Goal: Task Accomplishment & Management: Manage account settings

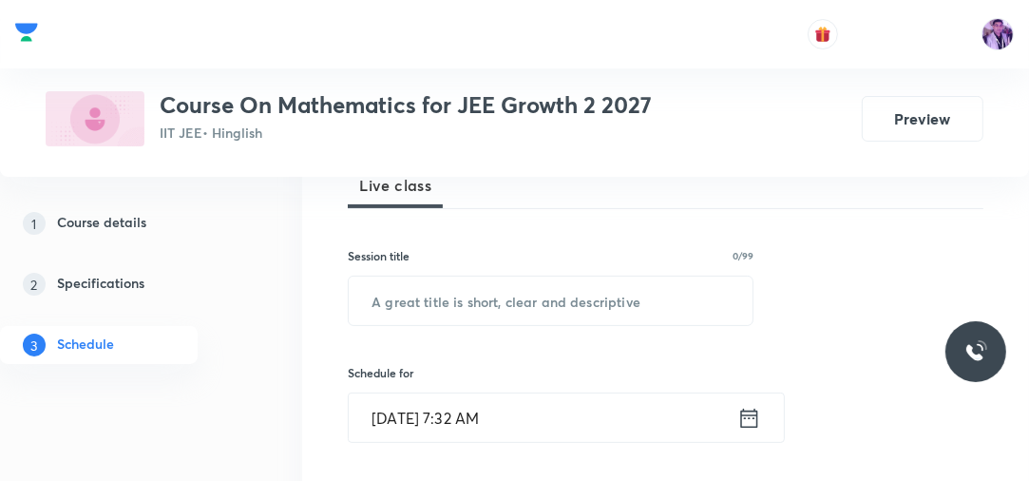
scroll to position [247, 0]
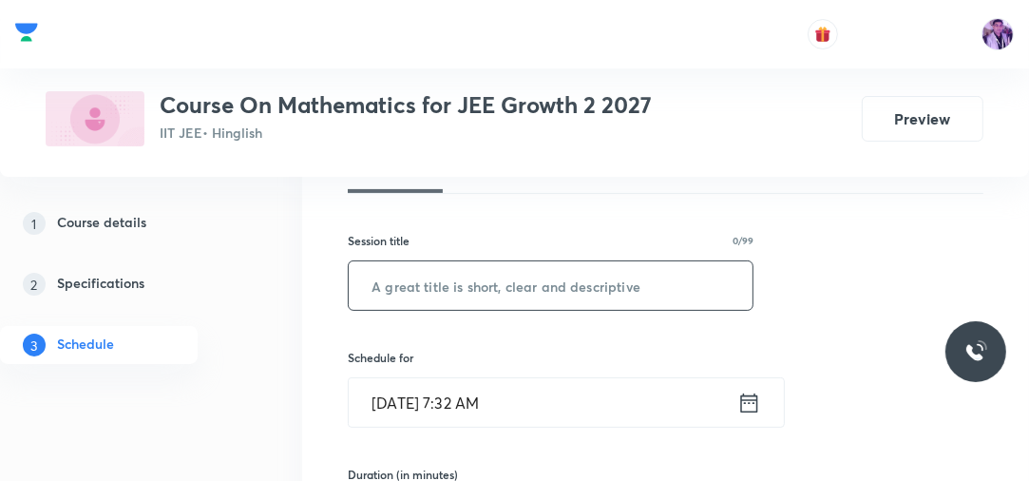
click at [556, 289] on input "text" at bounding box center [551, 285] width 404 height 48
type input "Straight Lines"
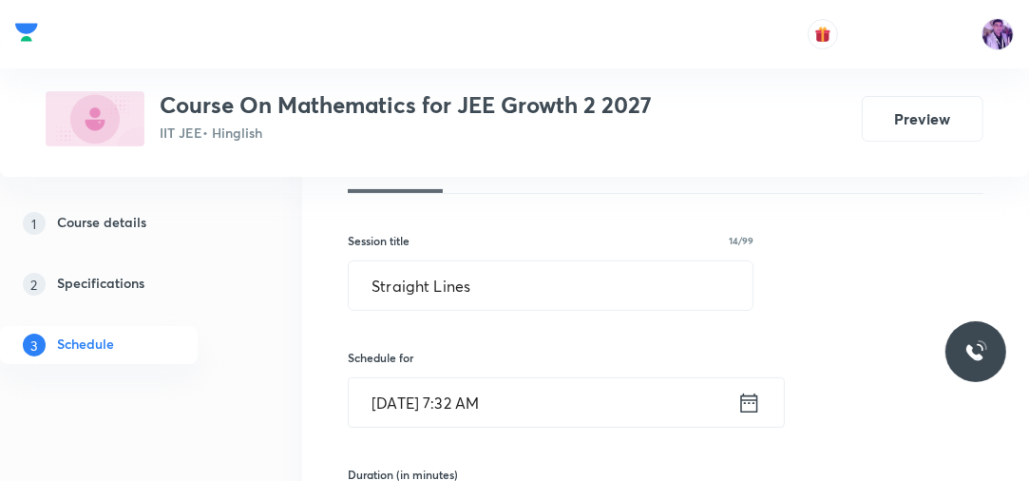
click at [484, 402] on input "Oct 4, 2025, 7:32 AM" at bounding box center [543, 402] width 388 height 48
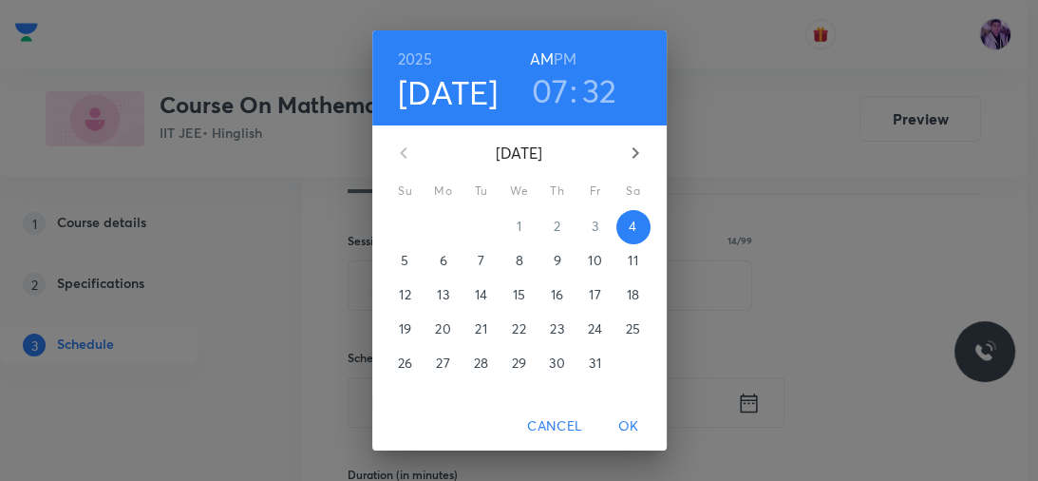
click at [593, 80] on h3 "32" at bounding box center [599, 90] width 35 height 40
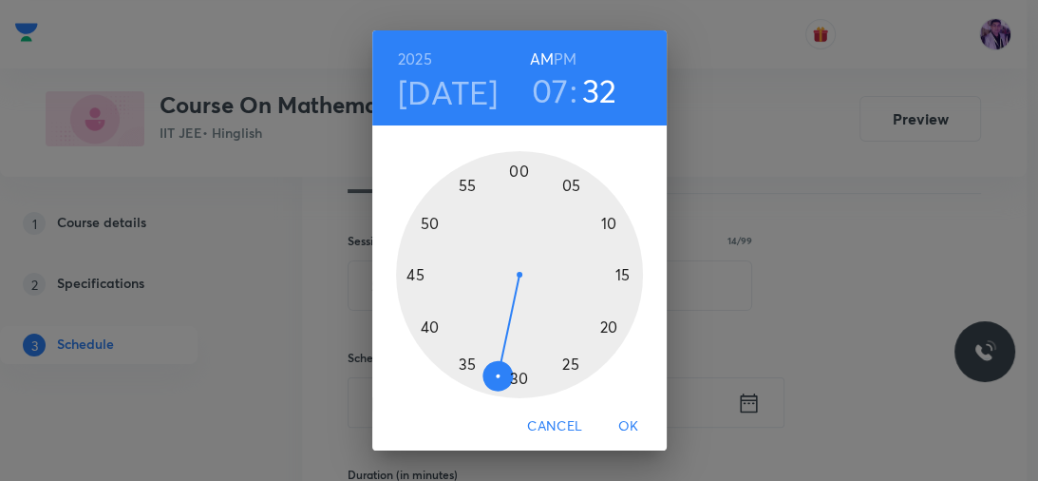
click at [407, 272] on div at bounding box center [519, 274] width 247 height 247
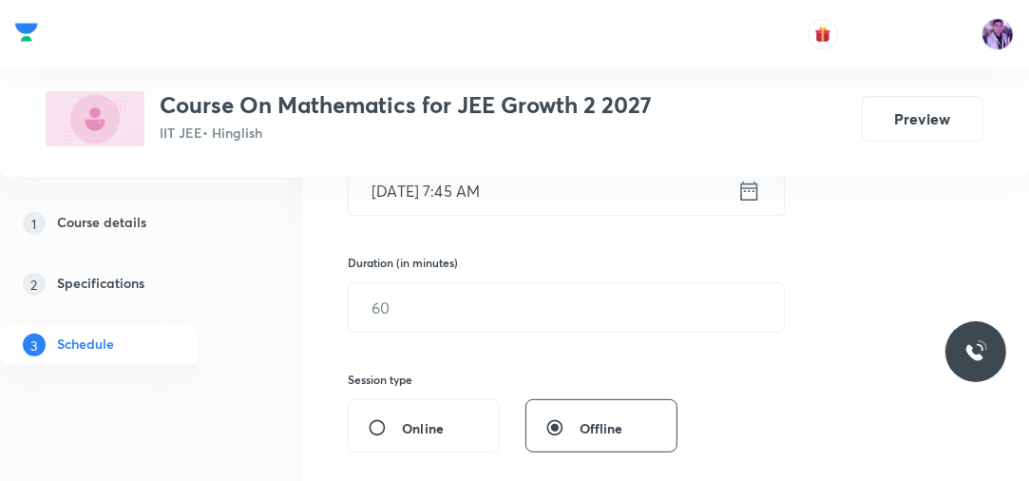
scroll to position [460, 0]
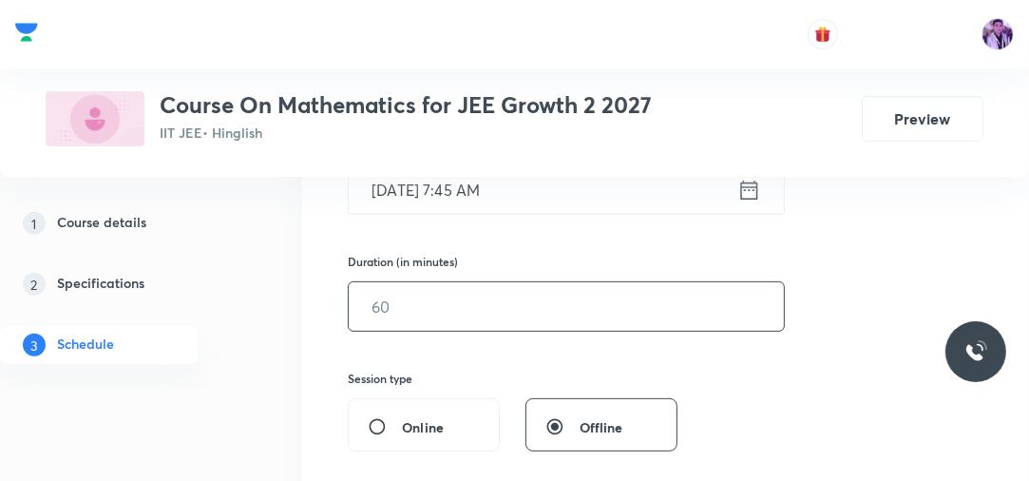
click at [403, 319] on input "text" at bounding box center [566, 306] width 435 height 48
type input "60"
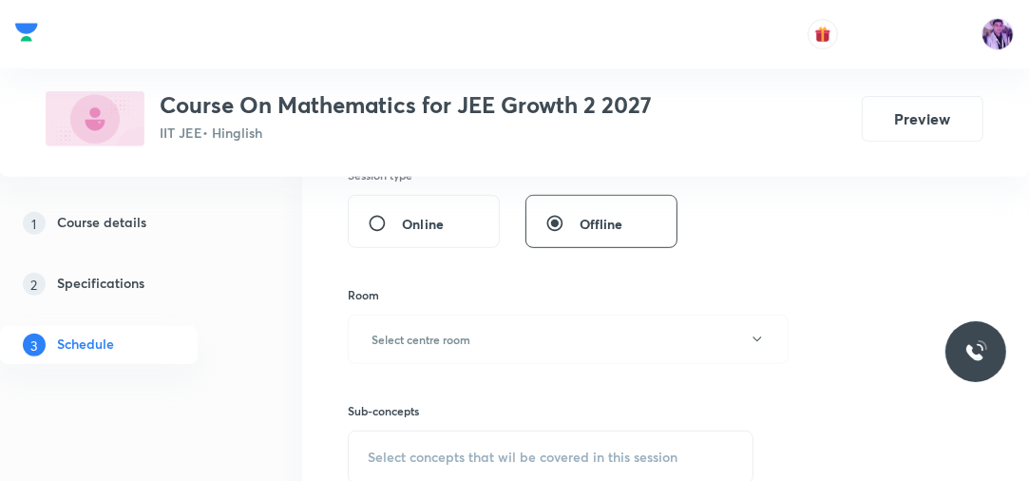
scroll to position [764, 0]
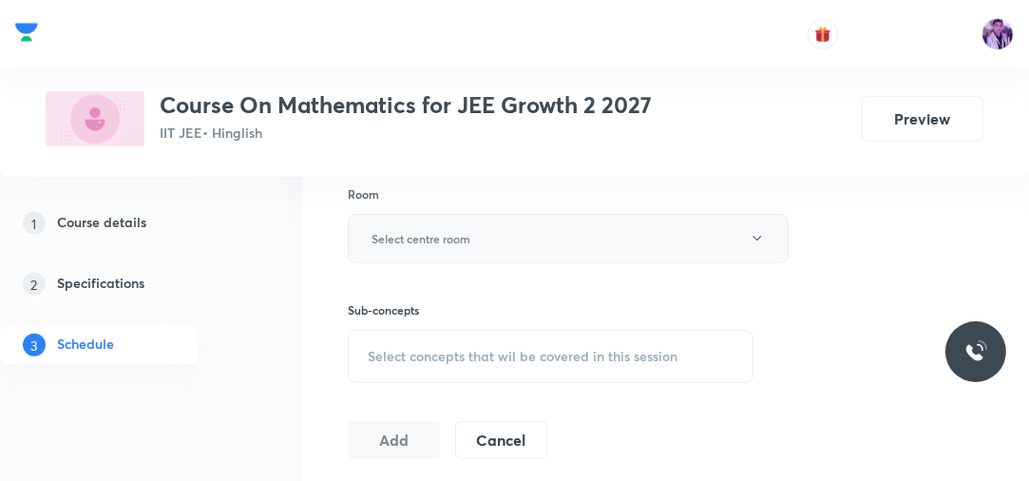
click at [426, 247] on button "Select centre room" at bounding box center [568, 238] width 441 height 49
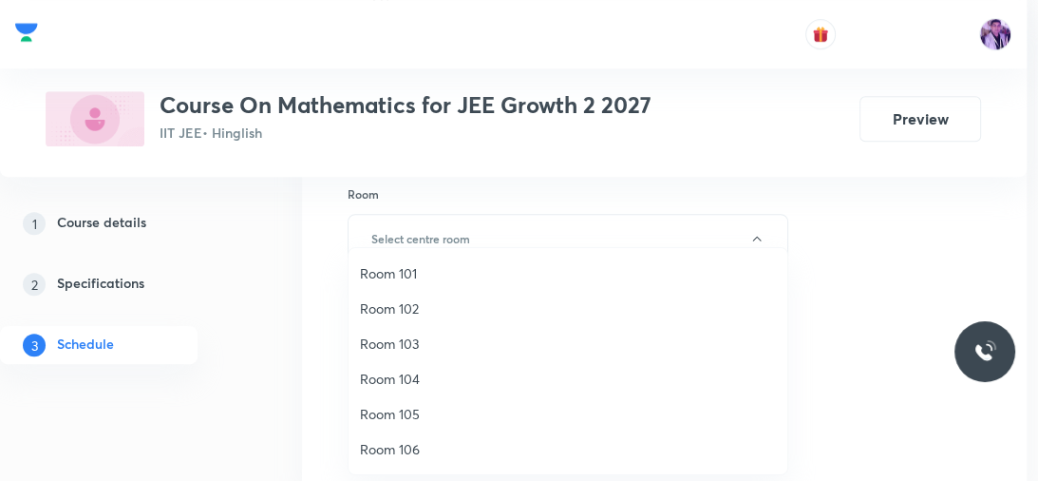
click at [407, 285] on li "Room 101" at bounding box center [568, 272] width 439 height 35
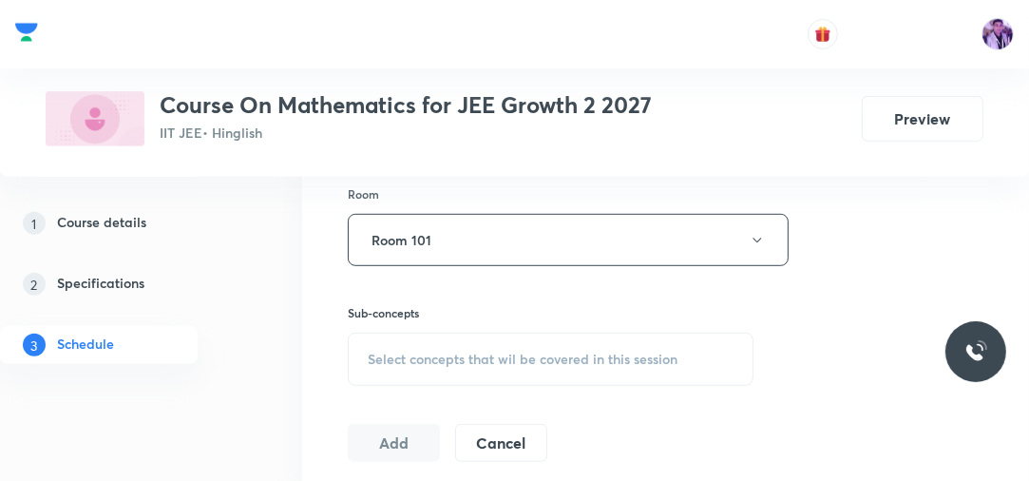
click at [415, 351] on span "Select concepts that wil be covered in this session" at bounding box center [523, 358] width 310 height 15
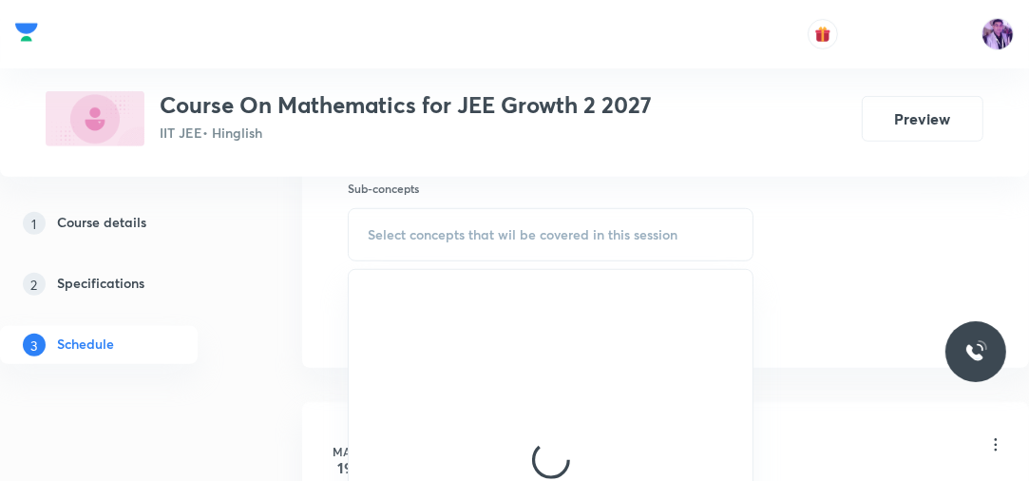
scroll to position [903, 0]
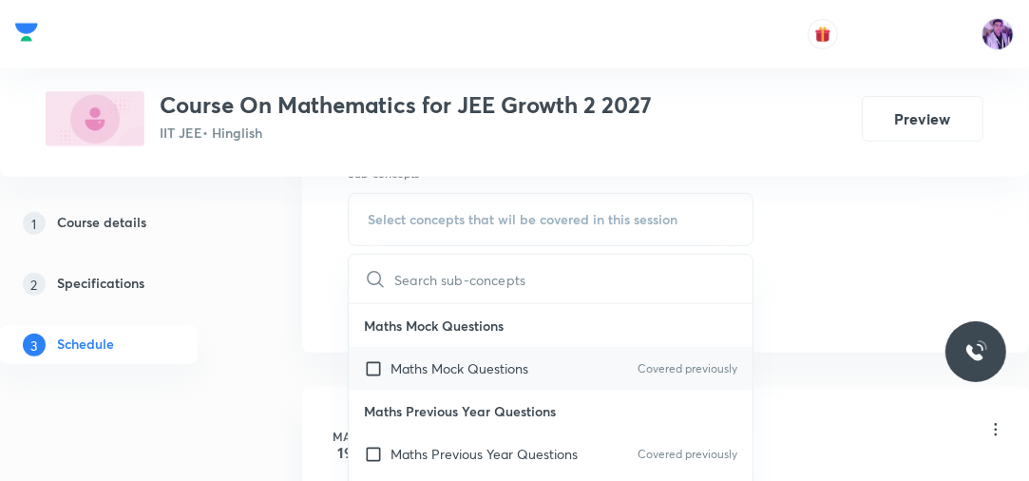
click at [406, 361] on p "Maths Mock Questions" at bounding box center [459, 368] width 138 height 20
checkbox input "true"
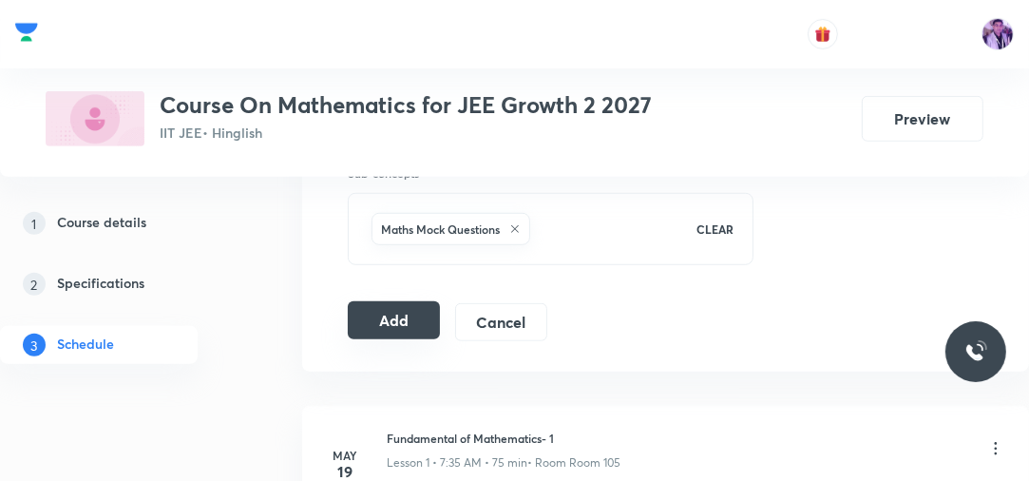
click at [414, 303] on button "Add" at bounding box center [394, 320] width 92 height 38
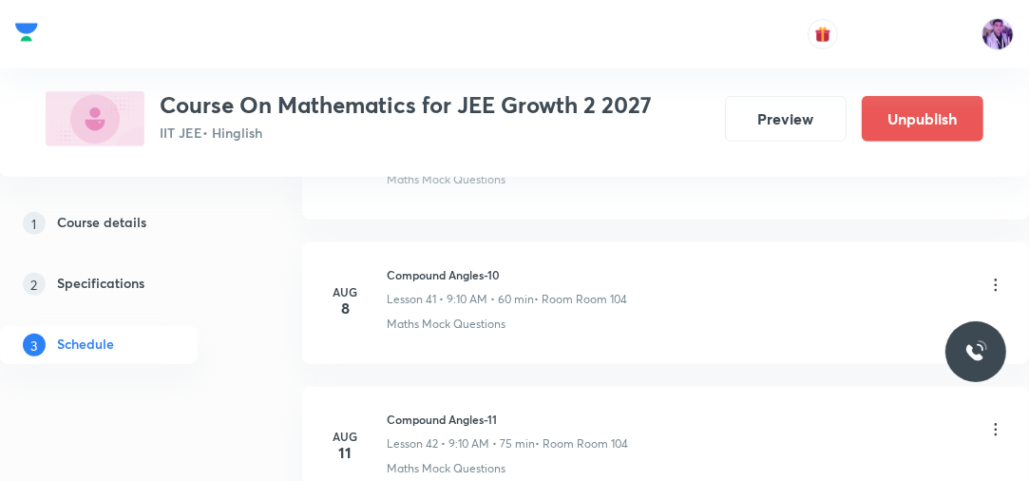
scroll to position [8041, 0]
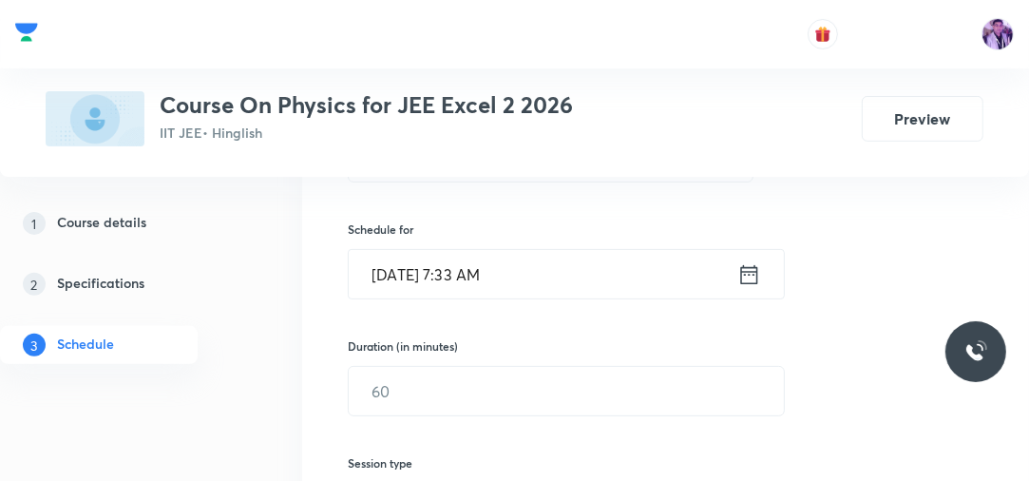
scroll to position [327, 0]
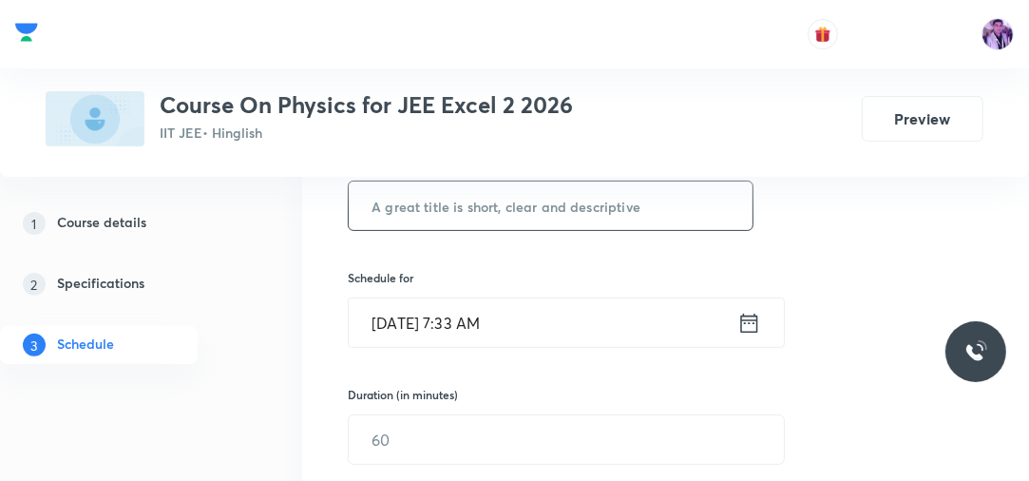
click at [574, 197] on input "text" at bounding box center [551, 205] width 404 height 48
paste input "Optics"
click at [549, 204] on input "Optics" at bounding box center [551, 205] width 404 height 48
paste input "W"
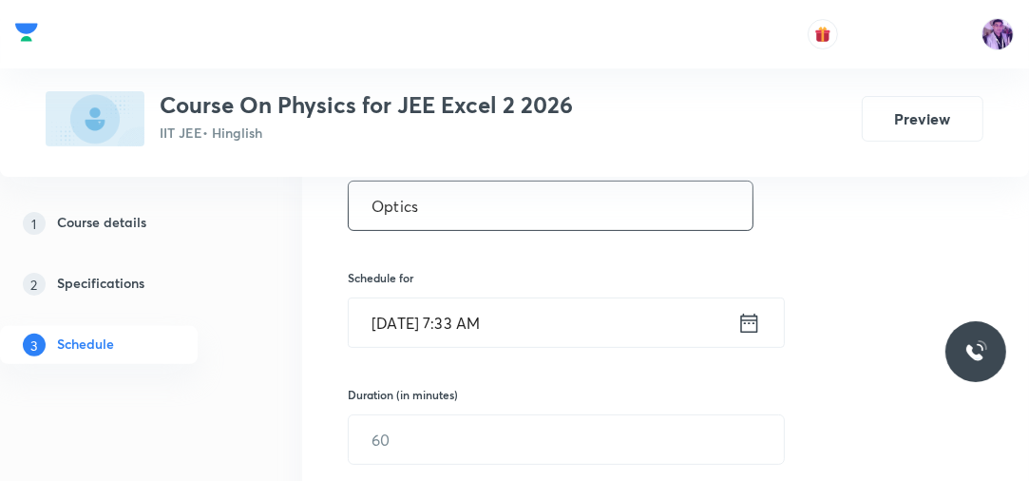
click at [549, 205] on input "Optics" at bounding box center [551, 205] width 404 height 48
click at [361, 202] on input "Optics" at bounding box center [551, 205] width 404 height 48
type input "Wave Optics"
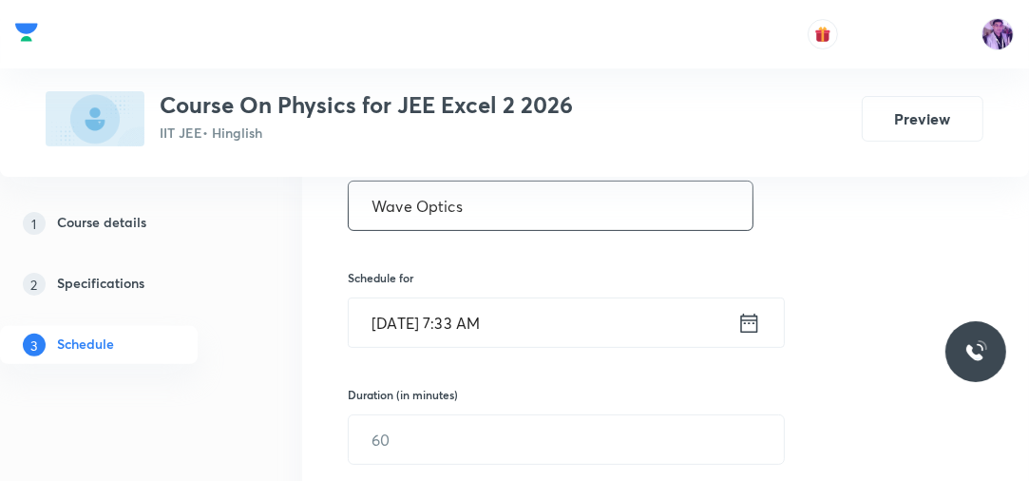
click at [498, 321] on input "Oct 4, 2025, 7:33 AM" at bounding box center [543, 322] width 388 height 48
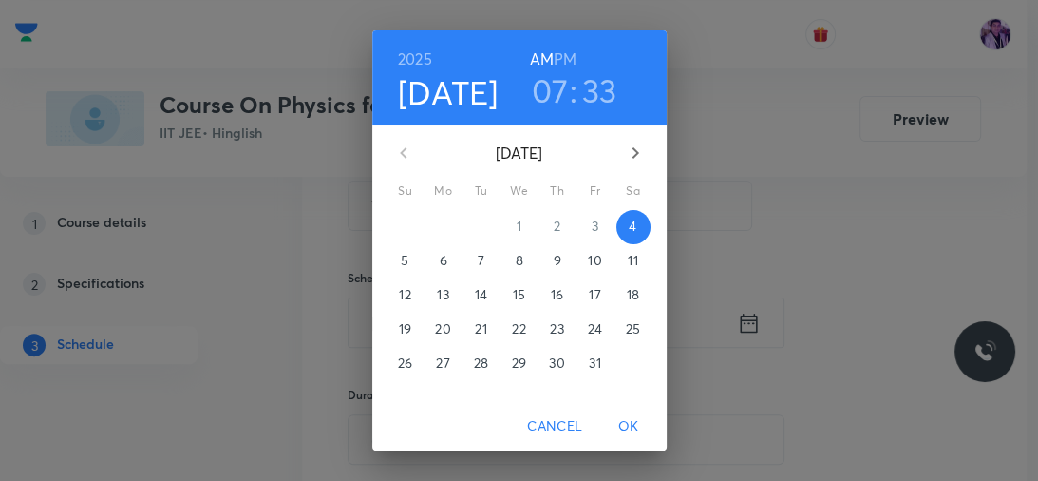
click at [545, 113] on div "2025 Oct 4 07 : 33 AM PM" at bounding box center [519, 77] width 294 height 95
click at [547, 99] on h3 "07" at bounding box center [550, 90] width 37 height 40
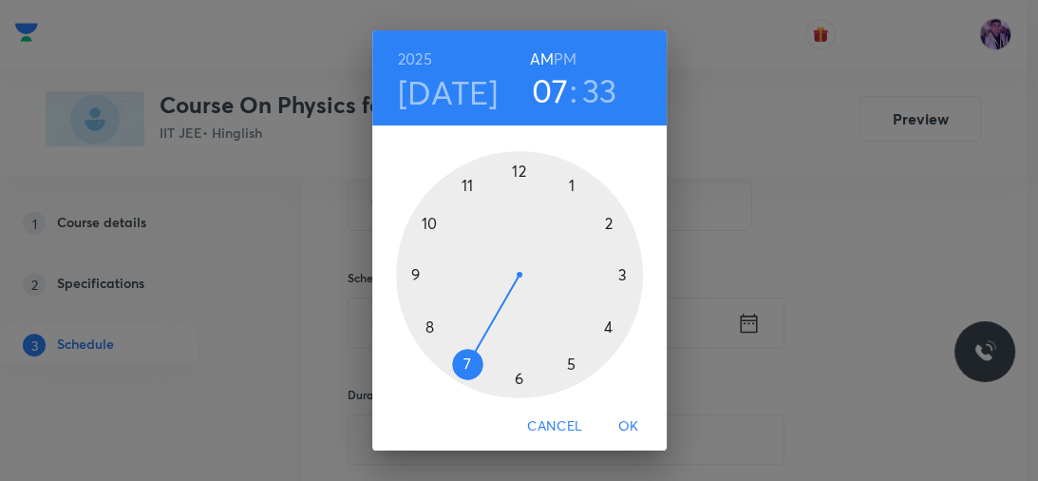
click at [595, 108] on h3 "33" at bounding box center [599, 90] width 35 height 40
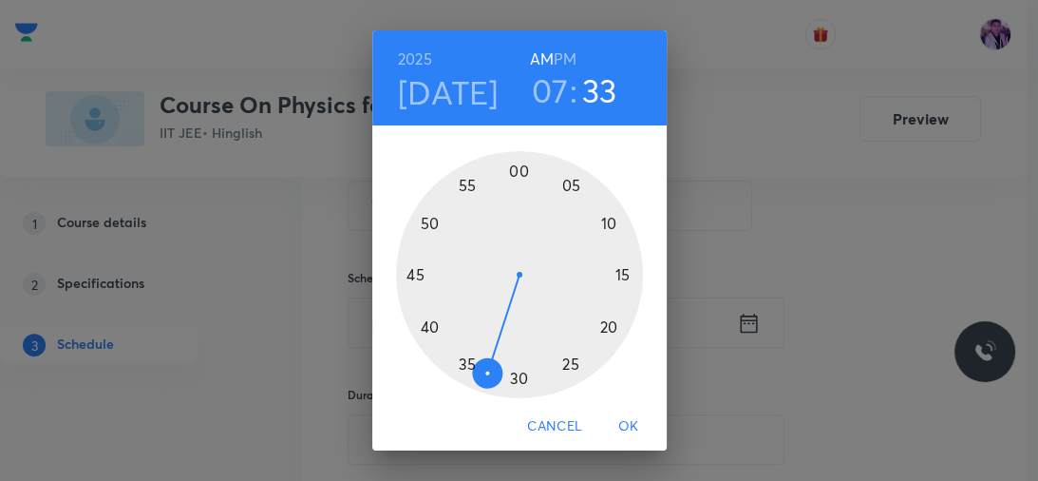
click at [414, 270] on div at bounding box center [519, 274] width 247 height 247
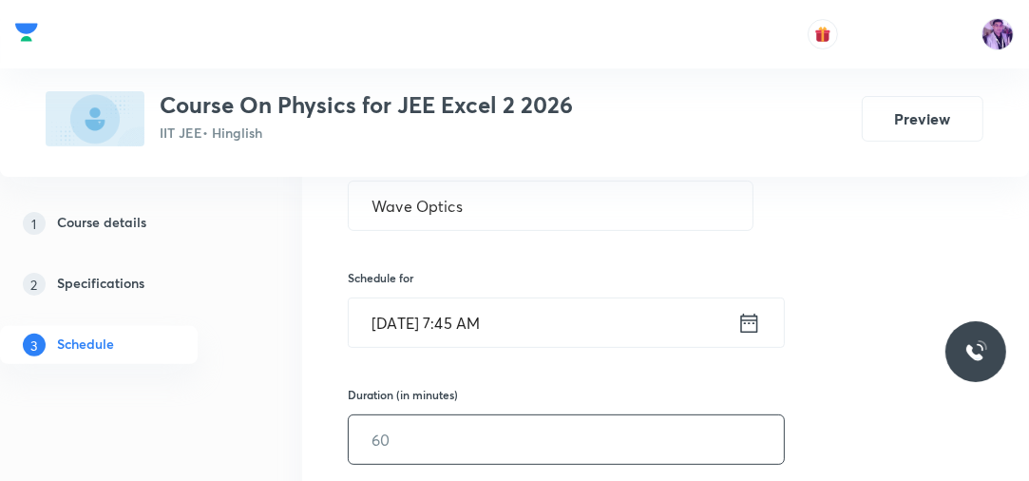
click at [401, 425] on input "text" at bounding box center [566, 439] width 435 height 48
type input "70"
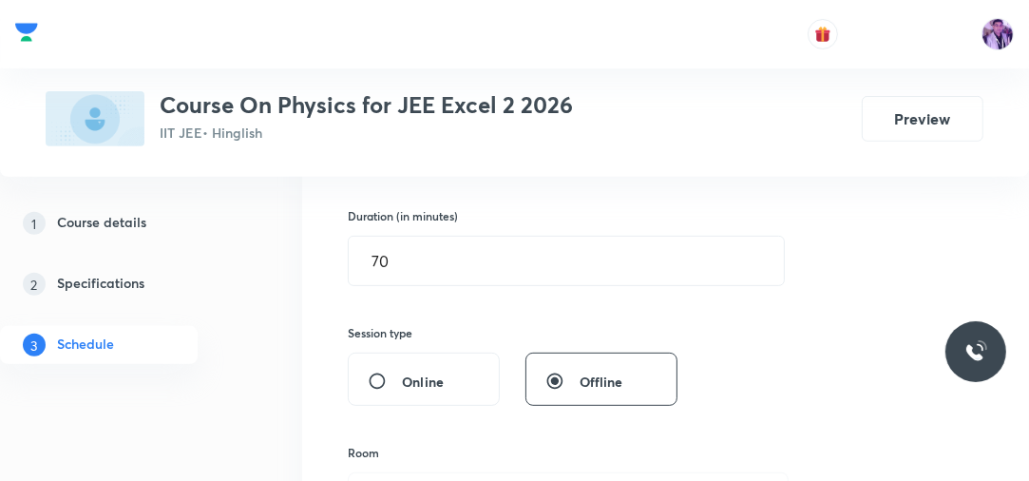
scroll to position [570, 0]
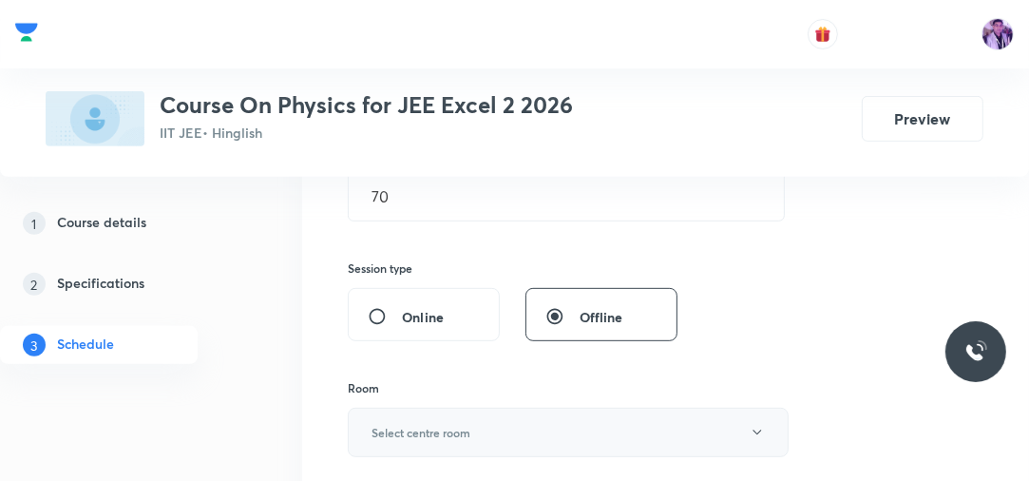
click at [403, 407] on button "Select centre room" at bounding box center [568, 431] width 441 height 49
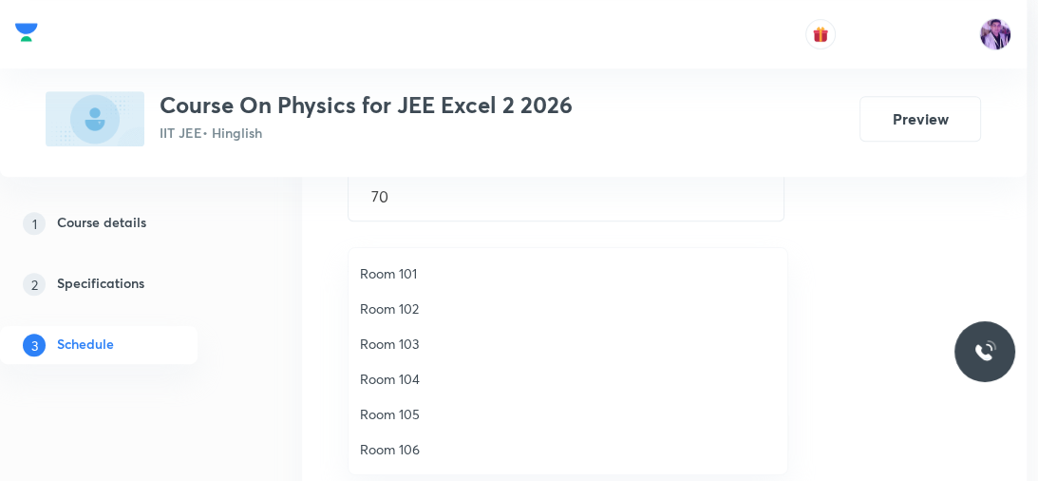
click at [409, 416] on span "Room 105" at bounding box center [568, 414] width 416 height 20
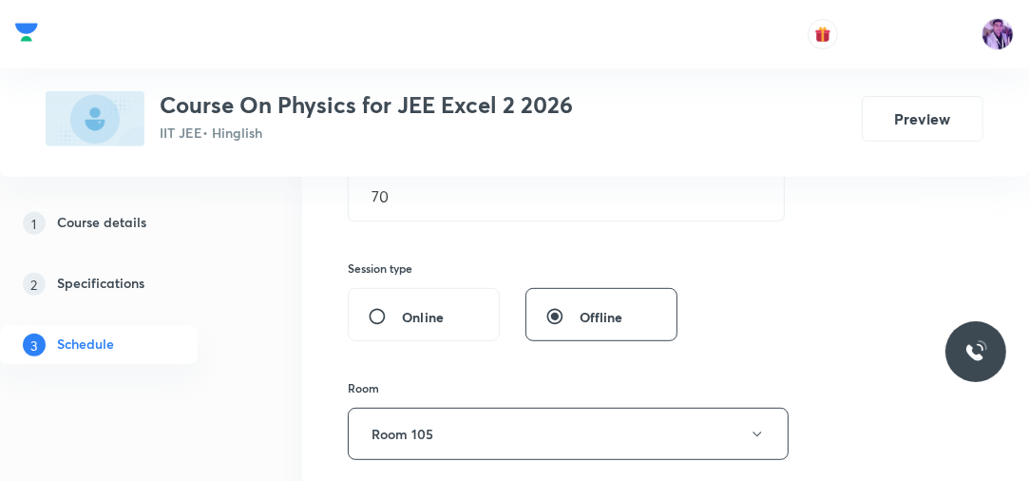
click at [409, 416] on button "Room 105" at bounding box center [568, 433] width 441 height 52
click at [406, 424] on button "Room 105" at bounding box center [568, 433] width 441 height 52
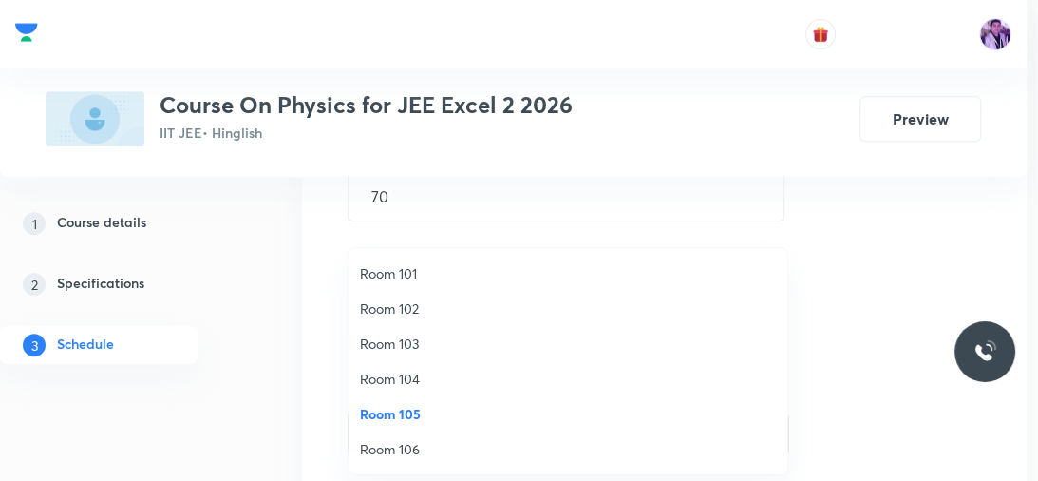
click at [422, 300] on span "Room 102" at bounding box center [568, 308] width 416 height 20
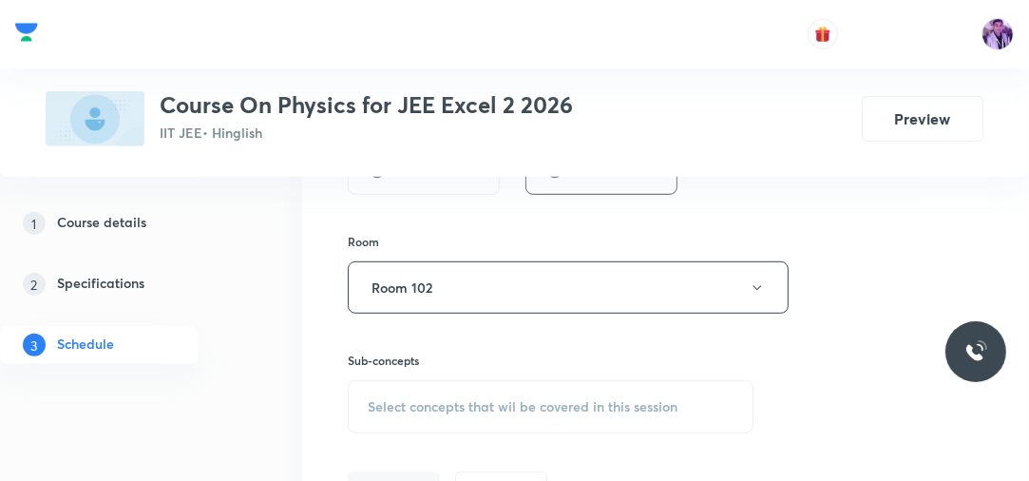
scroll to position [874, 0]
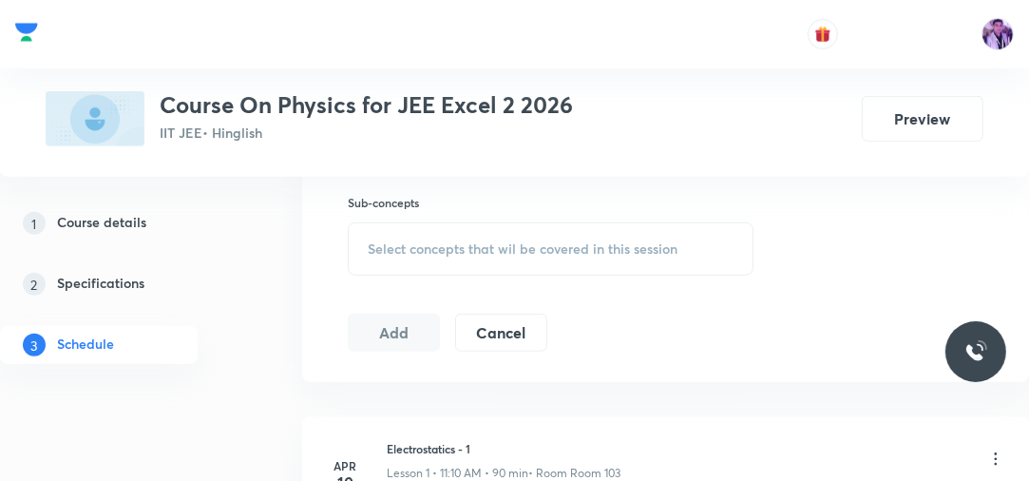
click at [434, 241] on span "Select concepts that wil be covered in this session" at bounding box center [523, 248] width 310 height 15
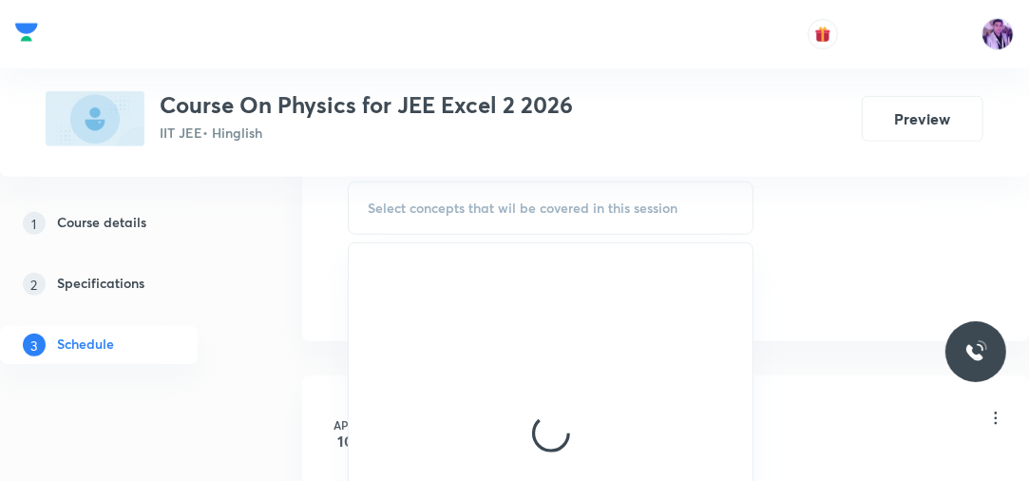
scroll to position [938, 0]
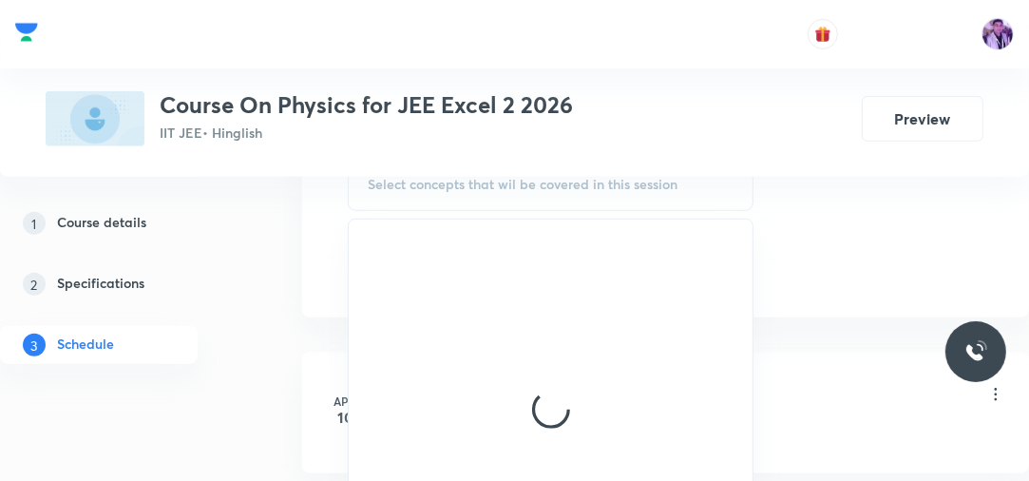
click at [775, 142] on div "Course On Physics for JEE Excel 2 2026 IIT JEE • Hinglish Preview" at bounding box center [514, 118] width 937 height 55
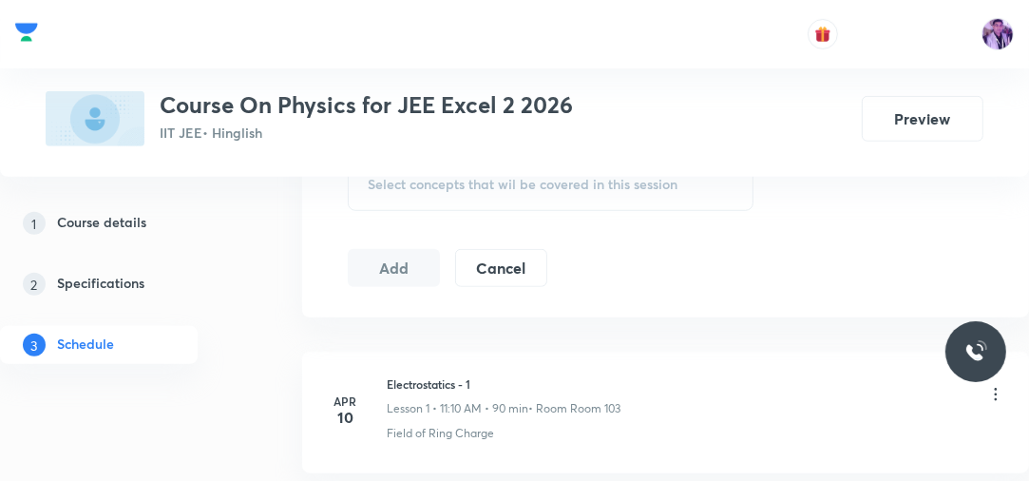
click at [517, 186] on span "Select concepts that wil be covered in this session" at bounding box center [523, 184] width 310 height 15
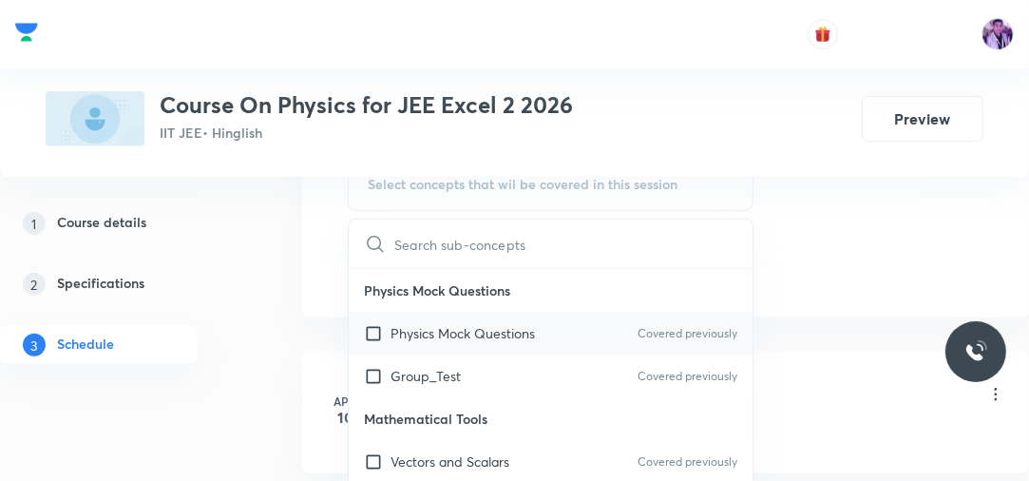
click at [431, 331] on p "Physics Mock Questions" at bounding box center [462, 333] width 144 height 20
checkbox input "true"
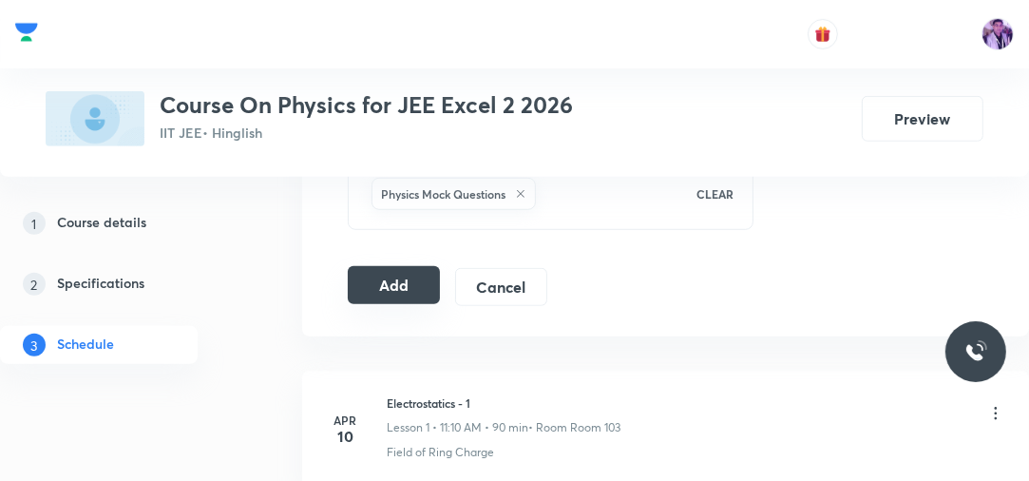
click at [396, 275] on button "Add" at bounding box center [394, 285] width 92 height 38
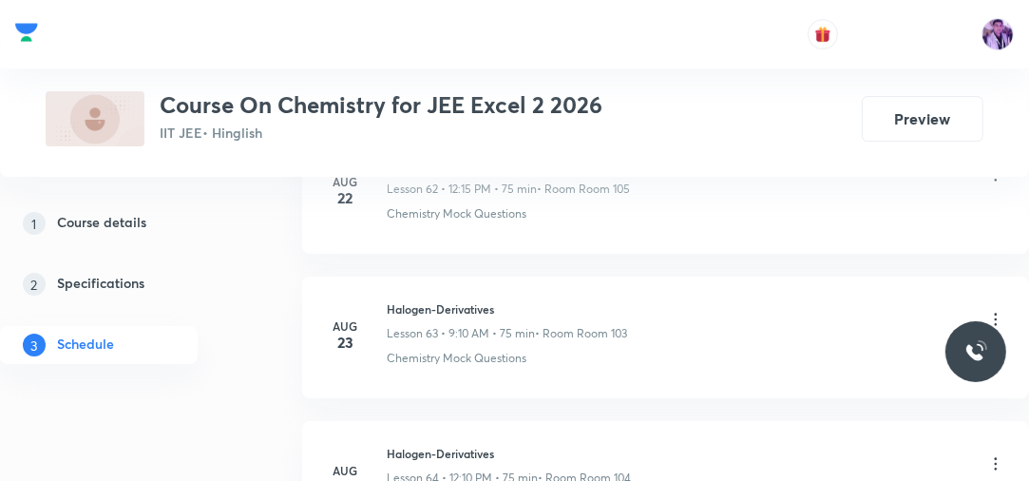
scroll to position [11470, 0]
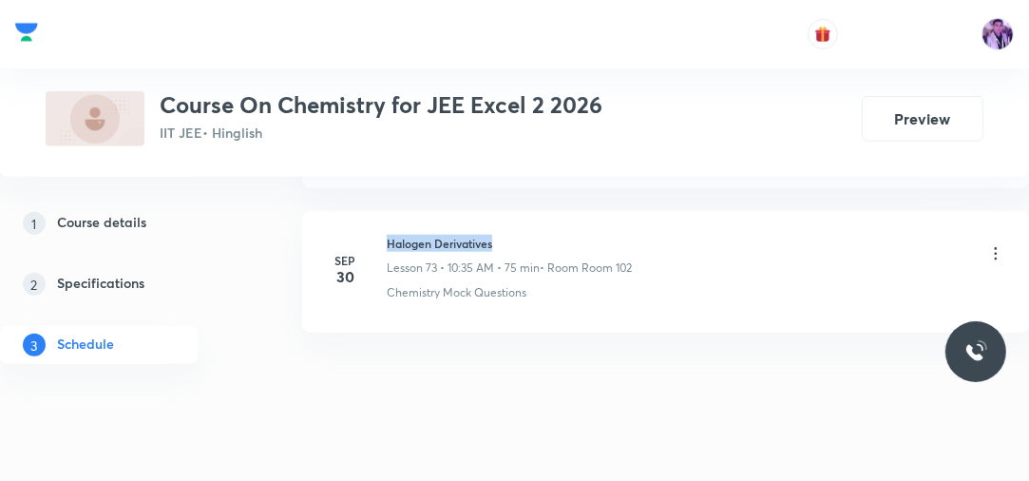
drag, startPoint x: 386, startPoint y: 212, endPoint x: 510, endPoint y: 211, distance: 124.4
click at [509, 235] on h6 "Halogen Derivatives" at bounding box center [509, 243] width 245 height 17
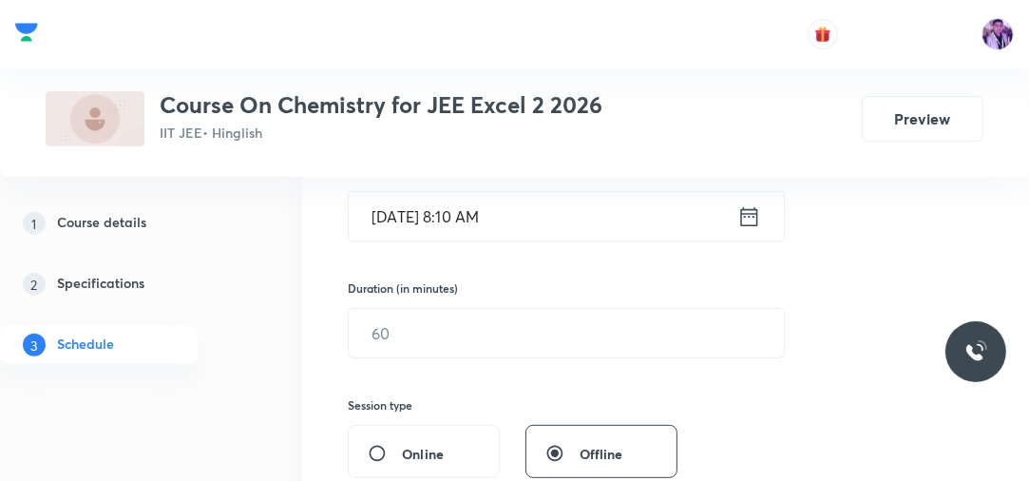
scroll to position [301, 0]
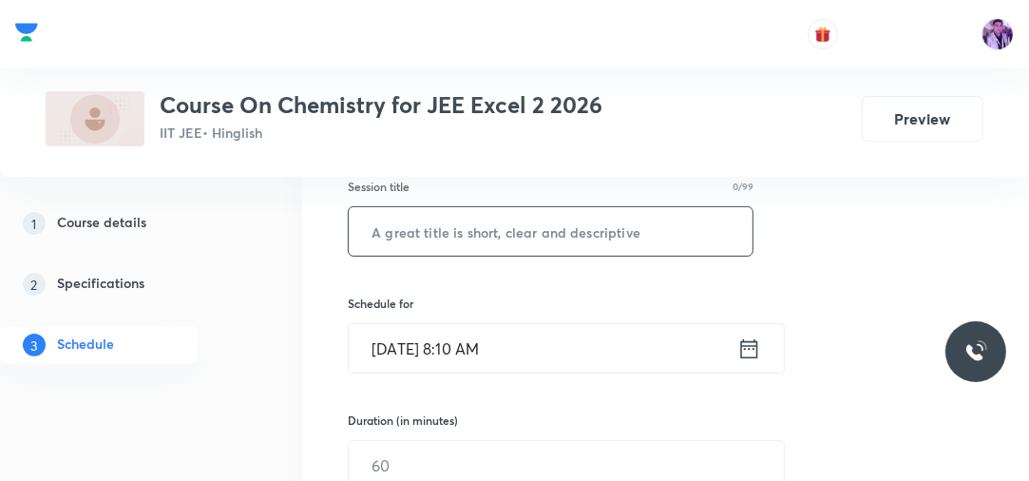
click at [557, 233] on input "text" at bounding box center [551, 231] width 404 height 48
type input "a"
type input "Alcohol, Phenol and Ether"
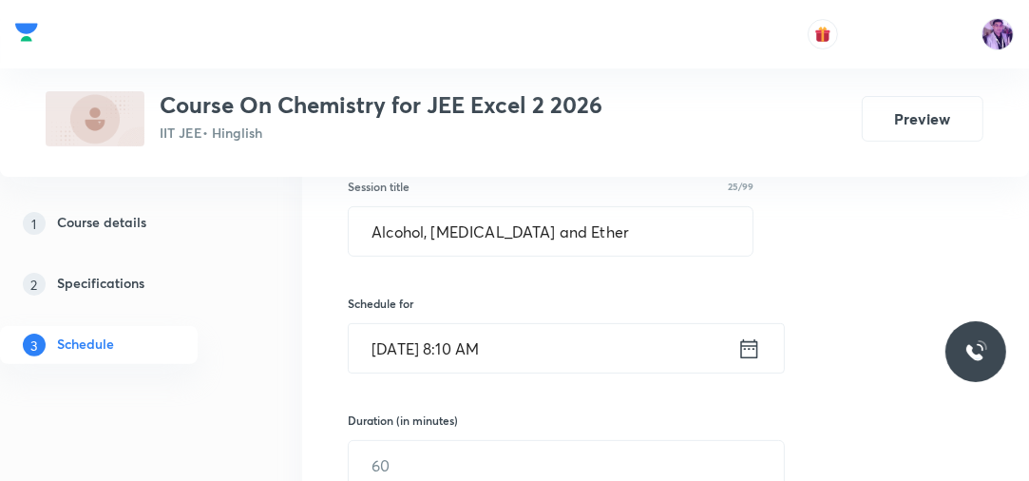
click at [474, 335] on input "Oct 4, 2025, 8:10 AM" at bounding box center [543, 348] width 388 height 48
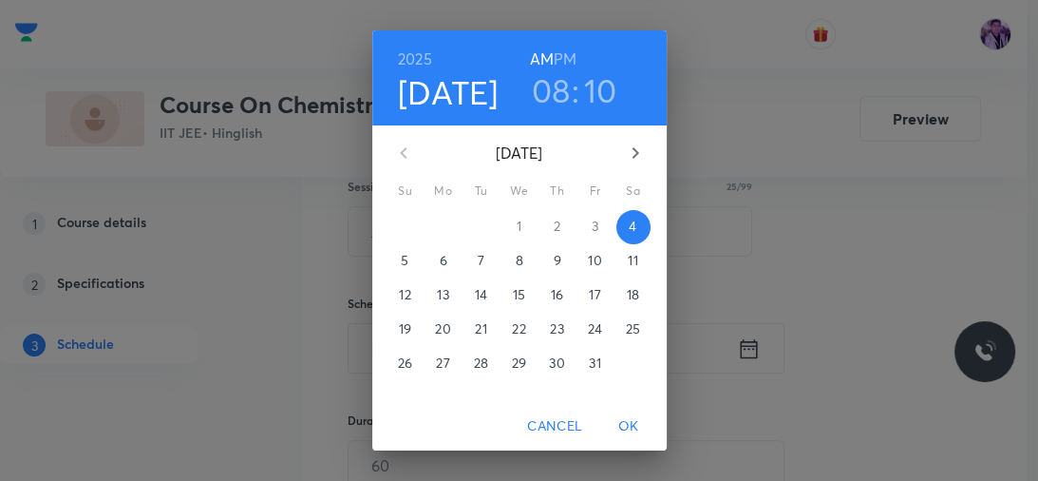
click at [551, 91] on h3 "08" at bounding box center [551, 90] width 39 height 40
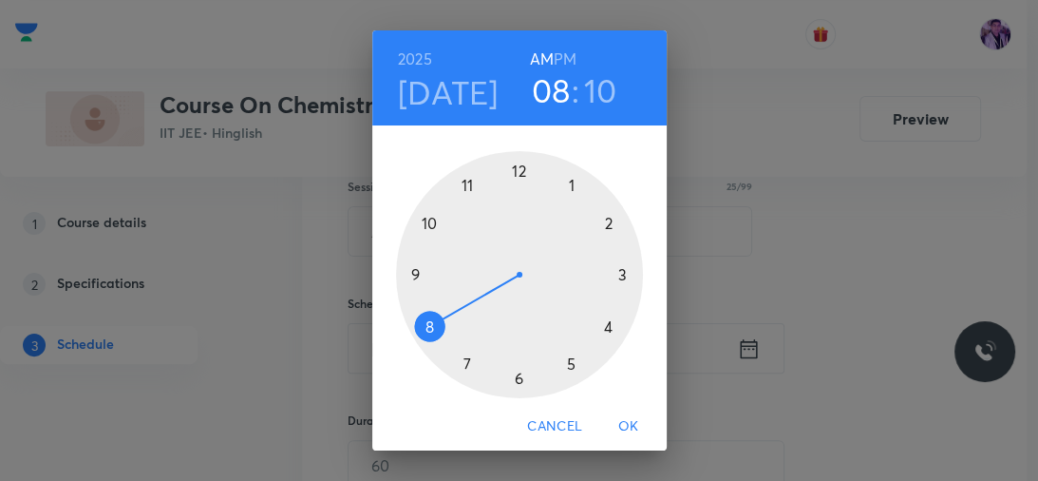
click at [591, 95] on h3 "10" at bounding box center [600, 90] width 33 height 40
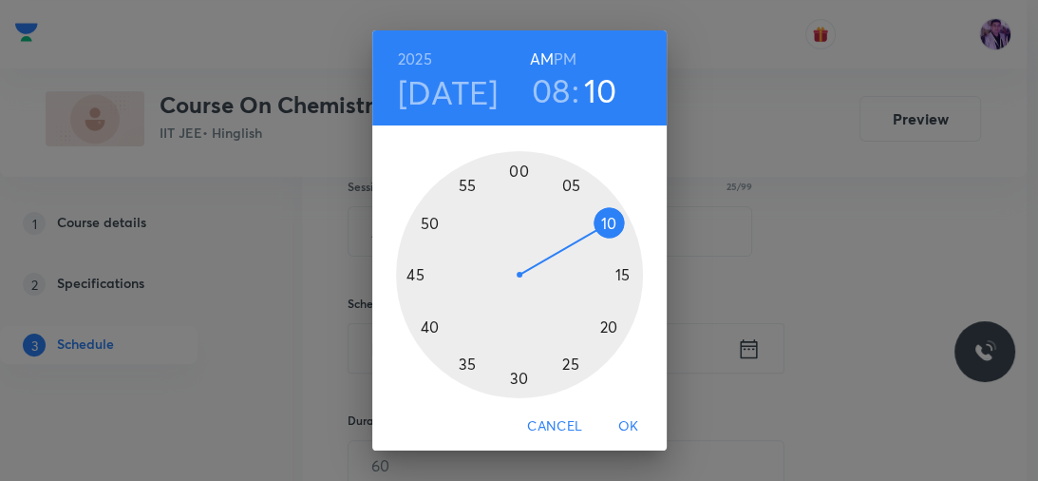
click at [417, 219] on div at bounding box center [519, 274] width 247 height 247
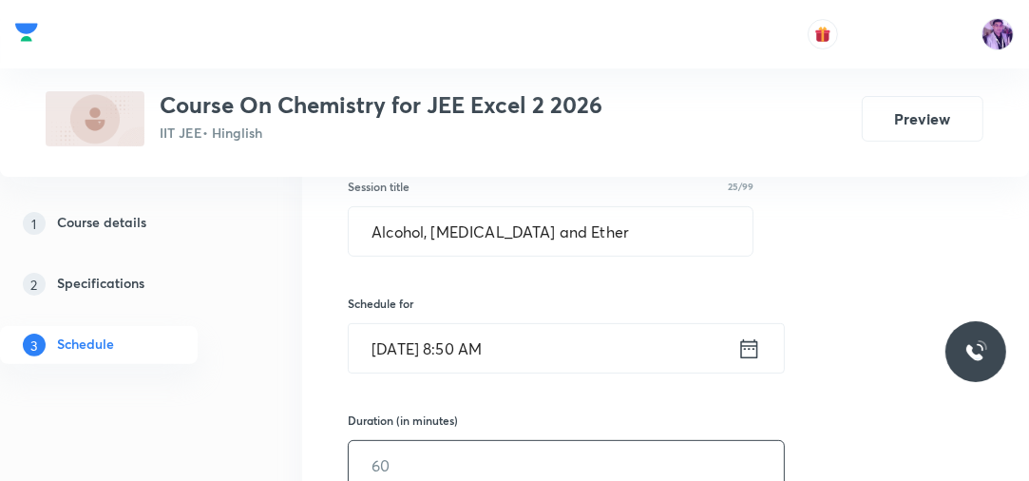
click at [379, 444] on input "text" at bounding box center [566, 465] width 435 height 48
type input "75"
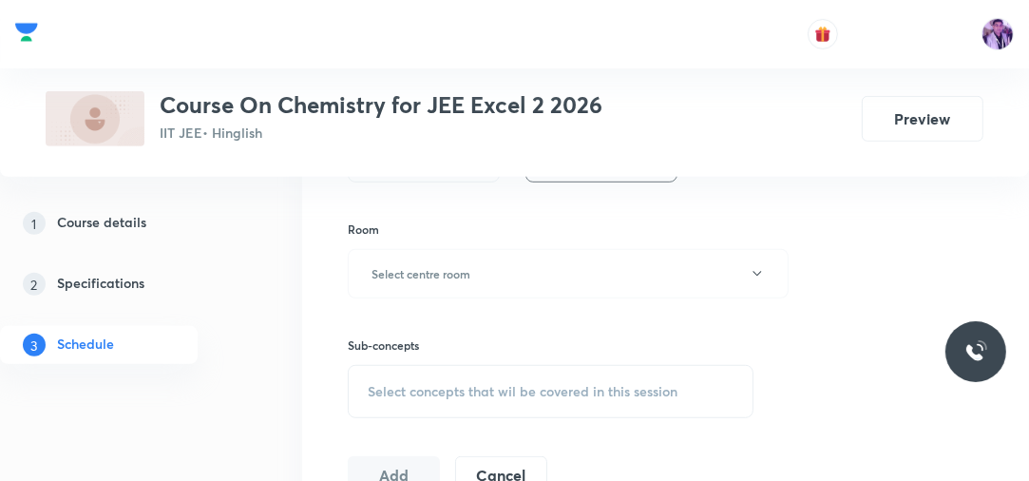
scroll to position [757, 0]
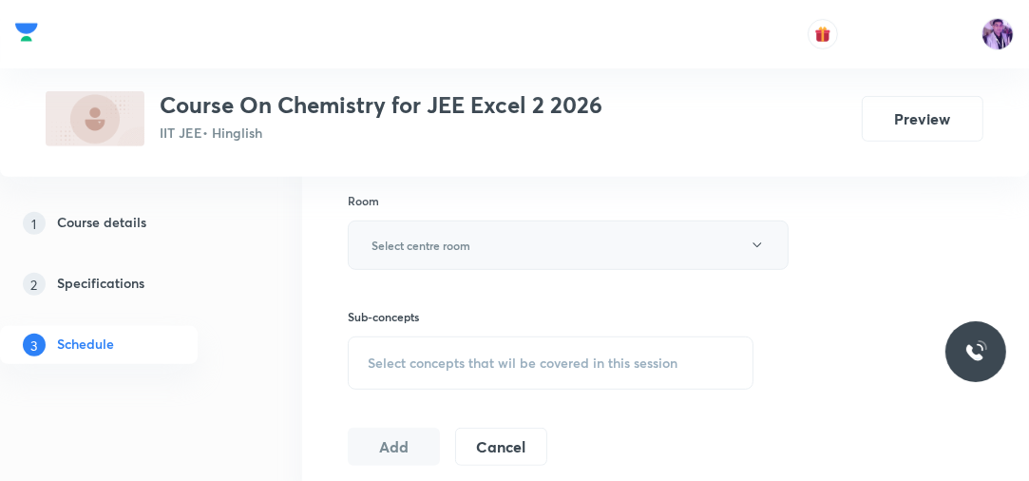
click at [398, 244] on h6 "Select centre room" at bounding box center [420, 244] width 99 height 17
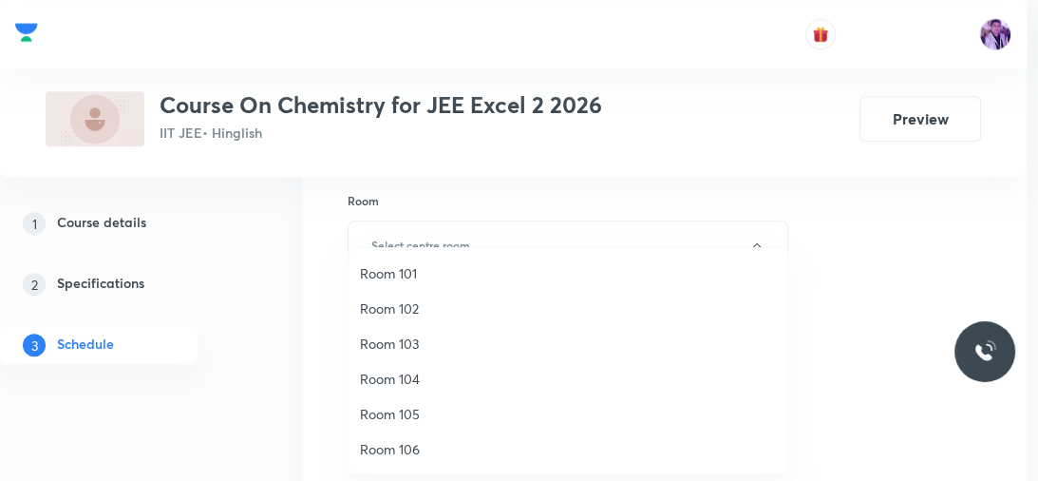
click at [395, 352] on span "Room 103" at bounding box center [568, 343] width 416 height 20
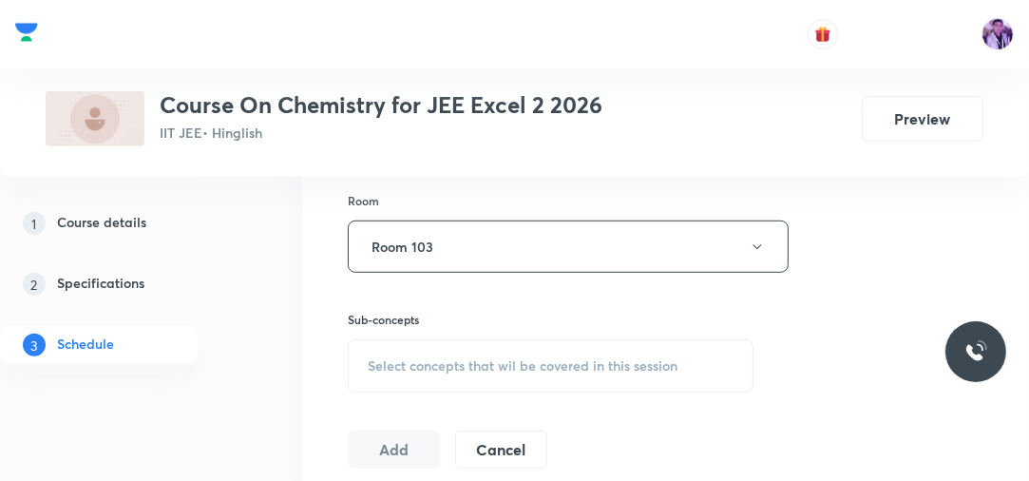
click at [413, 372] on div "Select concepts that wil be covered in this session" at bounding box center [551, 365] width 406 height 53
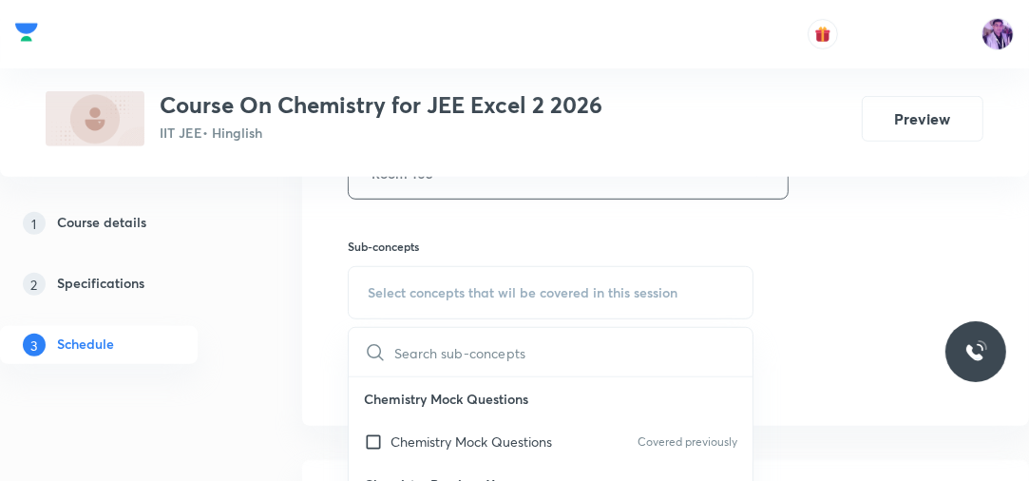
scroll to position [849, 0]
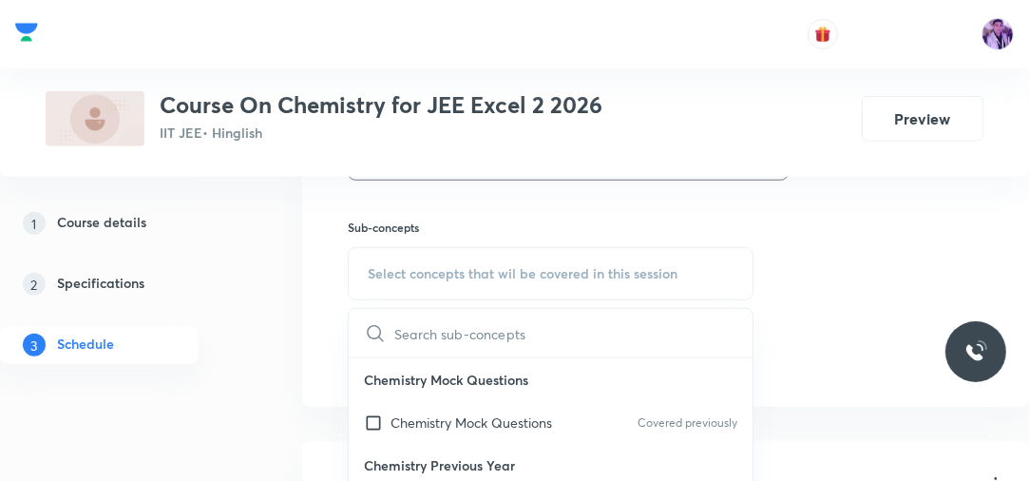
click at [547, 175] on div "Plus Courses Course On Chemistry for JEE Excel 2 2026 IIT JEE • Hinglish Preview" at bounding box center [514, 88] width 1029 height 177
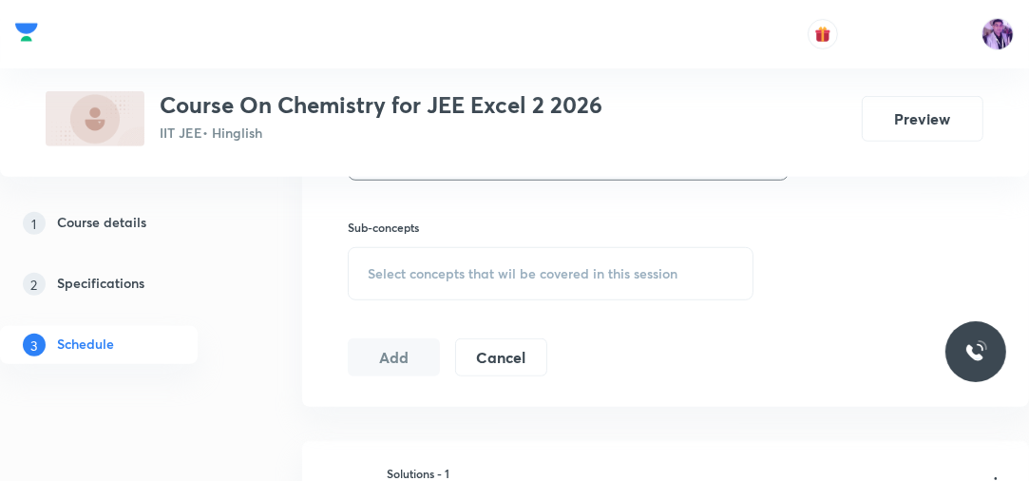
click at [527, 171] on div "Plus Courses Course On Chemistry for JEE Excel 2 2026 IIT JEE • Hinglish Preview" at bounding box center [514, 88] width 1029 height 177
click at [442, 258] on div "Select concepts that wil be covered in this session" at bounding box center [551, 273] width 406 height 53
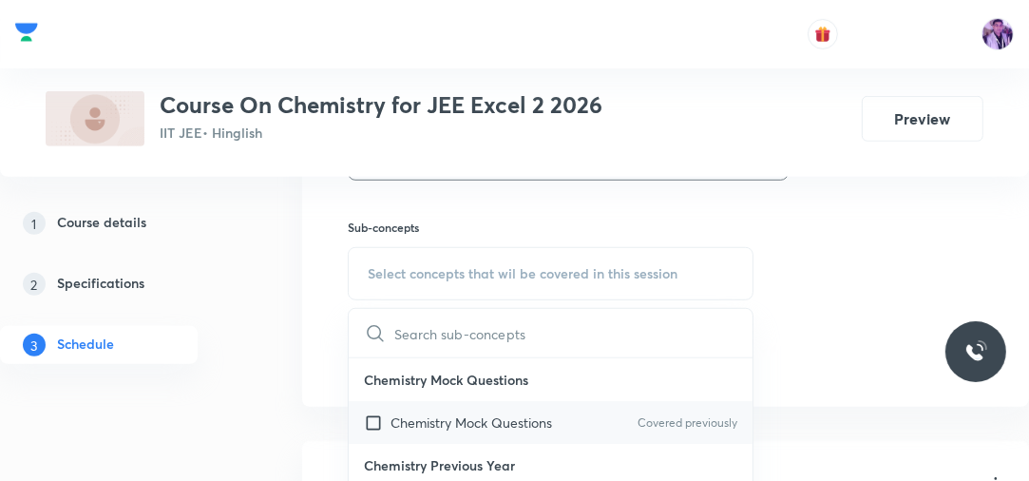
click at [406, 426] on p "Chemistry Mock Questions" at bounding box center [470, 422] width 161 height 20
checkbox input "true"
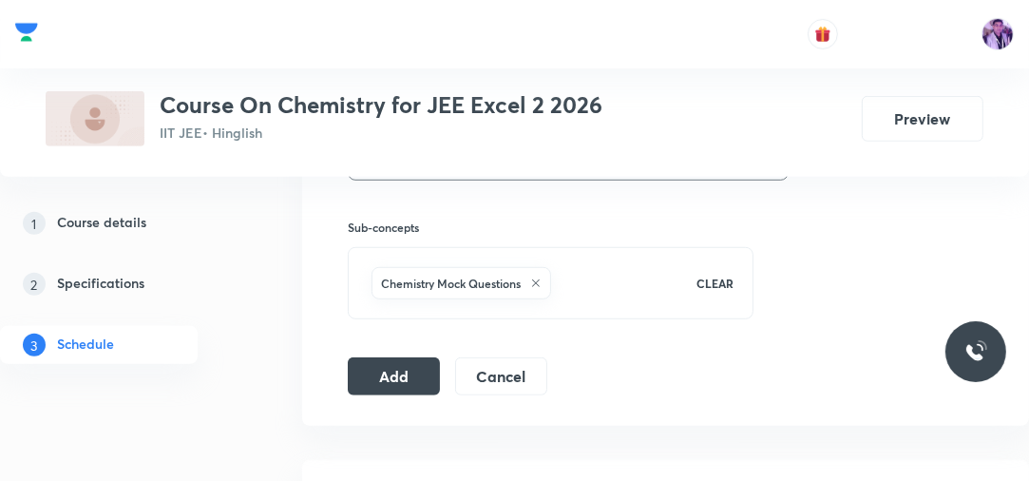
scroll to position [680, 0]
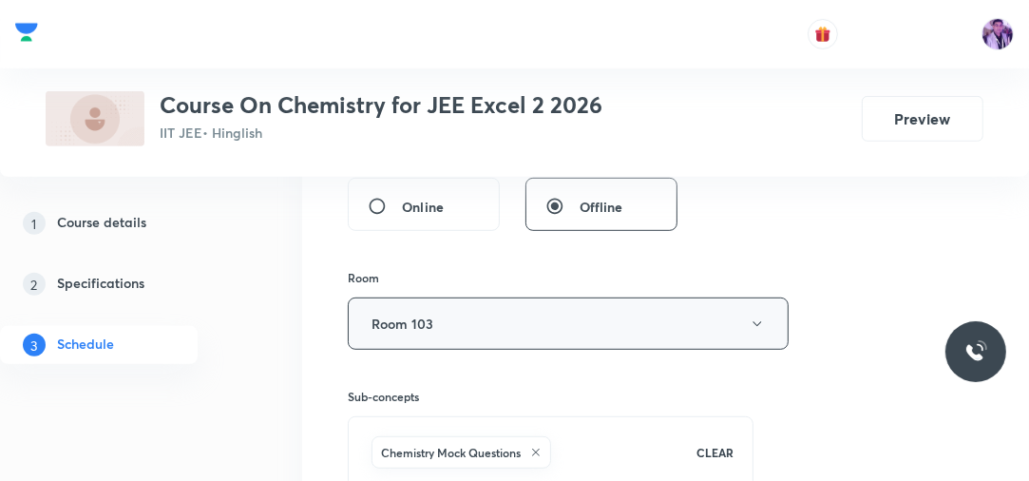
click at [519, 346] on button "Room 103" at bounding box center [568, 323] width 441 height 52
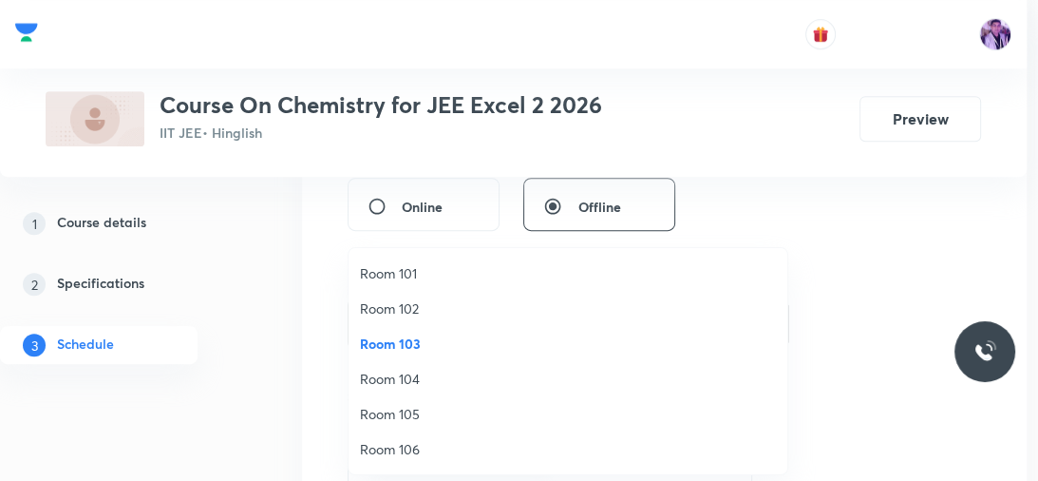
click at [455, 305] on span "Room 102" at bounding box center [568, 308] width 416 height 20
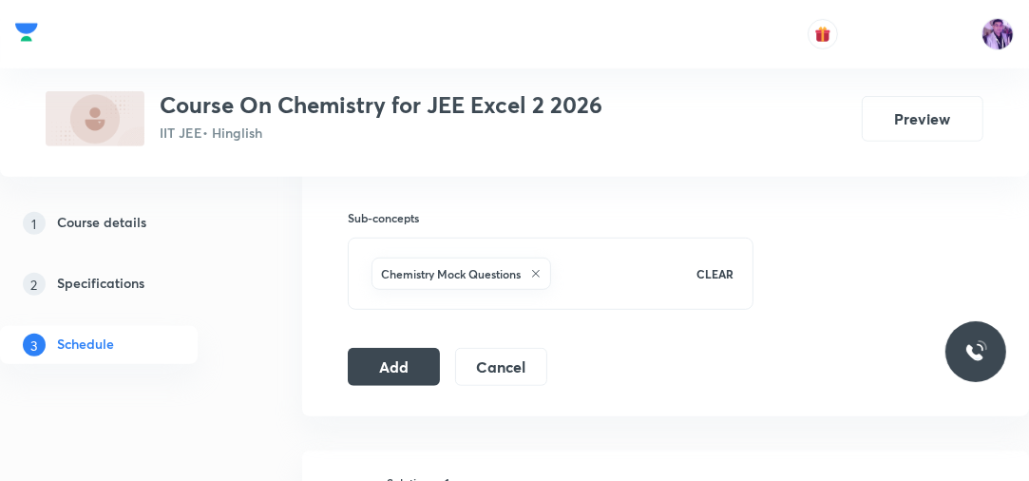
scroll to position [923, 0]
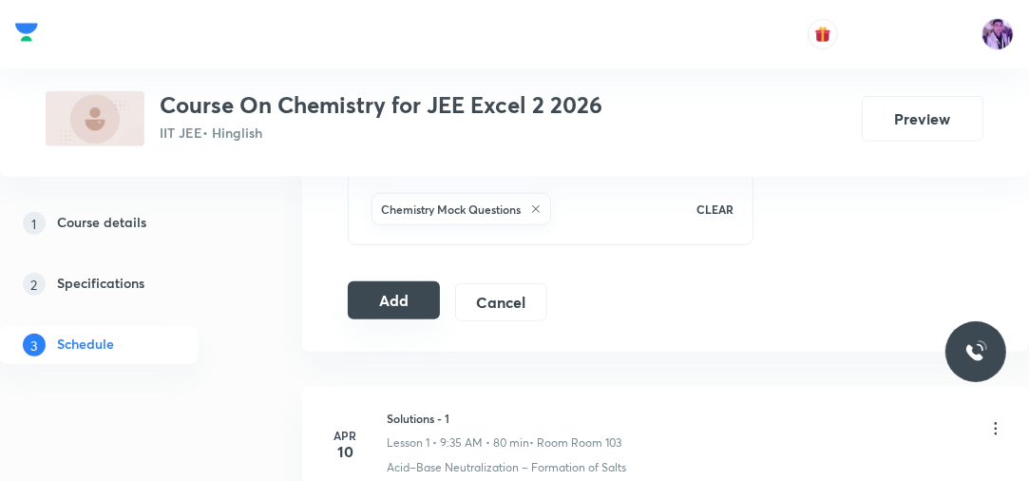
click at [392, 299] on button "Add" at bounding box center [394, 300] width 92 height 38
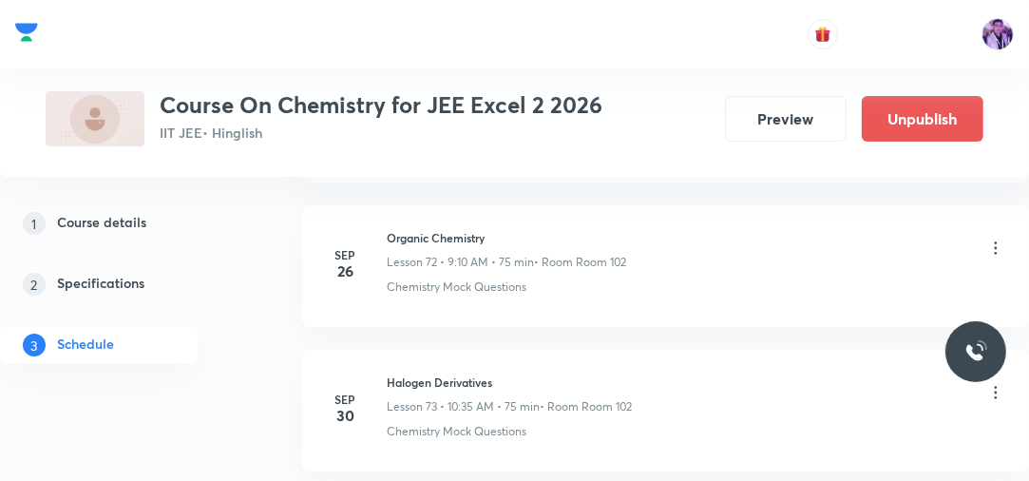
scroll to position [10777, 0]
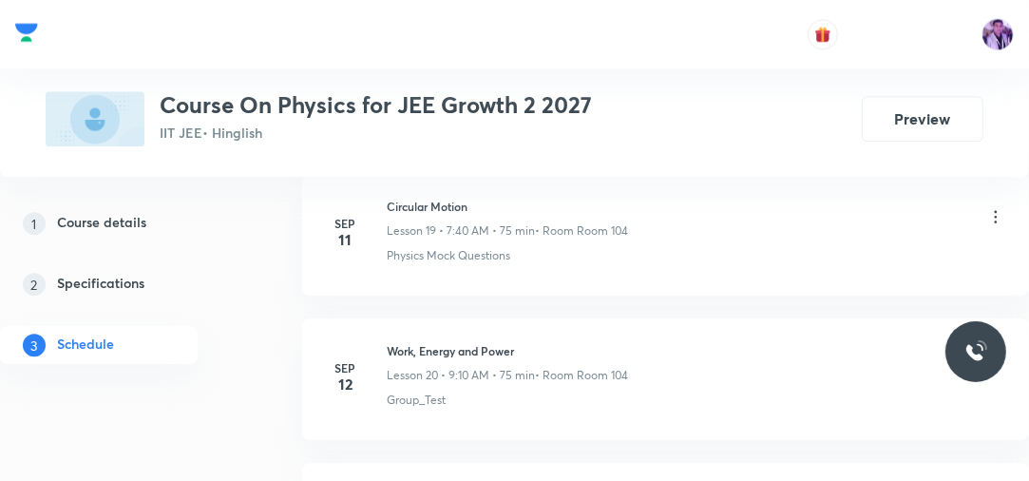
scroll to position [4415, 0]
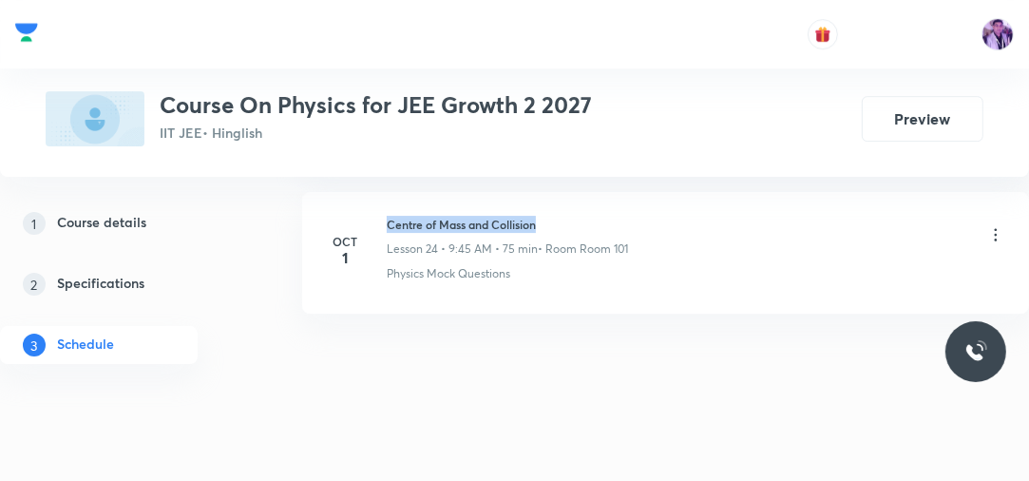
drag, startPoint x: 384, startPoint y: 213, endPoint x: 618, endPoint y: 209, distance: 234.6
click at [617, 216] on div "[DATE] Centre of Mass and Collision Lesson 24 • 9:45 AM • 75 min • Room Room 10…" at bounding box center [665, 249] width 679 height 66
copy h6 "Centre of Mass and Collision"
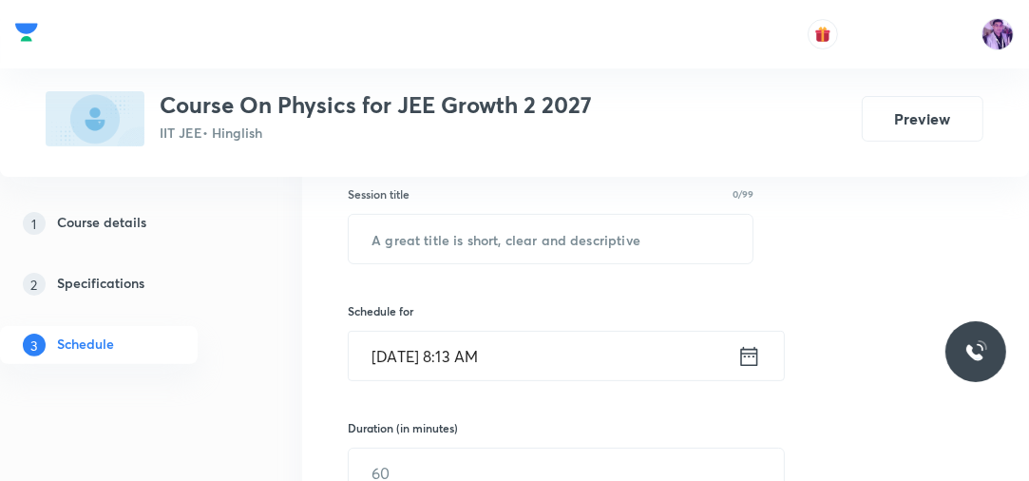
scroll to position [301, 0]
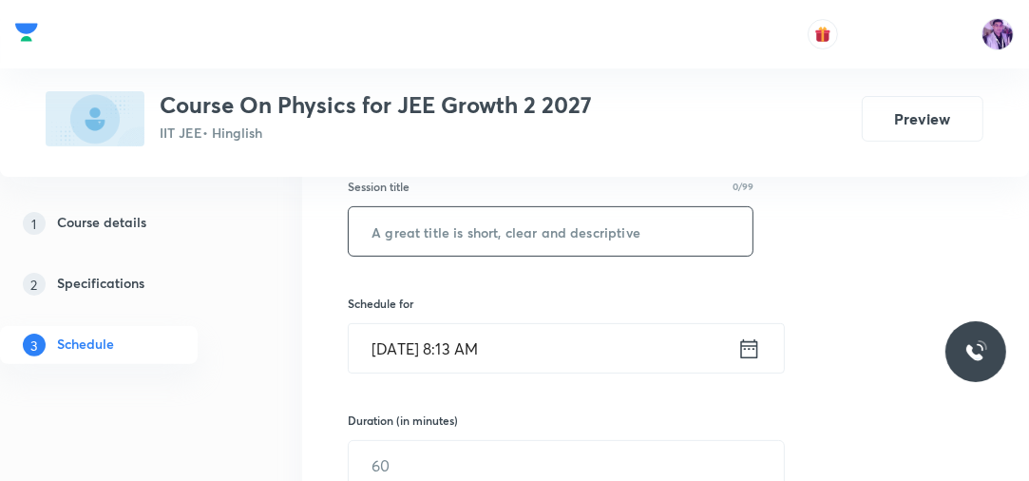
drag, startPoint x: 652, startPoint y: 198, endPoint x: 626, endPoint y: 220, distance: 35.0
click at [626, 220] on div "Session title 0/99 ​" at bounding box center [551, 217] width 406 height 79
click at [626, 220] on input "text" at bounding box center [551, 231] width 404 height 48
paste input "Centre of Mass and Collision"
type input "Centre of Mass and Collision"
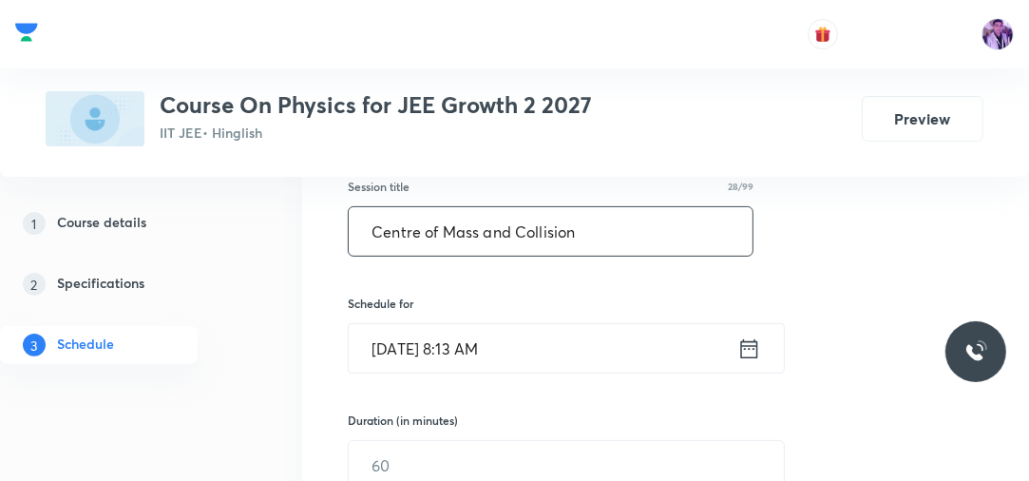
click at [481, 350] on input "[DATE] 8:13 AM" at bounding box center [543, 348] width 388 height 48
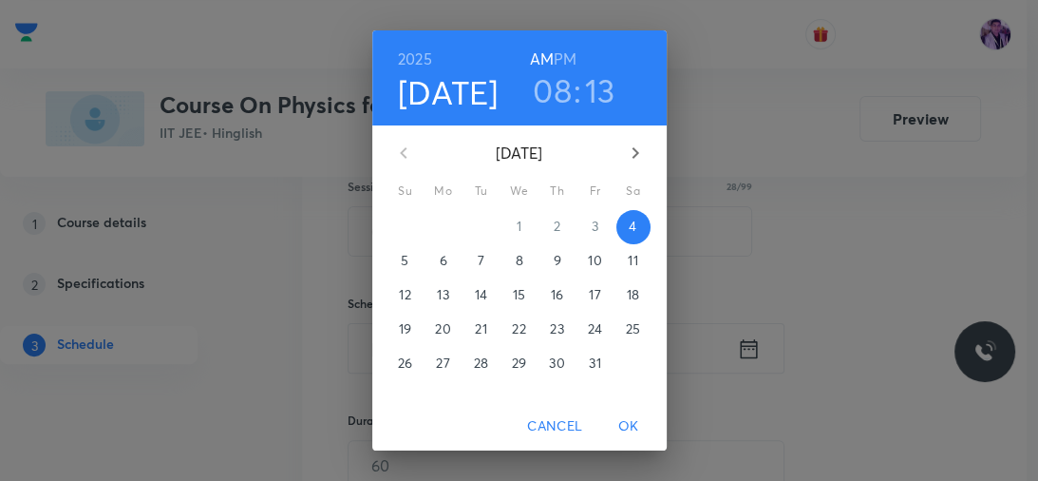
click at [552, 85] on h3 "08" at bounding box center [552, 90] width 39 height 40
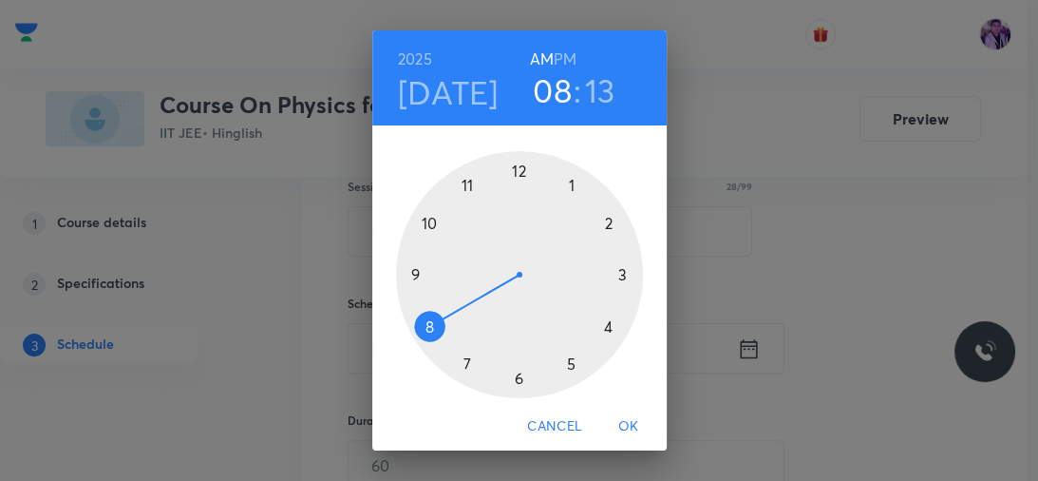
click at [415, 268] on div at bounding box center [519, 274] width 247 height 247
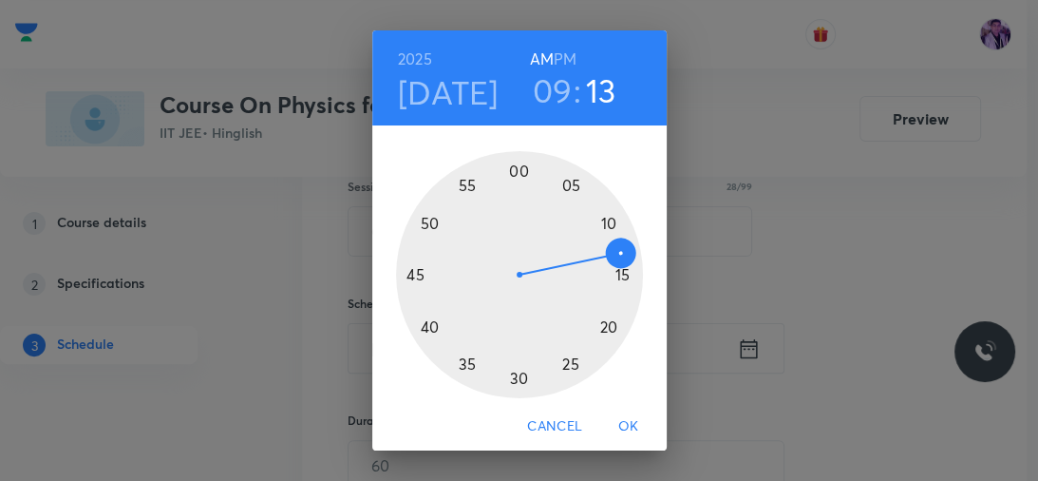
click at [511, 173] on div at bounding box center [519, 274] width 247 height 247
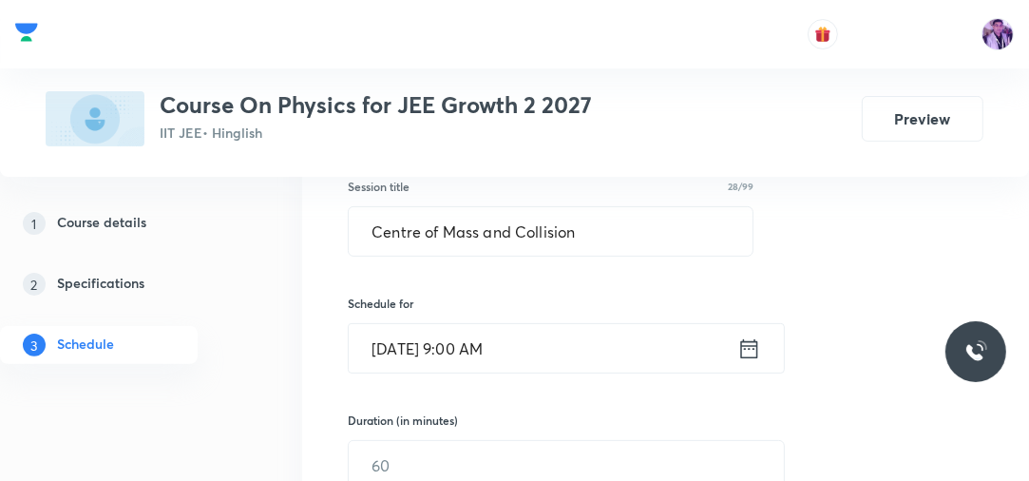
click at [482, 357] on input "Oct 4, 2025, 9:00 AM" at bounding box center [543, 348] width 388 height 48
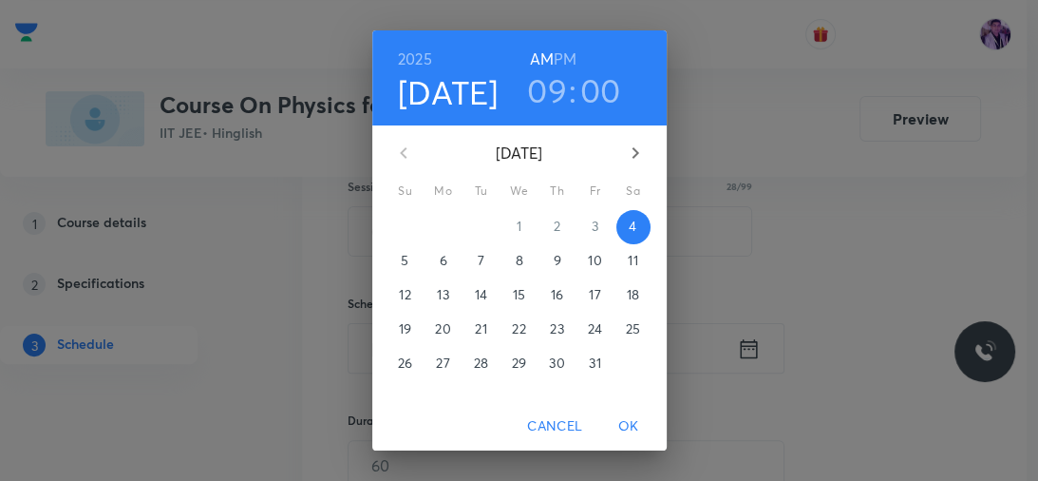
click at [634, 425] on span "OK" at bounding box center [629, 426] width 46 height 24
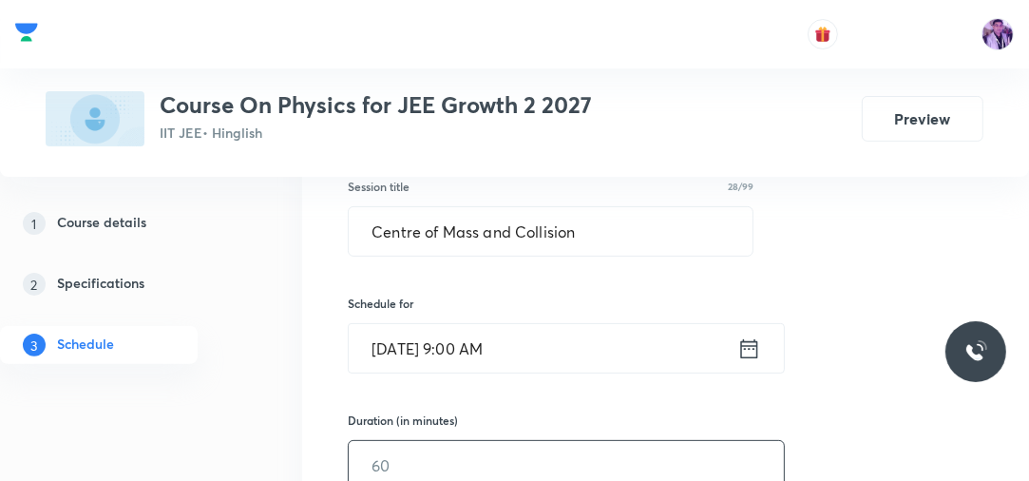
click at [467, 441] on input "text" at bounding box center [566, 465] width 435 height 48
type input "75"
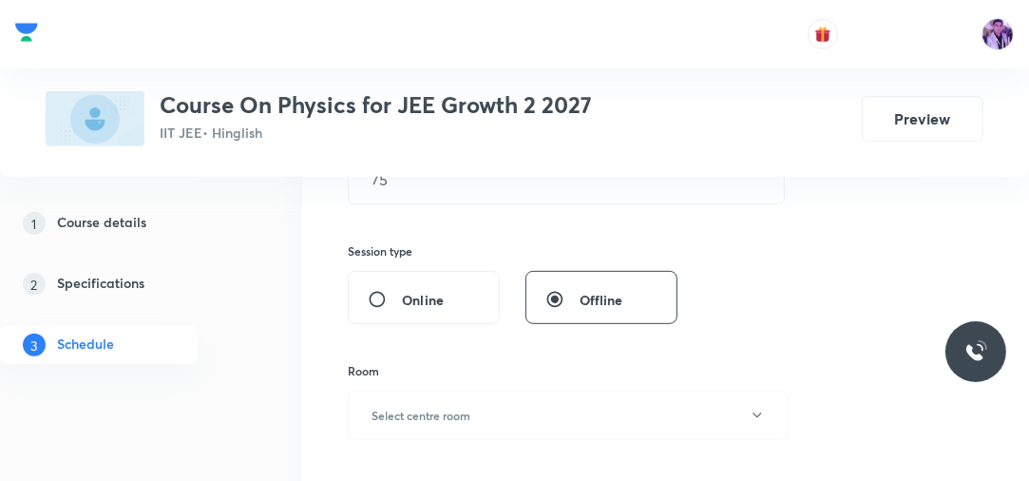
scroll to position [605, 0]
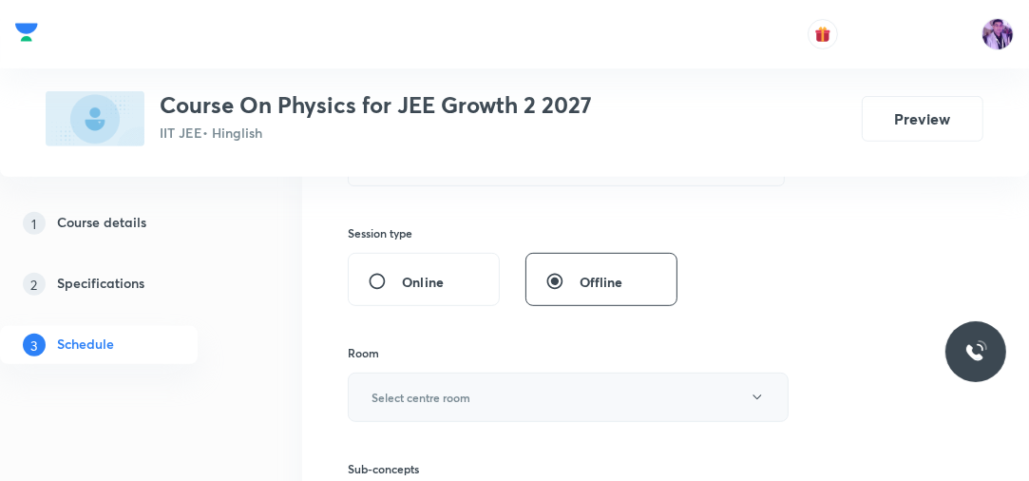
click at [428, 388] on h6 "Select centre room" at bounding box center [420, 396] width 99 height 17
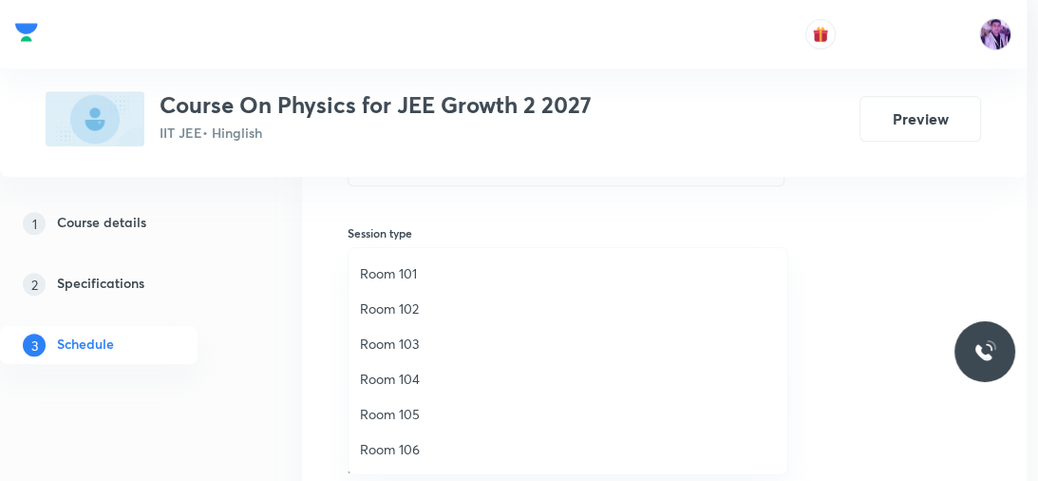
click at [452, 350] on span "Room 103" at bounding box center [568, 343] width 416 height 20
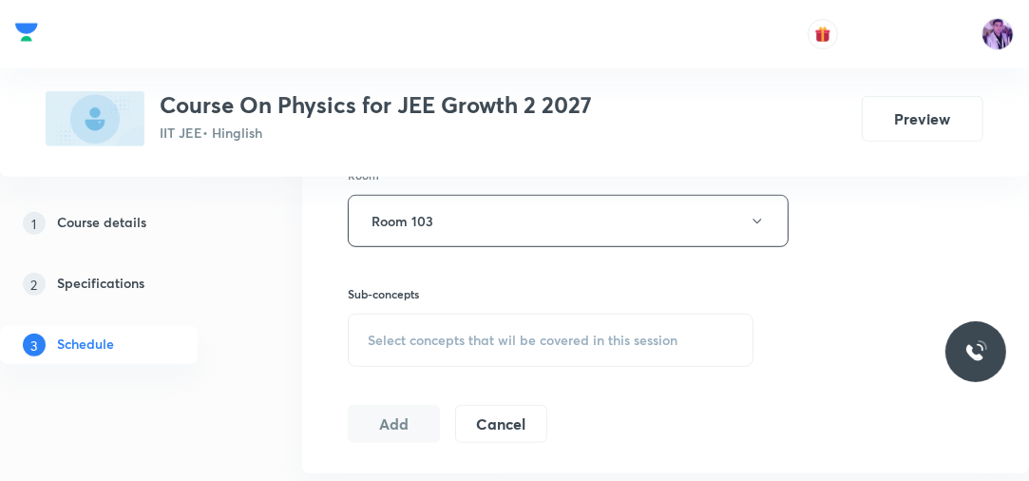
scroll to position [818, 0]
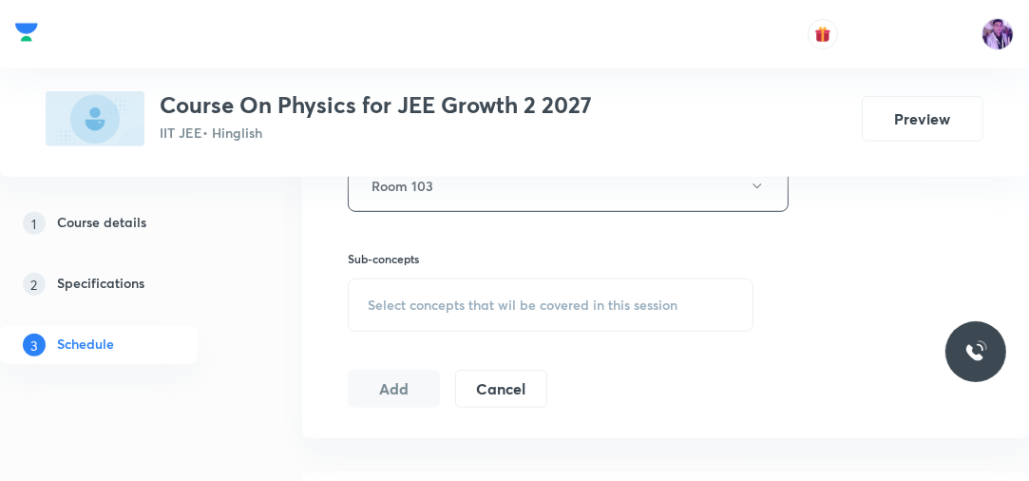
click at [493, 300] on span "Select concepts that wil be covered in this session" at bounding box center [523, 304] width 310 height 15
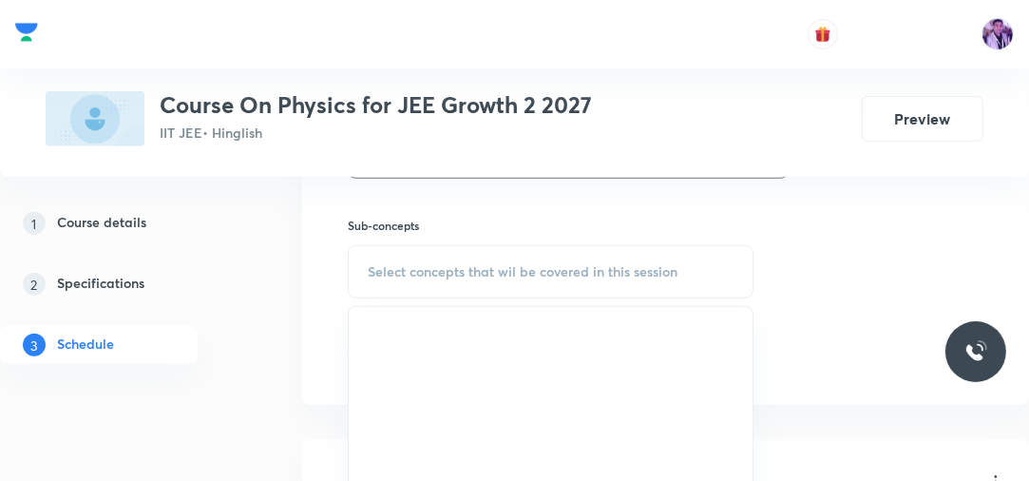
scroll to position [874, 0]
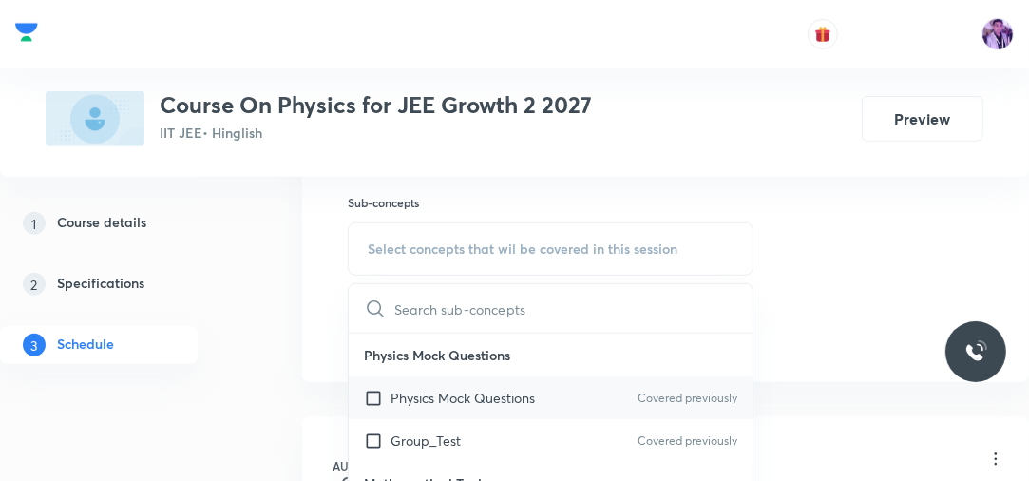
click at [413, 408] on div "Physics Mock Questions Covered previously" at bounding box center [551, 397] width 404 height 43
checkbox input "true"
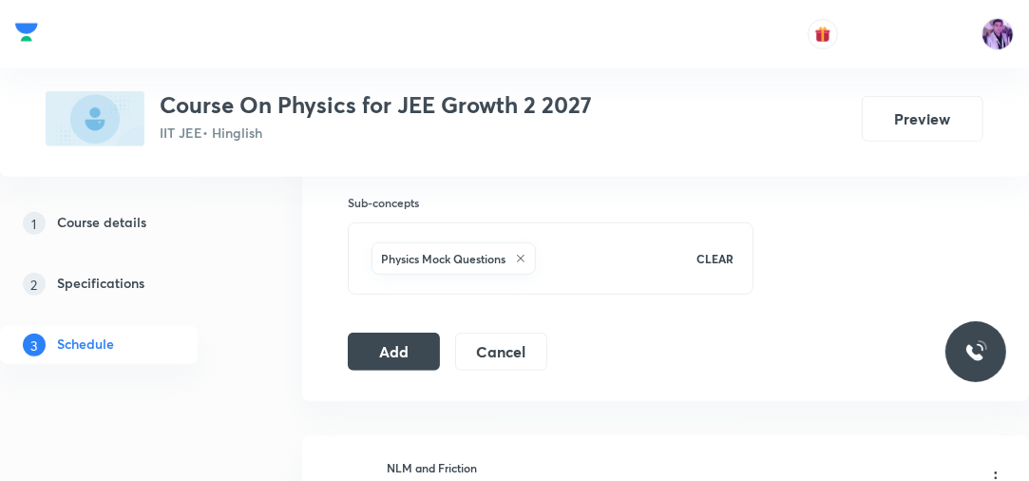
scroll to position [792, 0]
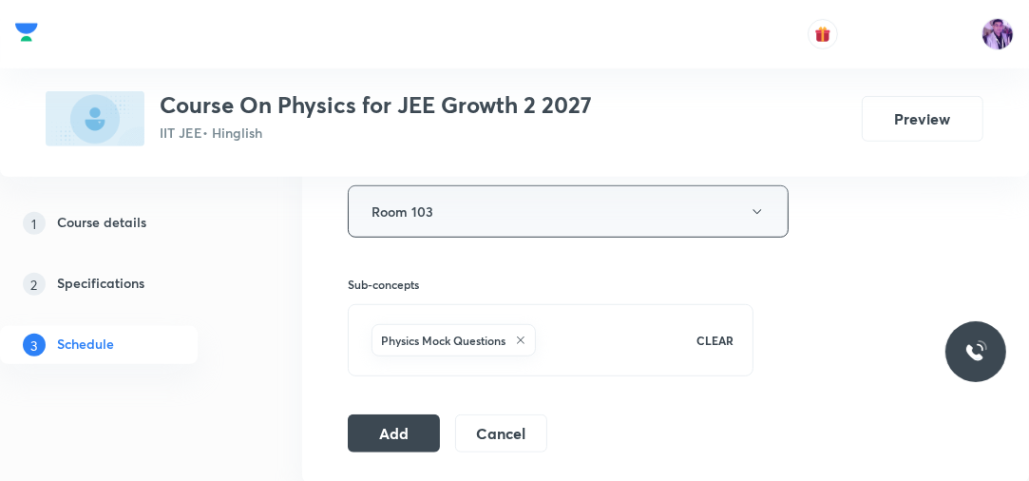
click at [585, 229] on button "Room 103" at bounding box center [568, 211] width 441 height 52
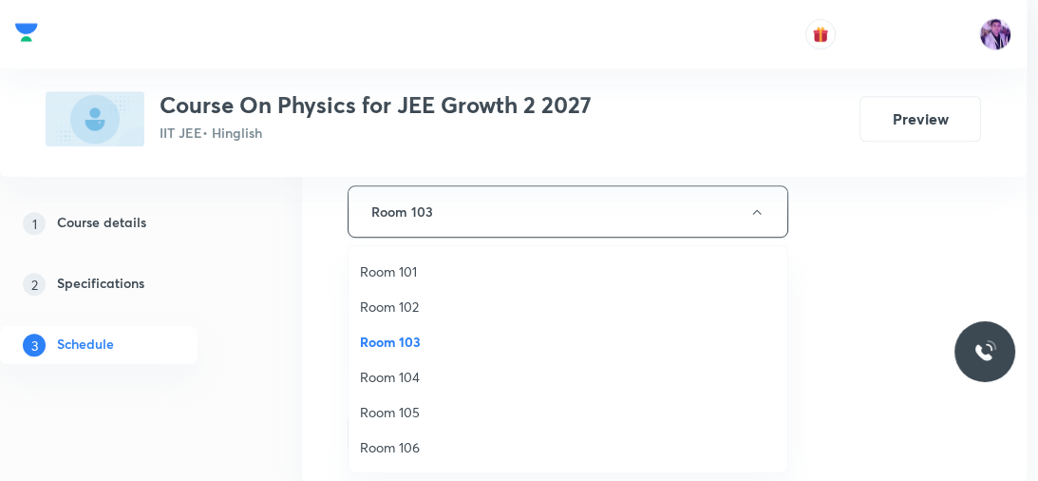
click at [406, 267] on span "Room 101" at bounding box center [568, 271] width 416 height 20
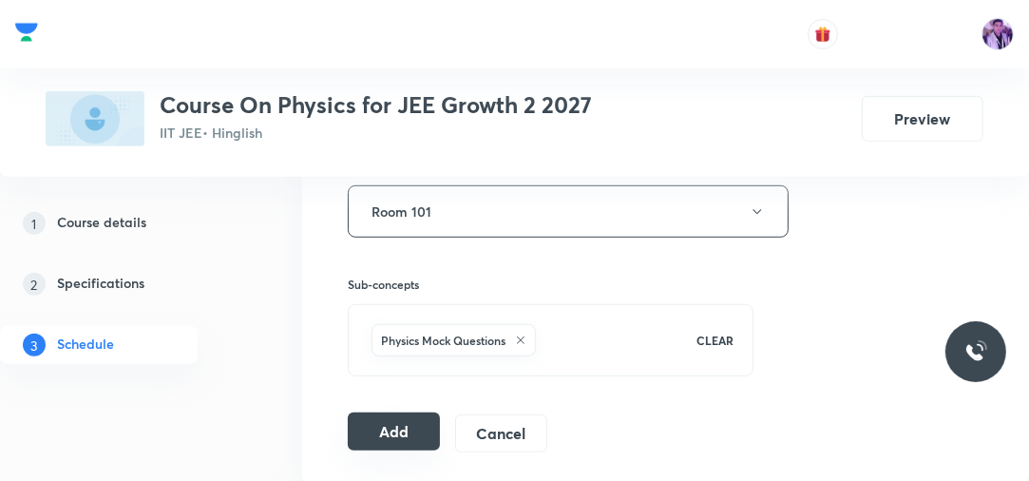
click at [402, 427] on button "Add" at bounding box center [394, 431] width 92 height 38
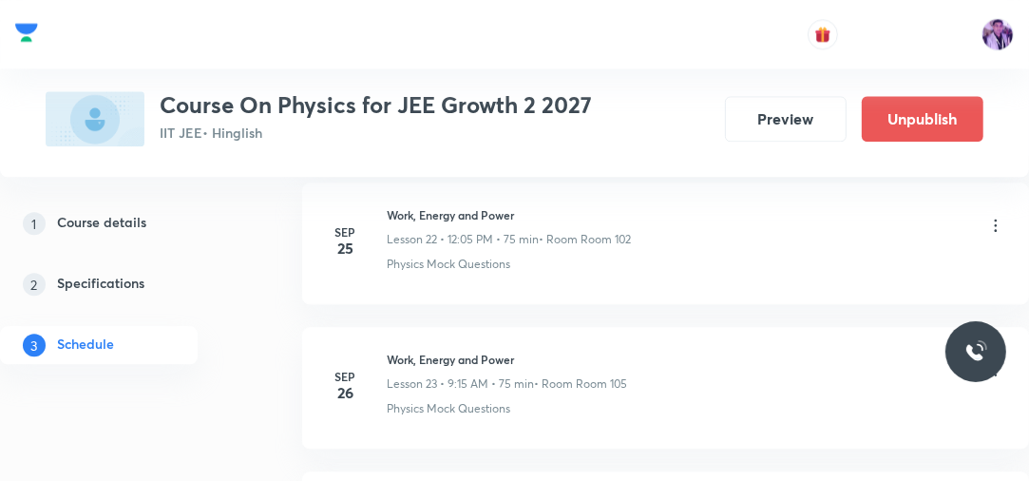
scroll to position [3721, 0]
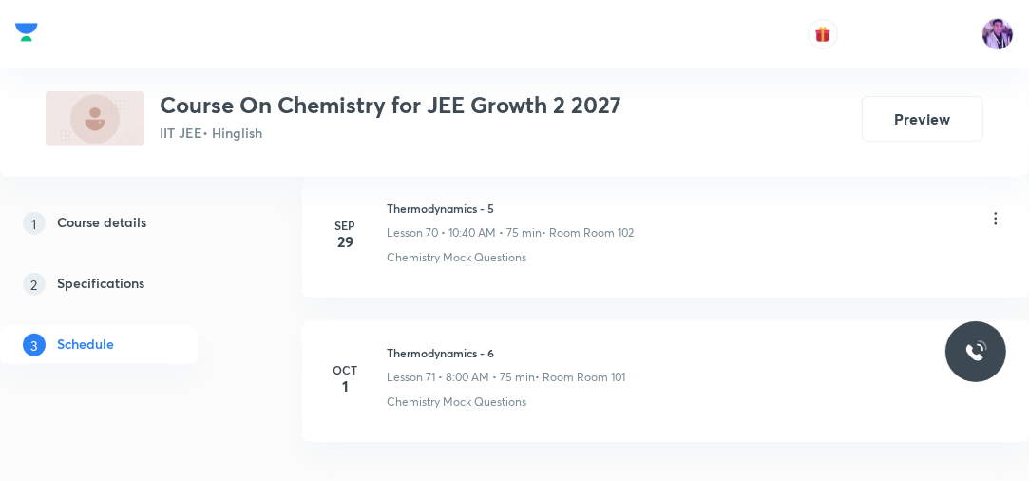
scroll to position [11182, 0]
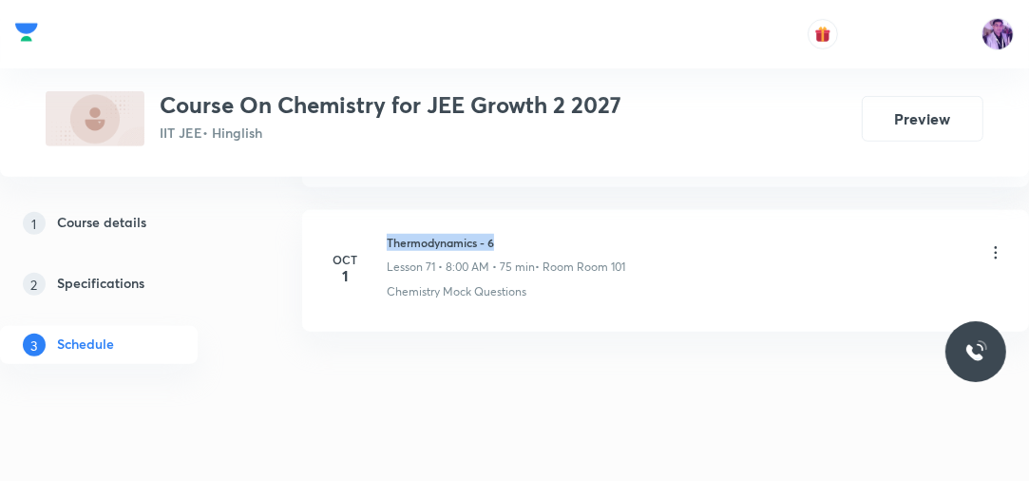
drag, startPoint x: 386, startPoint y: 204, endPoint x: 570, endPoint y: 186, distance: 185.1
click at [567, 210] on li "[DATE] Thermodynamics - 6 Lesson 71 • 8:00 AM • 75 min • Room Room 101 Chemistr…" at bounding box center [665, 271] width 727 height 122
copy h6 "Thermodynamics - 6"
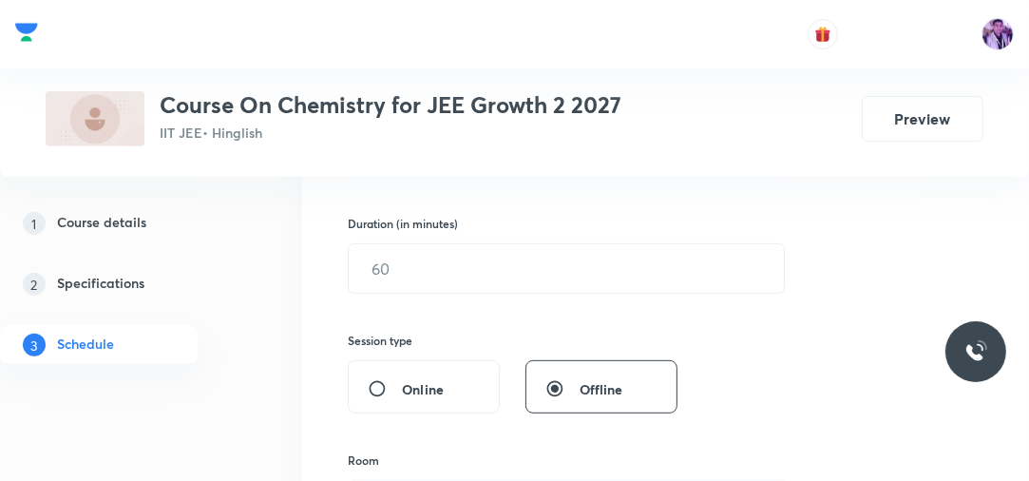
scroll to position [350, 0]
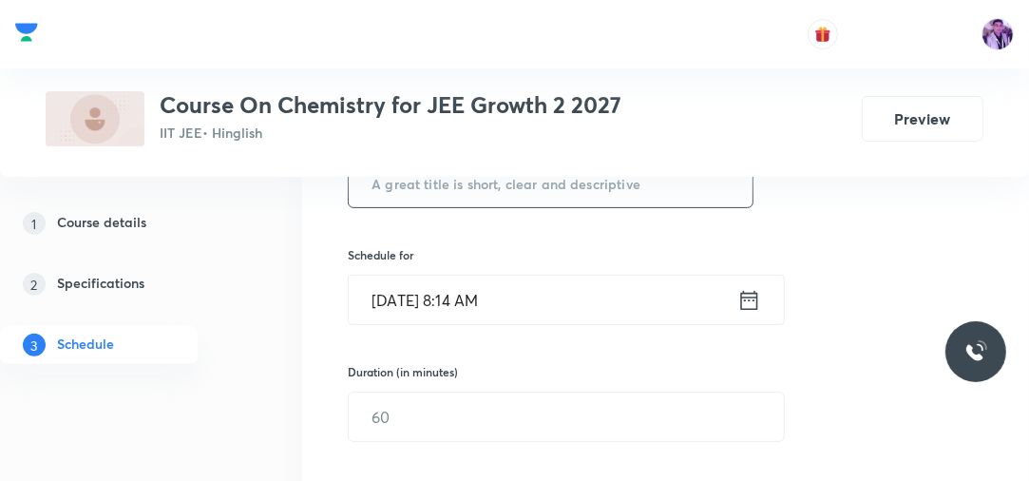
click at [521, 179] on input "text" at bounding box center [551, 183] width 404 height 48
paste input "Thermodynamics - 6"
type input "Thermodynamics - 7"
click at [475, 304] on input "[DATE] 8:14 AM" at bounding box center [543, 299] width 388 height 48
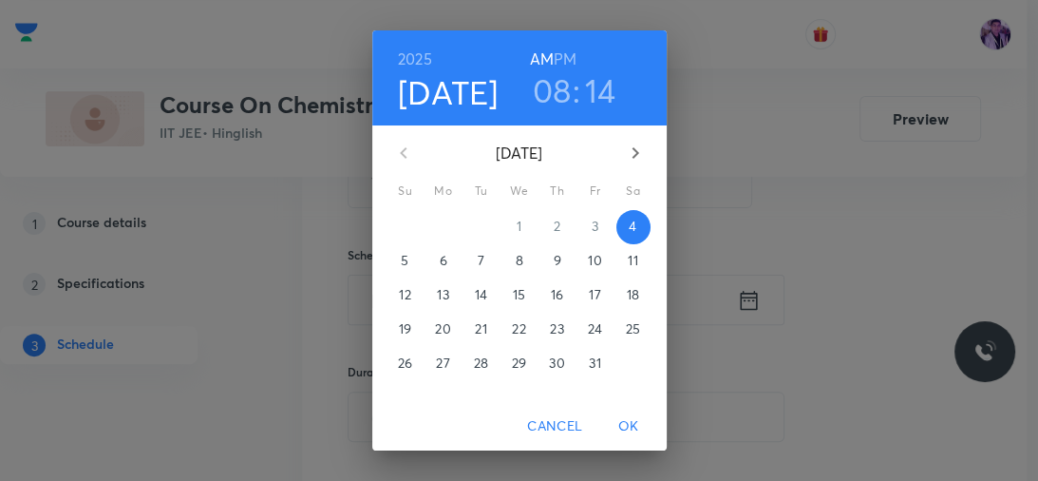
click at [562, 95] on h3 "08" at bounding box center [552, 90] width 39 height 40
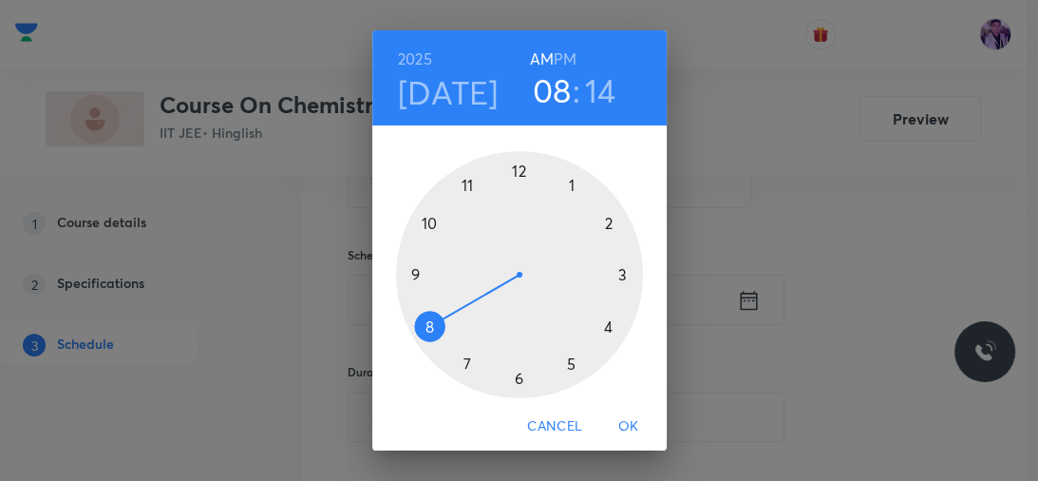
click at [426, 220] on div at bounding box center [519, 274] width 247 height 247
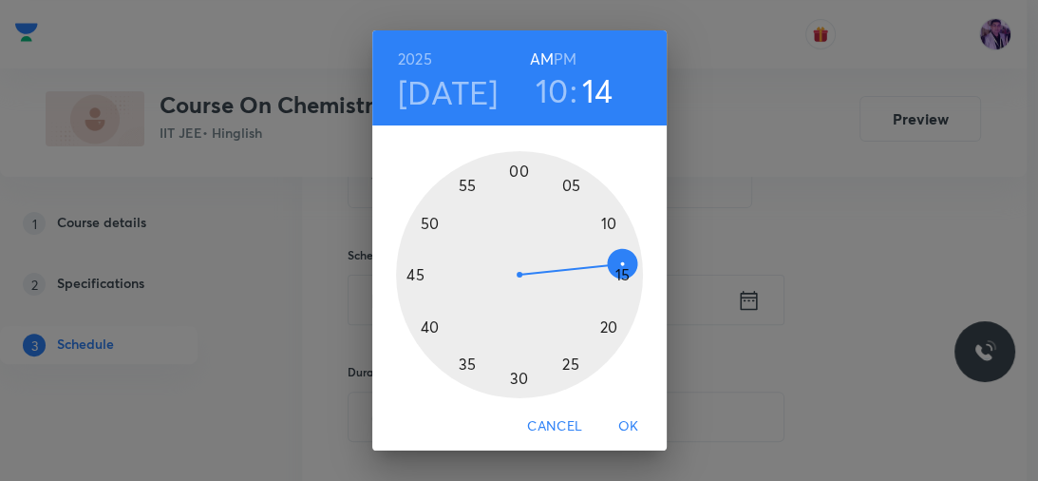
click at [508, 372] on div at bounding box center [519, 274] width 247 height 247
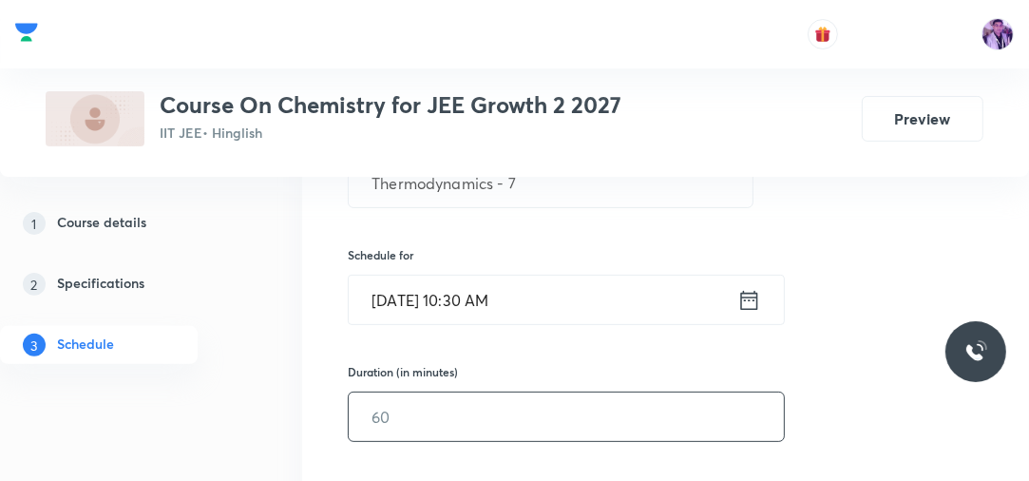
click at [431, 416] on input "text" at bounding box center [566, 416] width 435 height 48
type input "75"
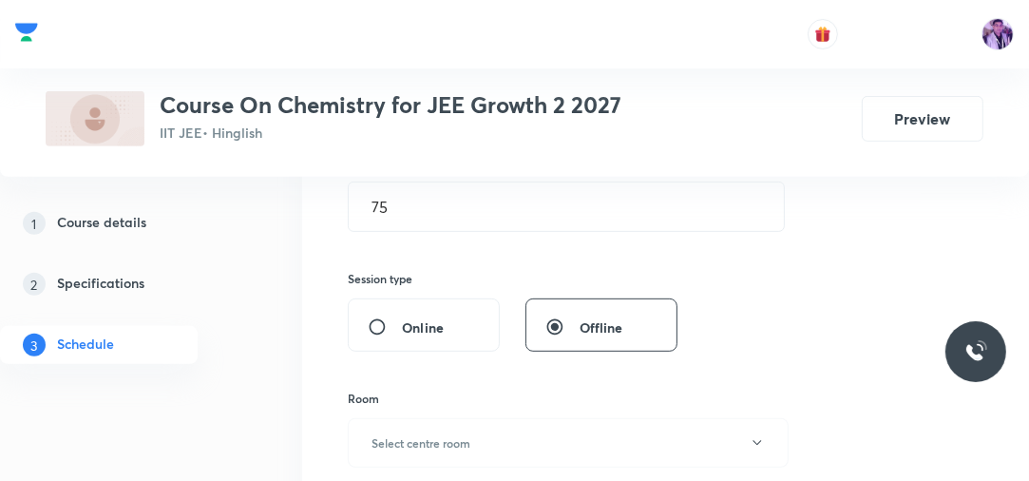
scroll to position [653, 0]
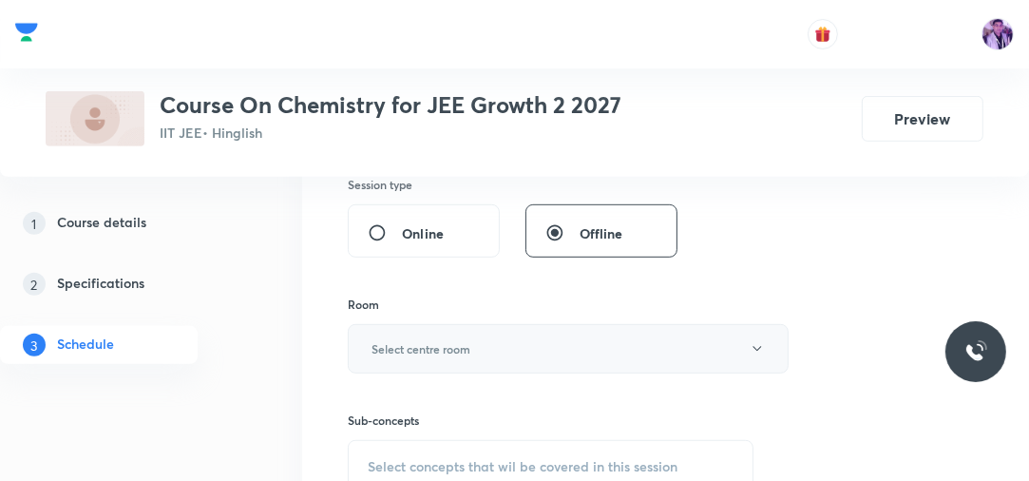
click at [418, 352] on h6 "Select centre room" at bounding box center [420, 348] width 99 height 17
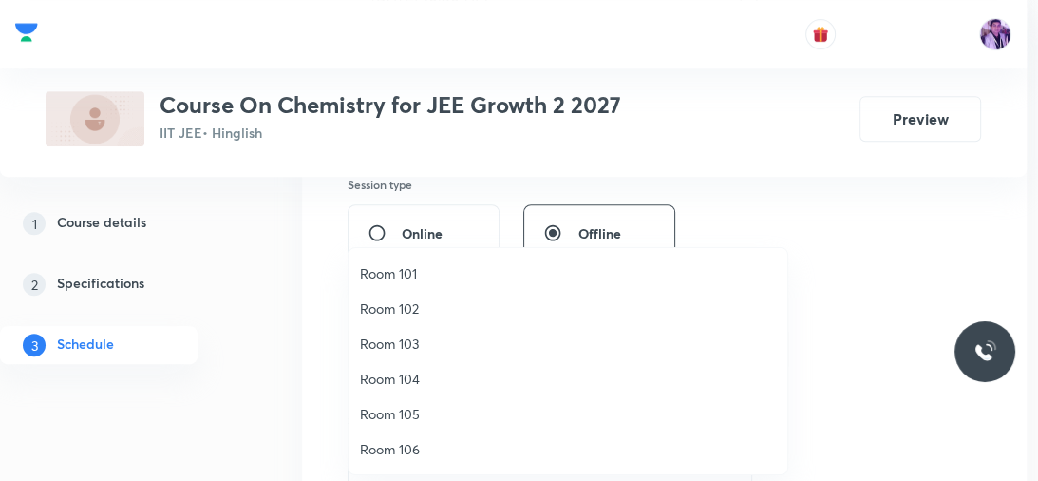
click at [425, 345] on span "Room 103" at bounding box center [568, 343] width 416 height 20
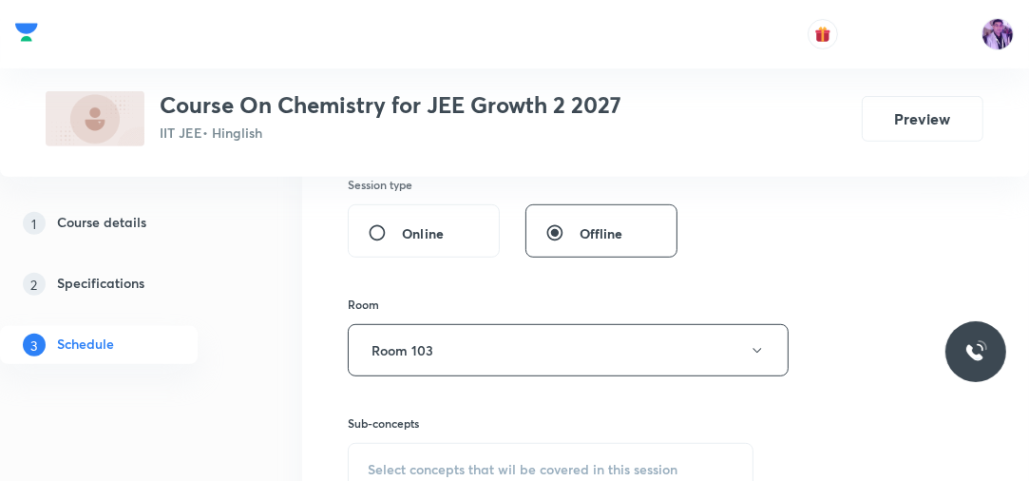
click at [425, 345] on button "Room 103" at bounding box center [568, 350] width 441 height 52
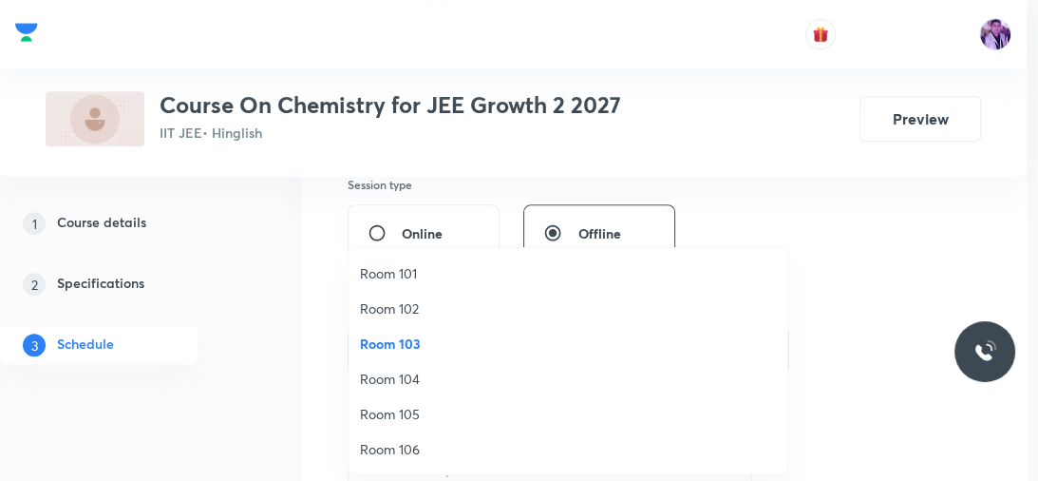
click at [429, 293] on li "Room 102" at bounding box center [568, 308] width 439 height 35
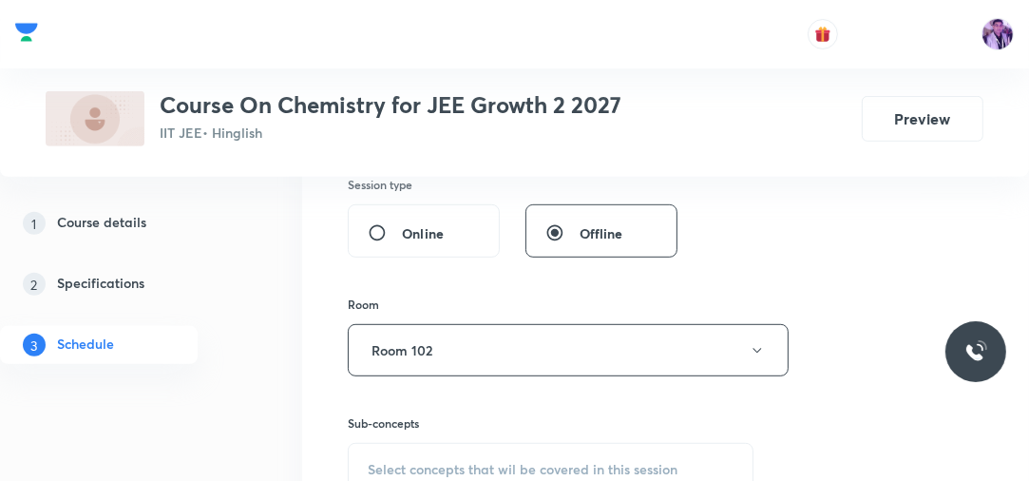
click at [419, 469] on span "Select concepts that wil be covered in this session" at bounding box center [523, 469] width 310 height 15
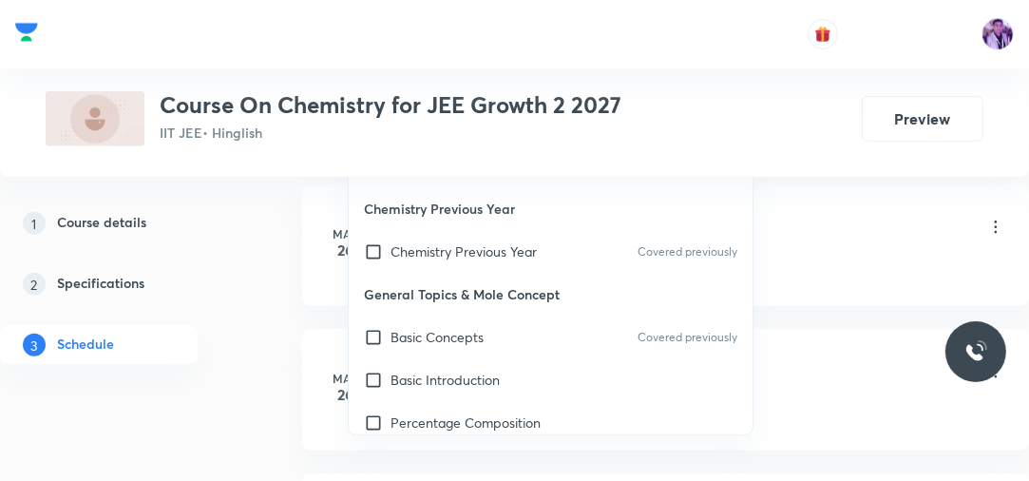
scroll to position [1143, 0]
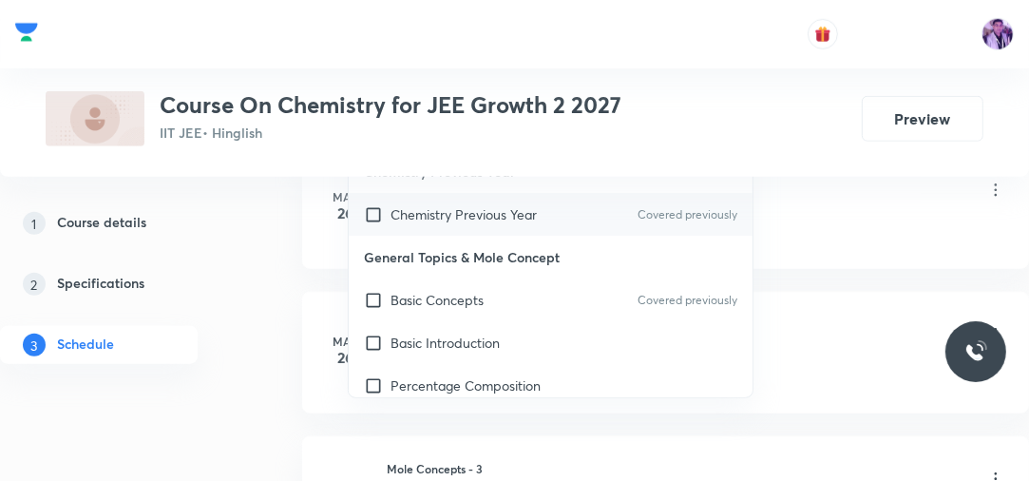
click at [370, 218] on input "checkbox" at bounding box center [377, 214] width 27 height 20
checkbox input "true"
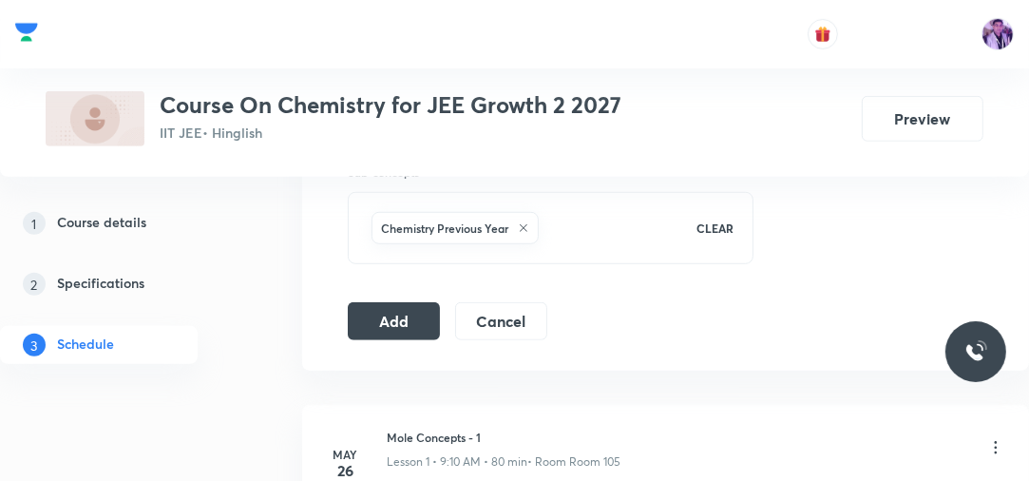
scroll to position [867, 0]
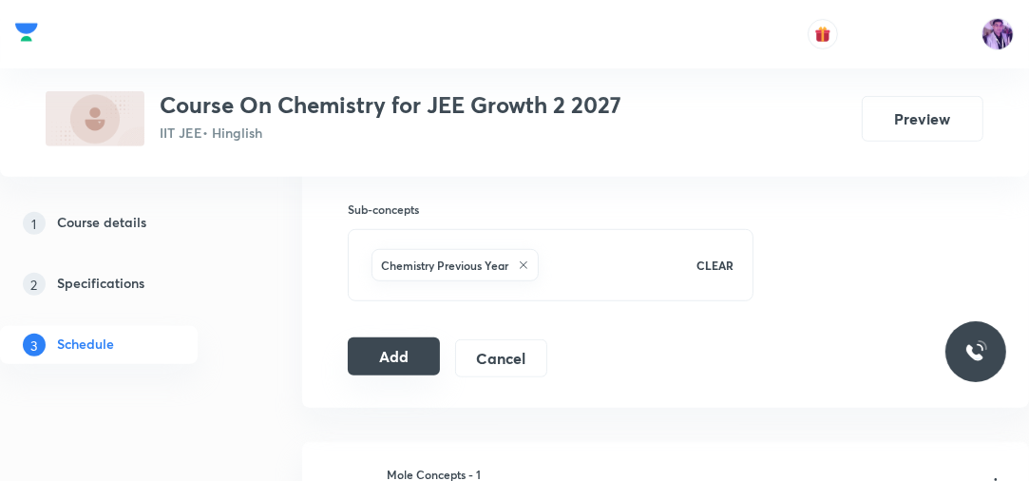
click at [397, 356] on button "Add" at bounding box center [394, 356] width 92 height 38
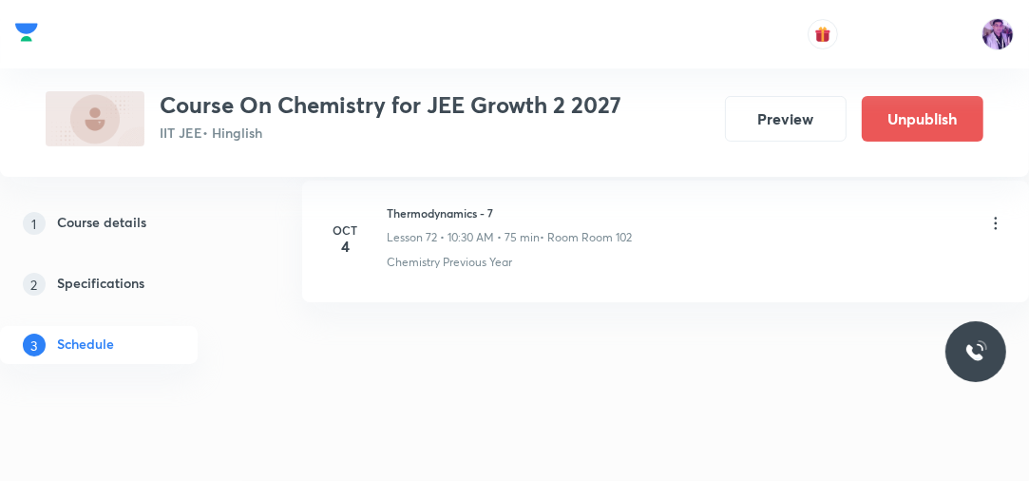
scroll to position [10291, 0]
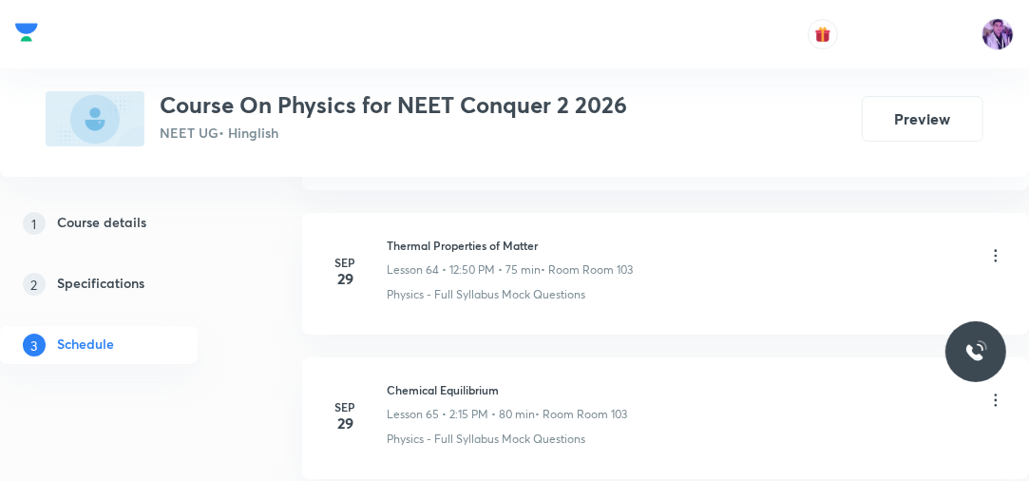
scroll to position [10462, 0]
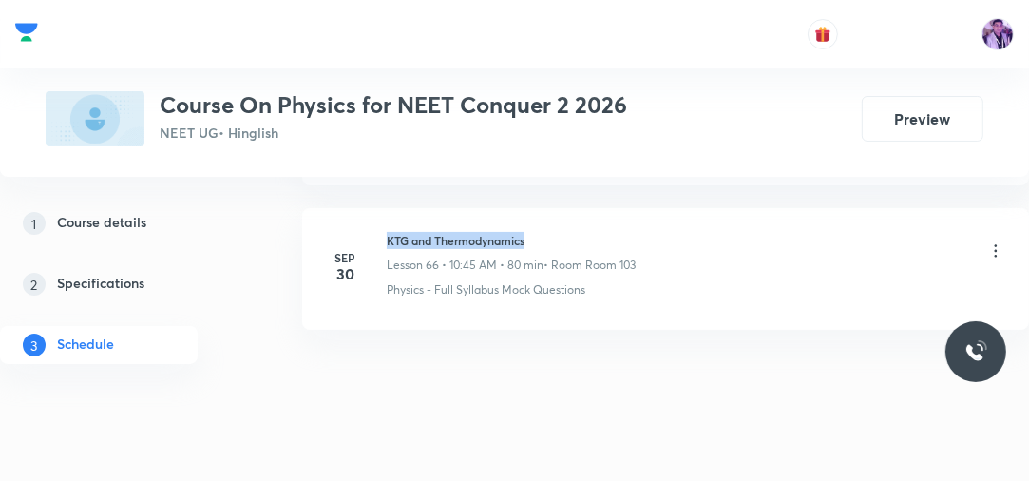
drag, startPoint x: 387, startPoint y: 209, endPoint x: 576, endPoint y: 202, distance: 189.1
click at [576, 208] on li "[DATE] KTG and Thermodynamics Lesson 66 • 10:45 AM • 80 min • Room Room 103 Phy…" at bounding box center [665, 269] width 727 height 122
copy h6 "KTG and Thermodynamics"
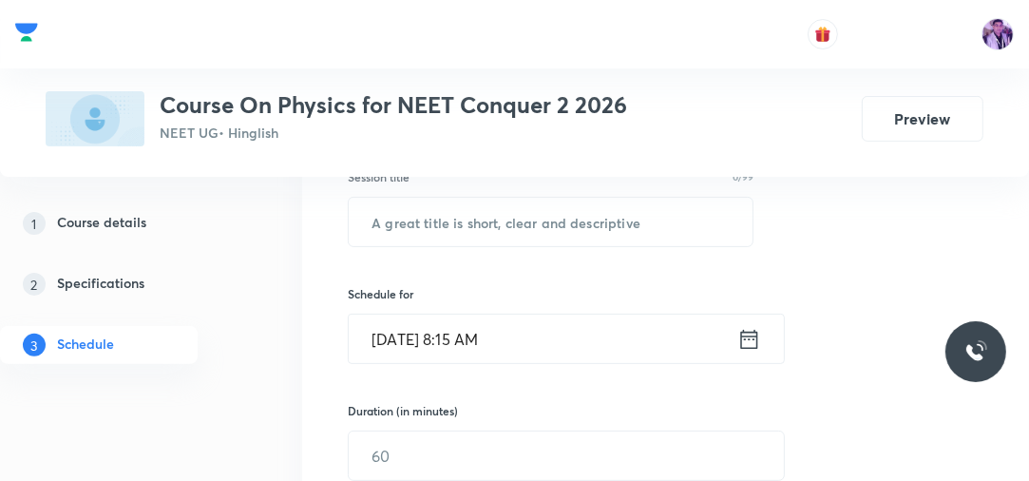
scroll to position [276, 0]
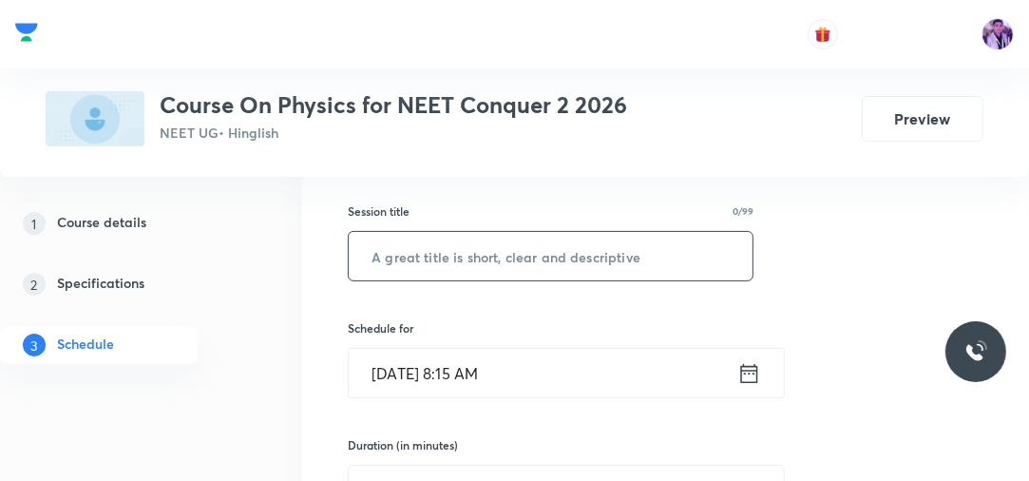
click at [582, 255] on input "text" at bounding box center [551, 256] width 404 height 48
paste input "KTG and Thermodynamics"
type input "KTG and Thermodynamics"
click at [456, 387] on input "[DATE] 8:15 AM" at bounding box center [543, 373] width 388 height 48
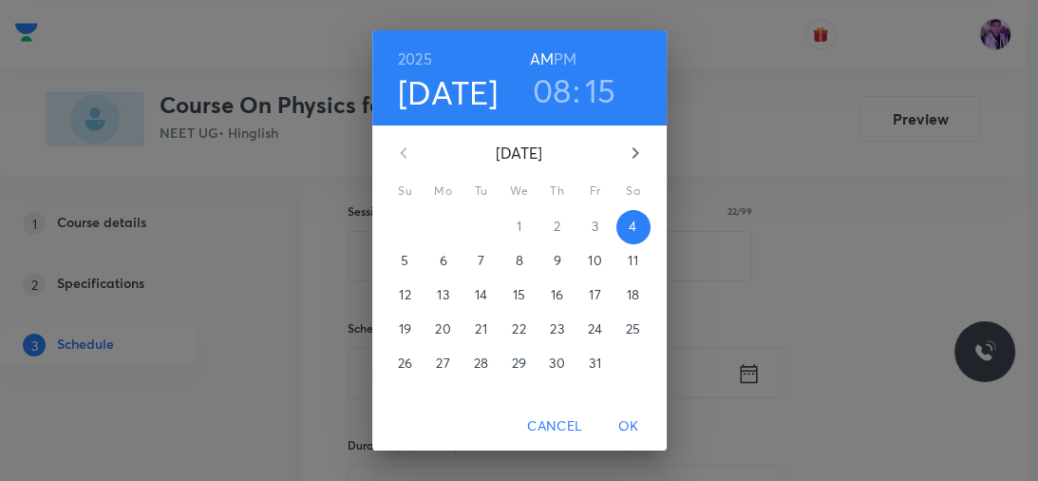
click at [539, 72] on h3 "08" at bounding box center [552, 90] width 39 height 40
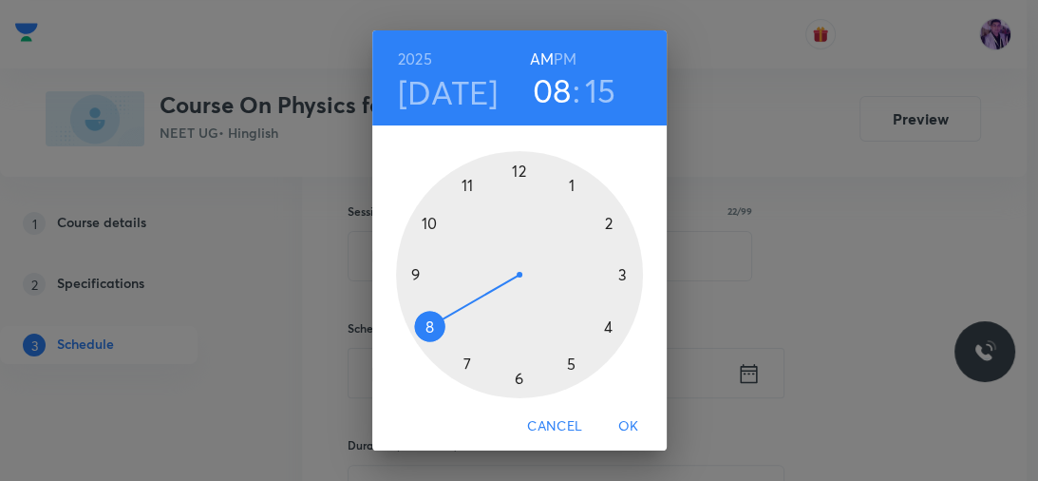
click at [406, 271] on div at bounding box center [519, 274] width 247 height 247
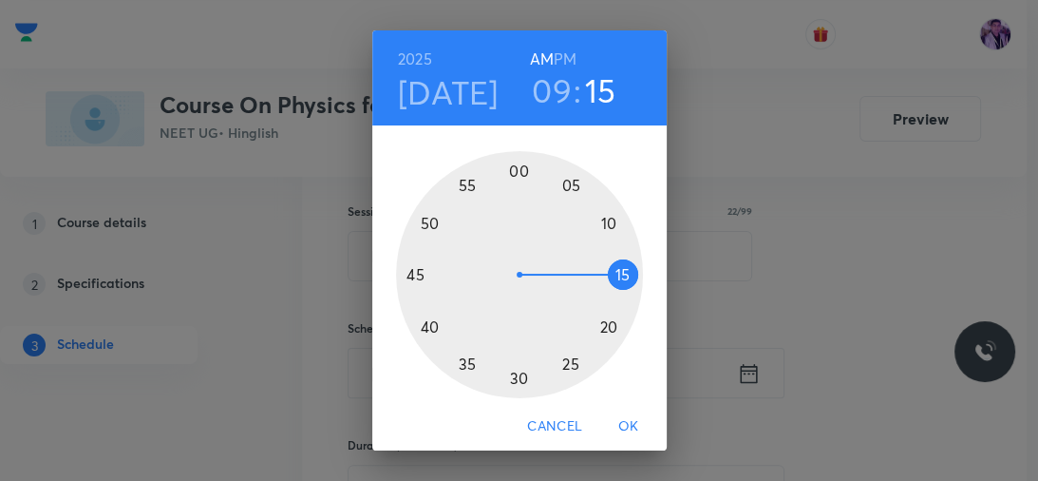
click at [547, 97] on h3 "09" at bounding box center [552, 90] width 40 height 40
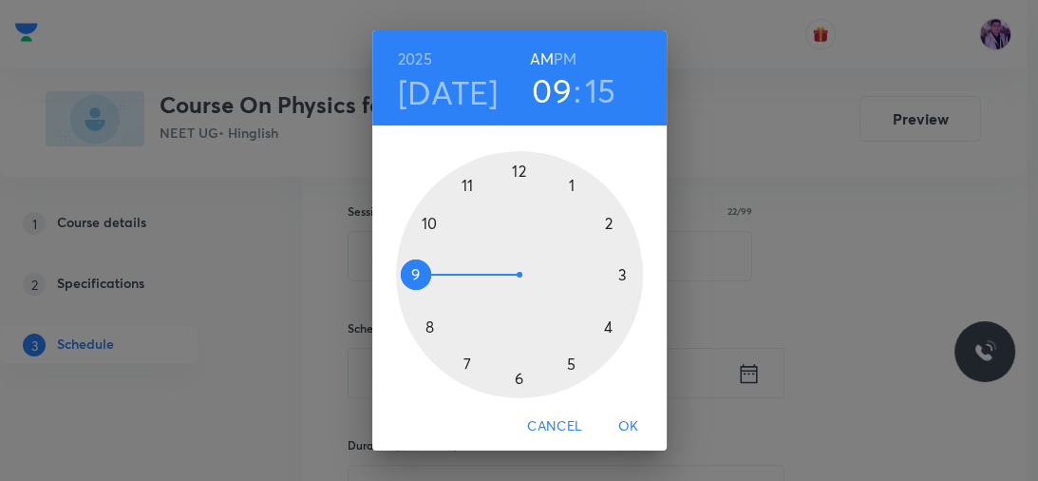
click at [422, 225] on div at bounding box center [519, 274] width 247 height 247
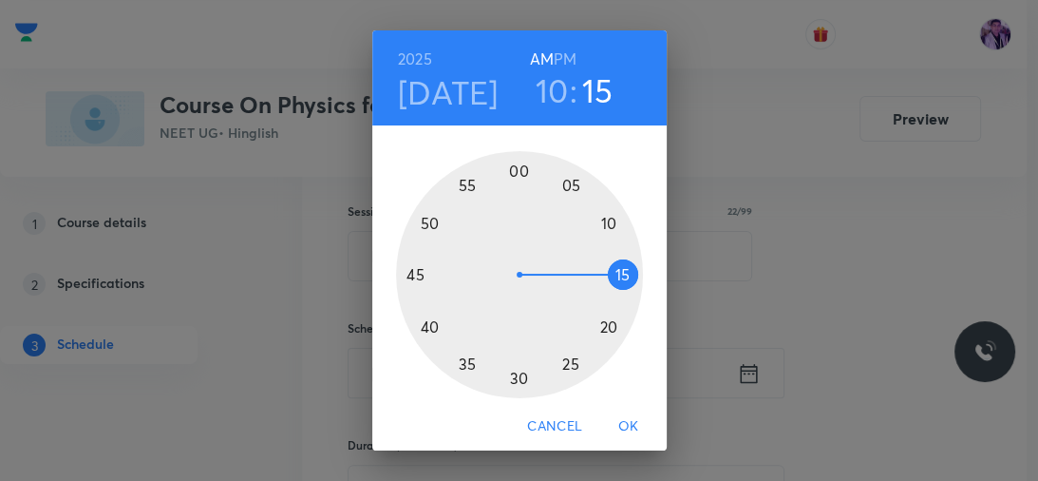
click at [408, 274] on div at bounding box center [519, 274] width 247 height 247
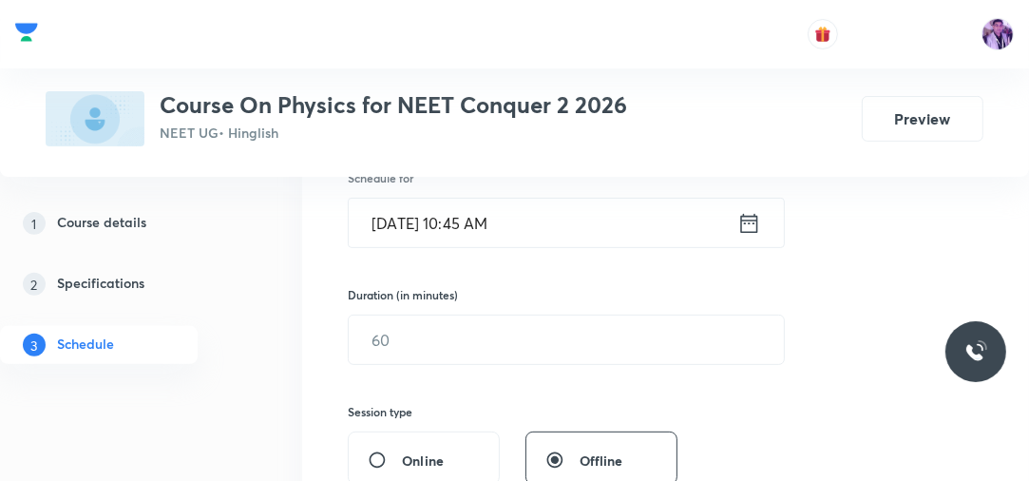
scroll to position [428, 0]
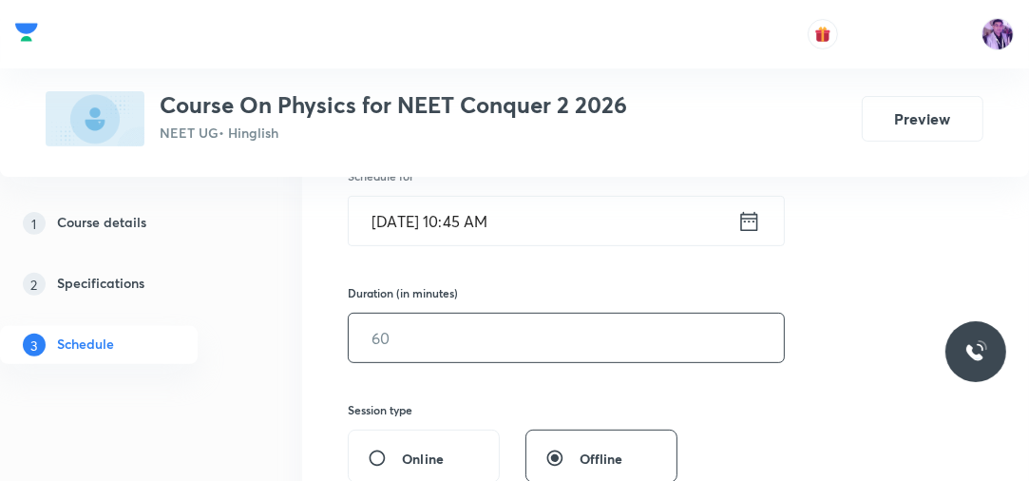
click at [425, 343] on input "text" at bounding box center [566, 337] width 435 height 48
type input "90"
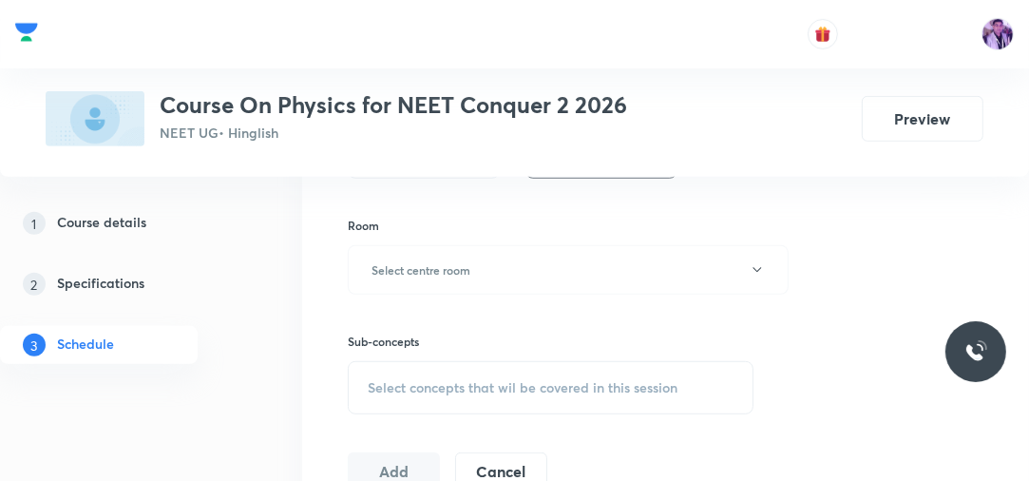
scroll to position [763, 0]
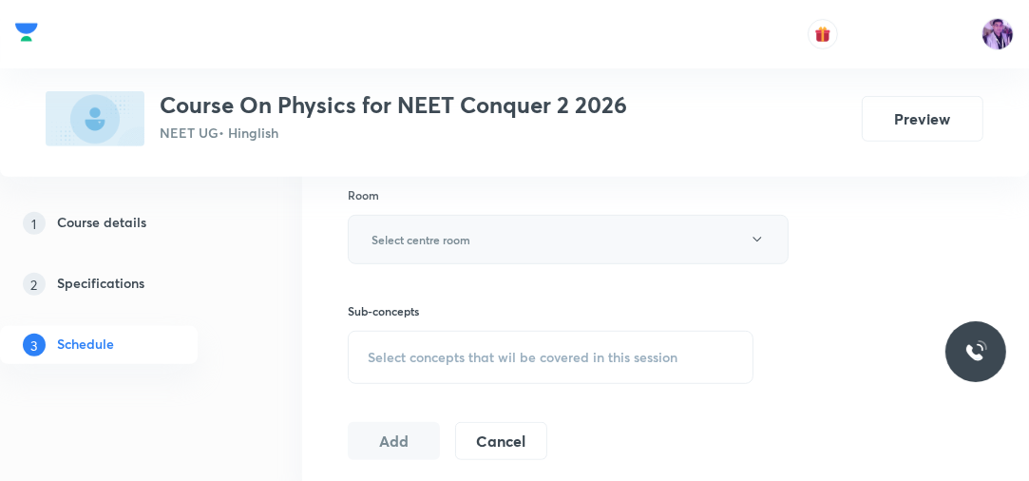
click at [470, 236] on h6 "Select centre room" at bounding box center [420, 239] width 99 height 17
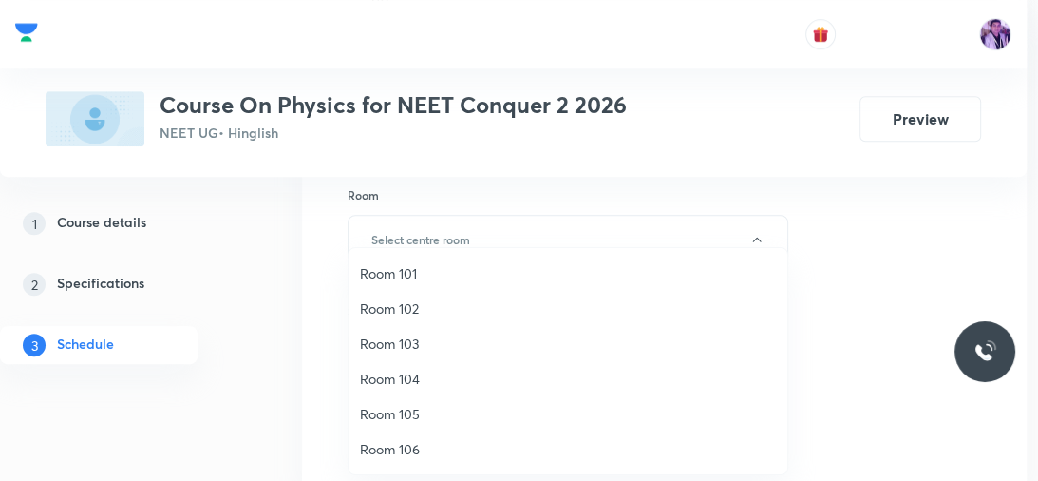
click at [418, 307] on span "Room 102" at bounding box center [568, 308] width 416 height 20
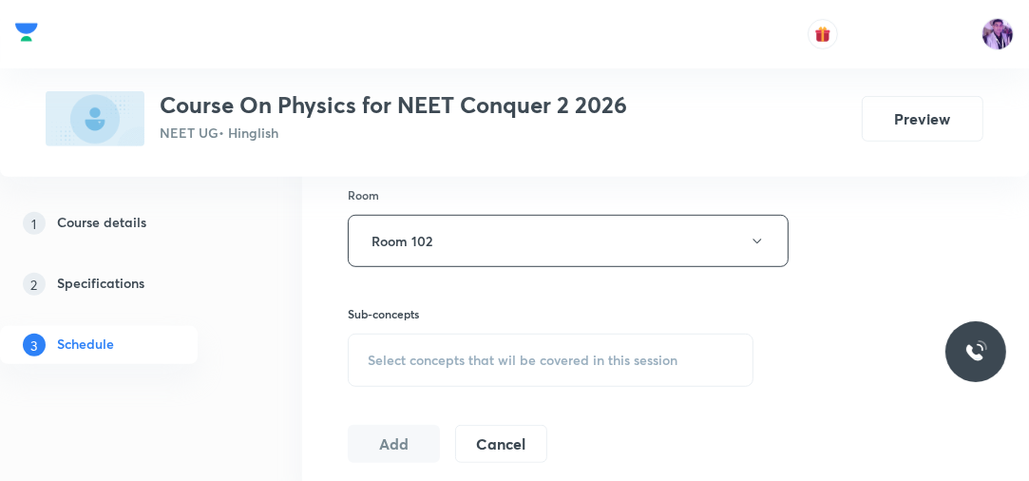
click at [429, 357] on span "Select concepts that wil be covered in this session" at bounding box center [523, 359] width 310 height 15
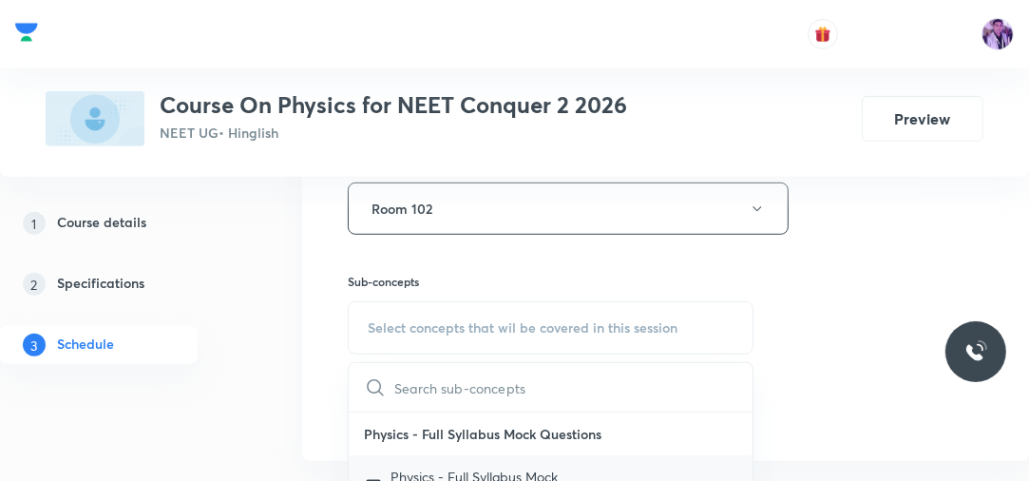
click at [419, 460] on div "Physics - Full Syllabus Mock Questions Covered previously" at bounding box center [551, 486] width 404 height 63
checkbox input "true"
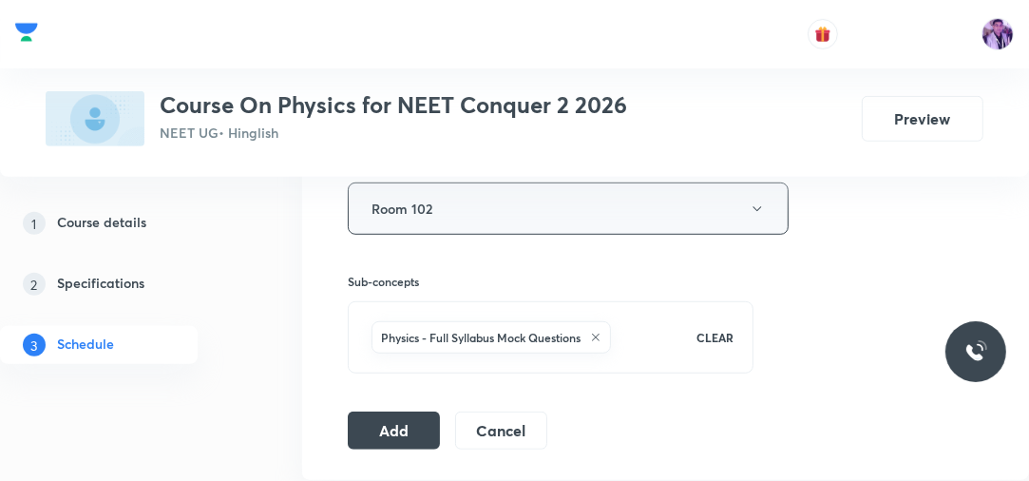
click at [466, 221] on button "Room 102" at bounding box center [568, 208] width 441 height 52
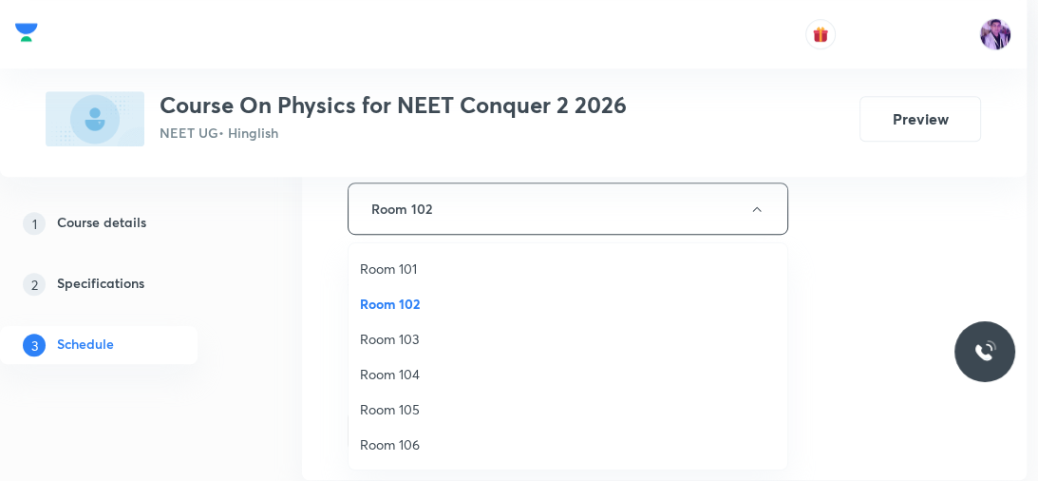
click at [427, 333] on span "Room 103" at bounding box center [568, 339] width 416 height 20
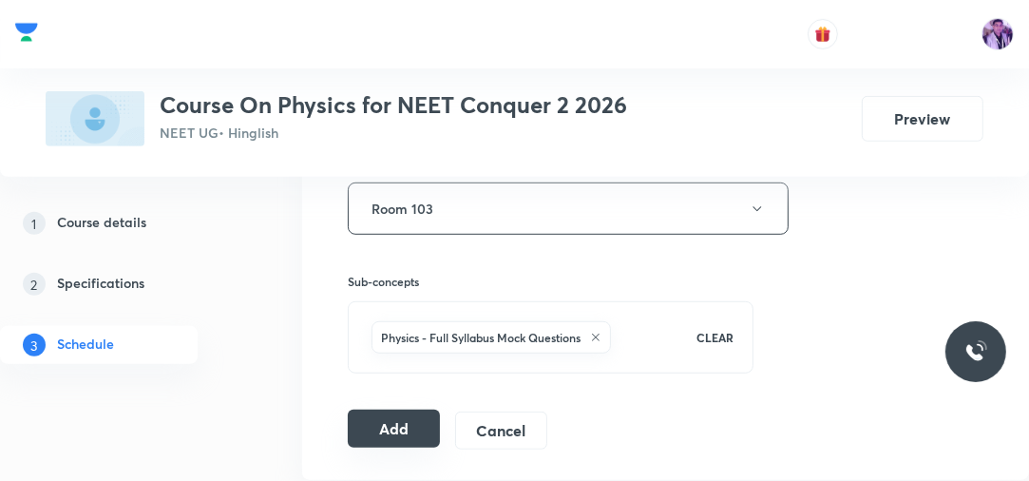
click at [406, 423] on button "Add" at bounding box center [394, 428] width 92 height 38
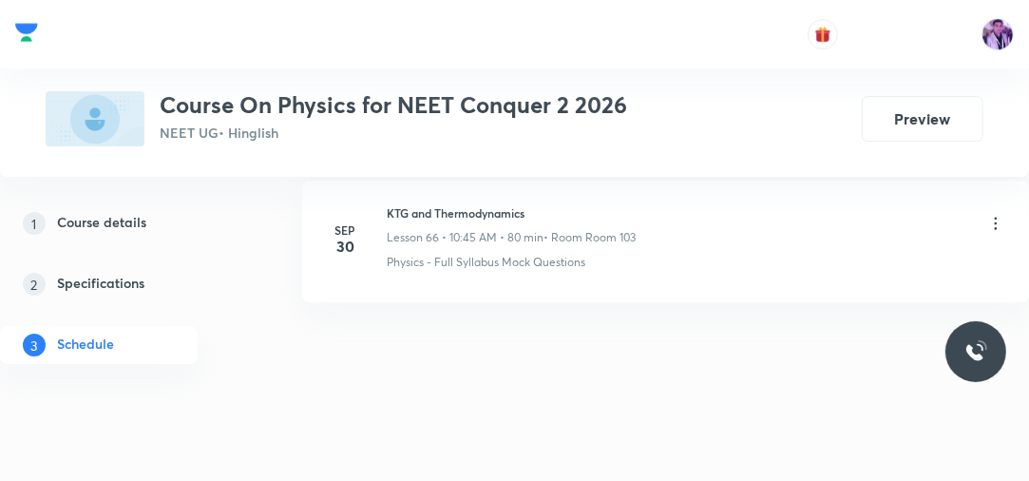
scroll to position [9625, 0]
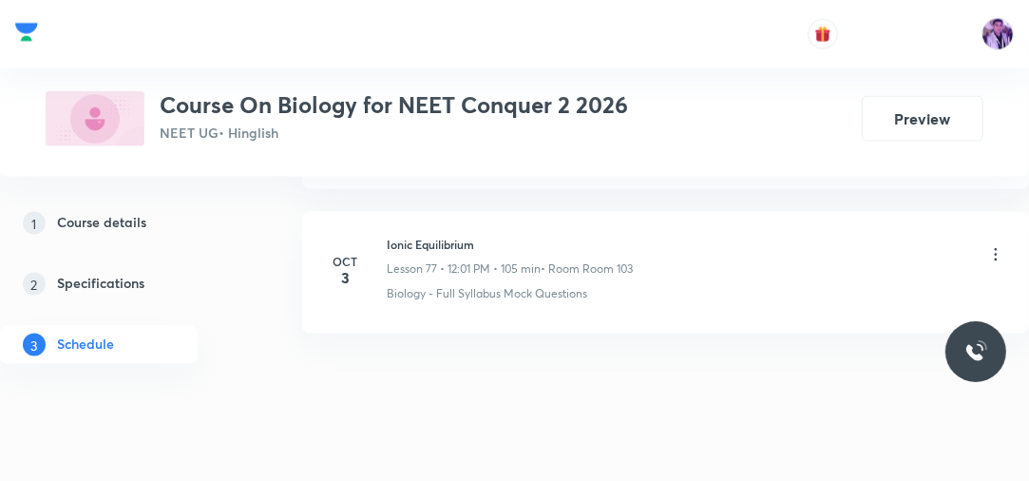
scroll to position [11808, 0]
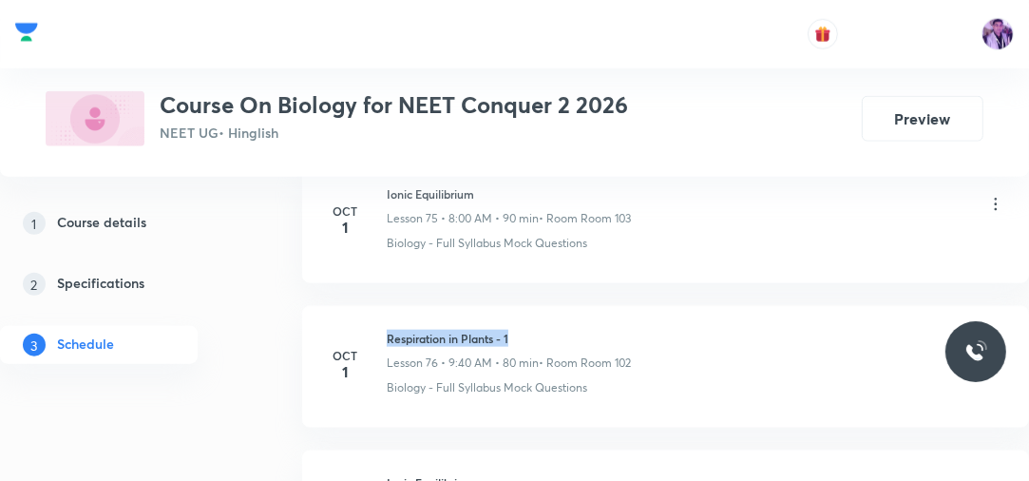
drag, startPoint x: 387, startPoint y: 303, endPoint x: 593, endPoint y: 274, distance: 207.2
copy h6 "Respiration in Plants - 1"
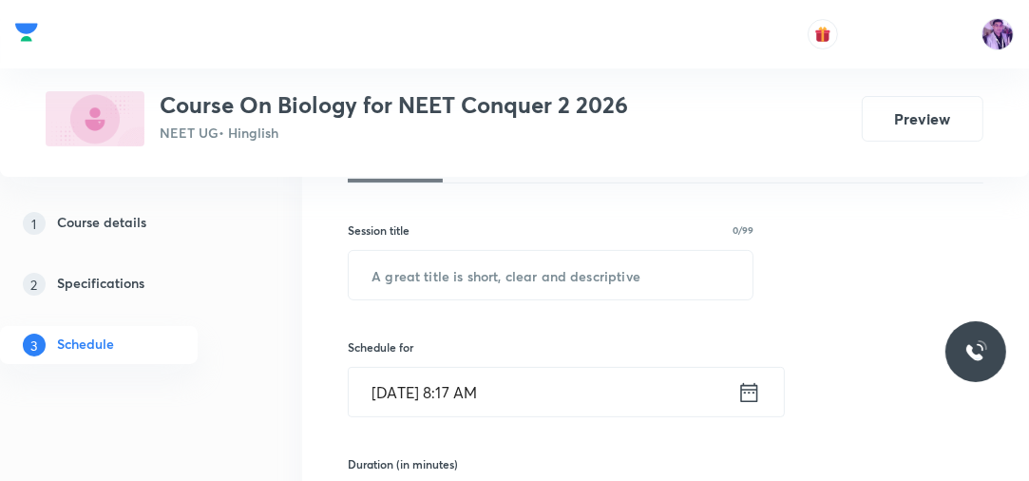
scroll to position [276, 0]
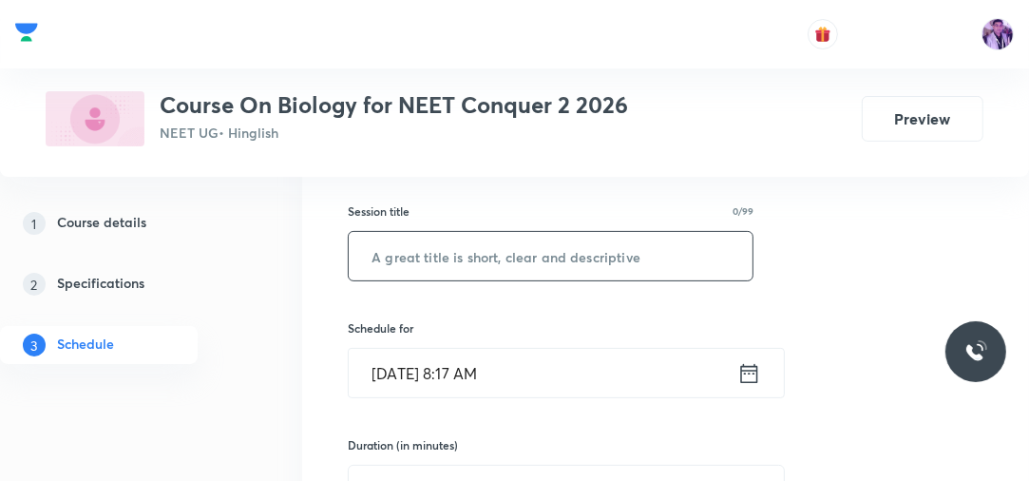
click at [595, 237] on input "text" at bounding box center [551, 256] width 404 height 48
paste input "Respiration in Plants - 1"
type input "Respiration in Plants - 2"
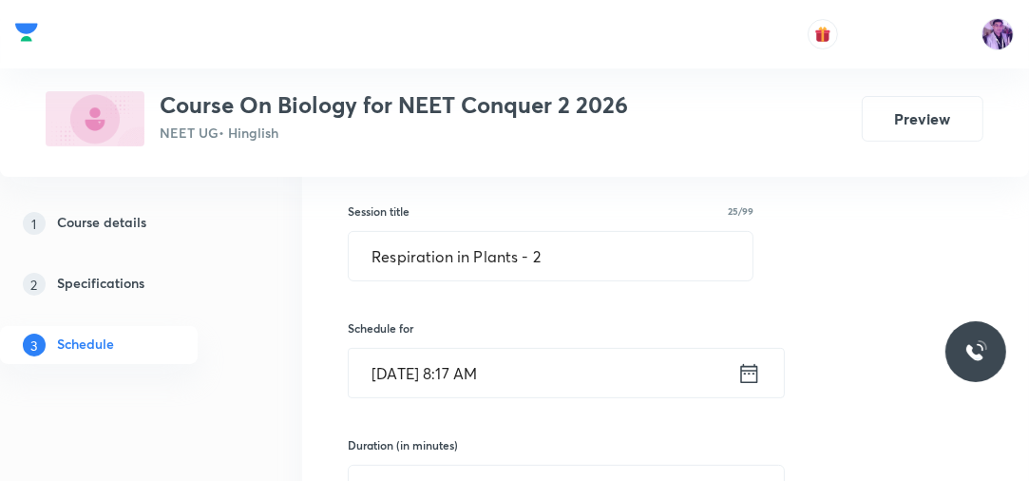
click at [467, 381] on input "Oct 4, 2025, 8:17 AM" at bounding box center [543, 373] width 388 height 48
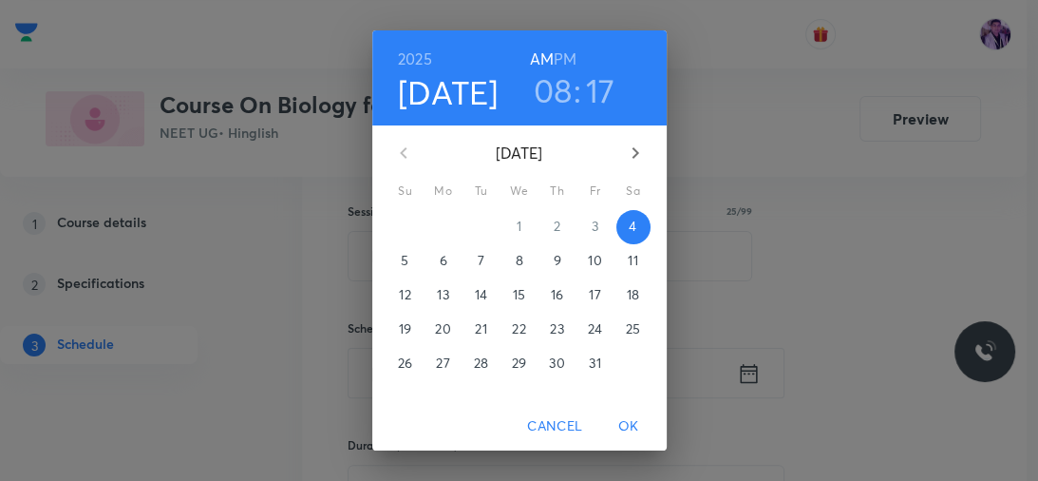
click at [551, 90] on h3 "08" at bounding box center [553, 90] width 39 height 40
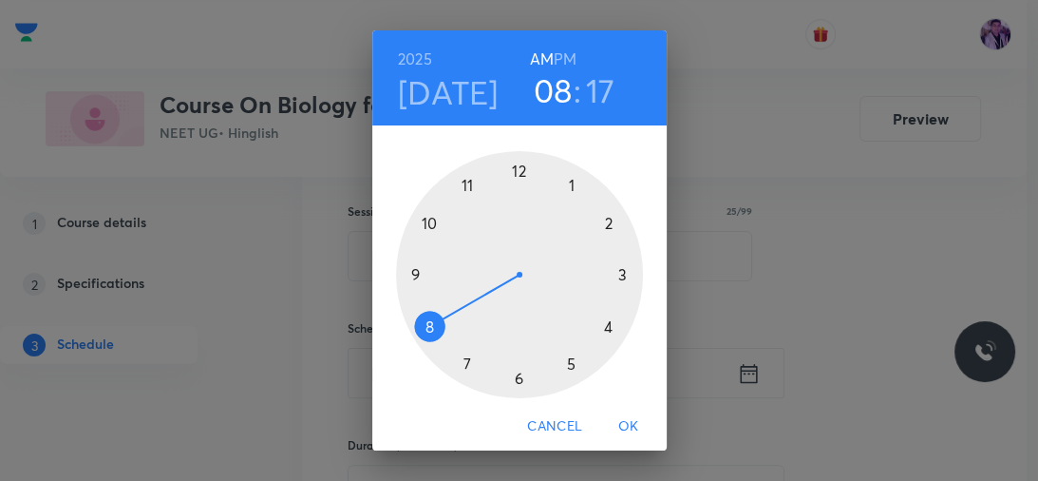
click at [567, 62] on h6 "PM" at bounding box center [565, 59] width 23 height 27
click at [514, 179] on div at bounding box center [519, 274] width 247 height 247
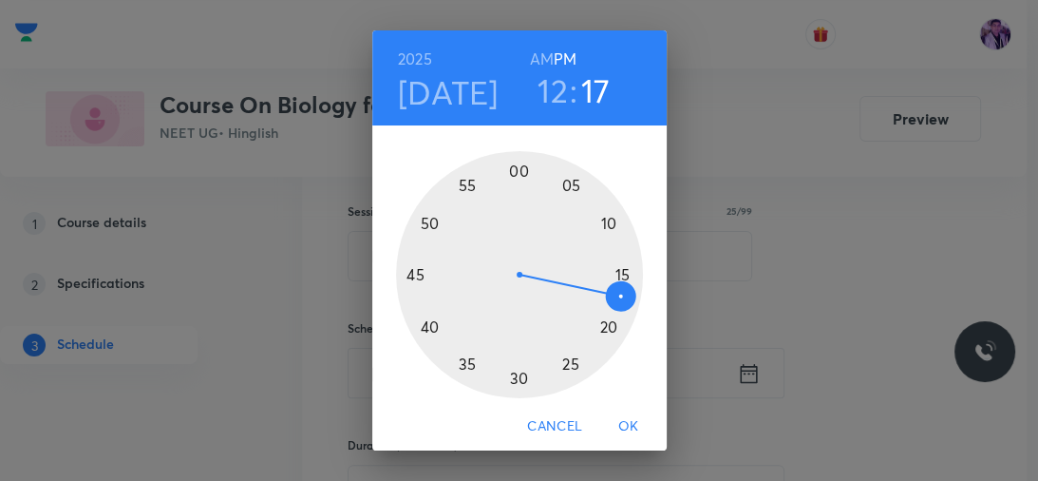
click at [513, 385] on div at bounding box center [519, 274] width 247 height 247
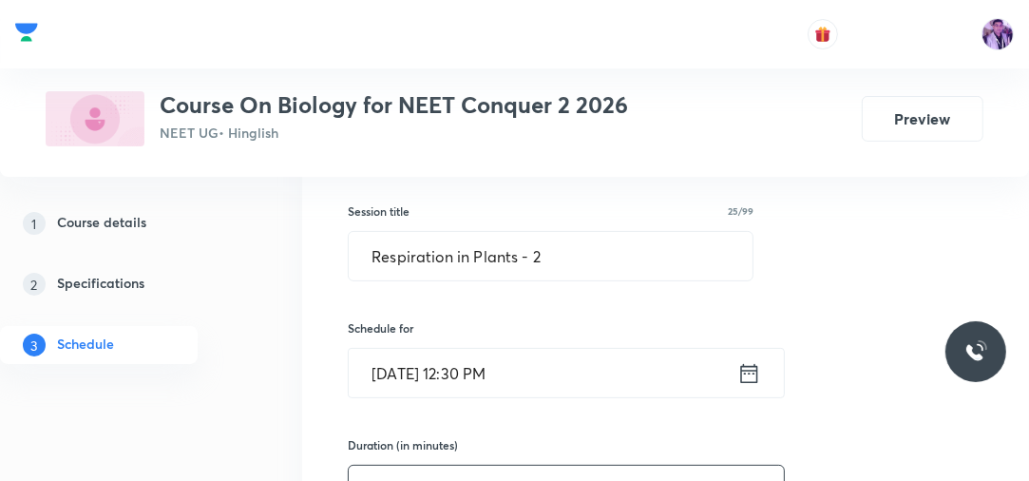
click at [451, 470] on input "text" at bounding box center [566, 489] width 435 height 48
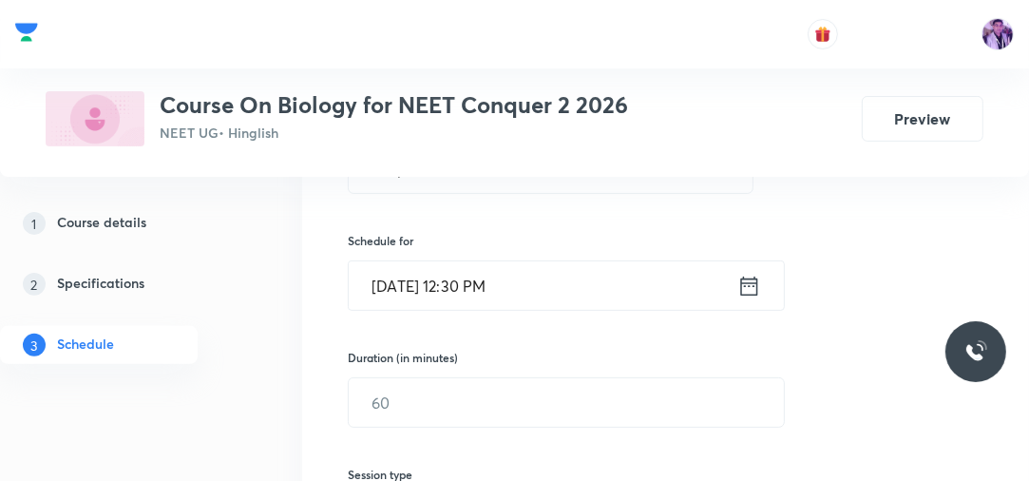
scroll to position [398, 0]
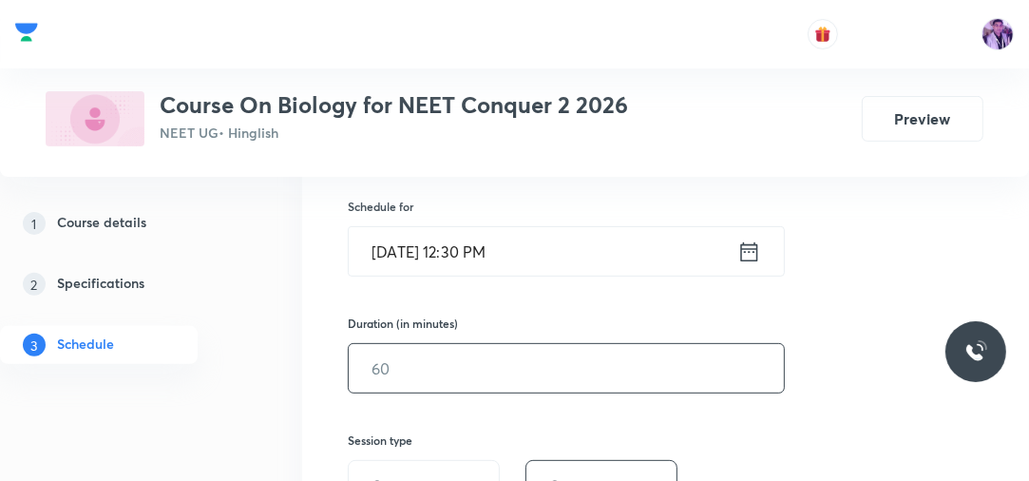
click at [399, 387] on input "text" at bounding box center [566, 368] width 435 height 48
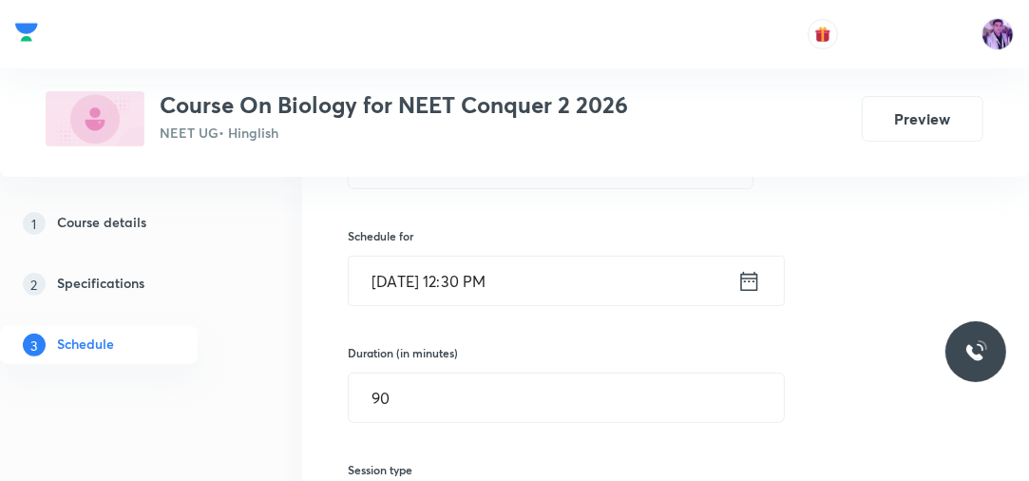
scroll to position [368, 0]
click at [456, 285] on input "Oct 4, 2025, 12:30 PM" at bounding box center [543, 281] width 388 height 48
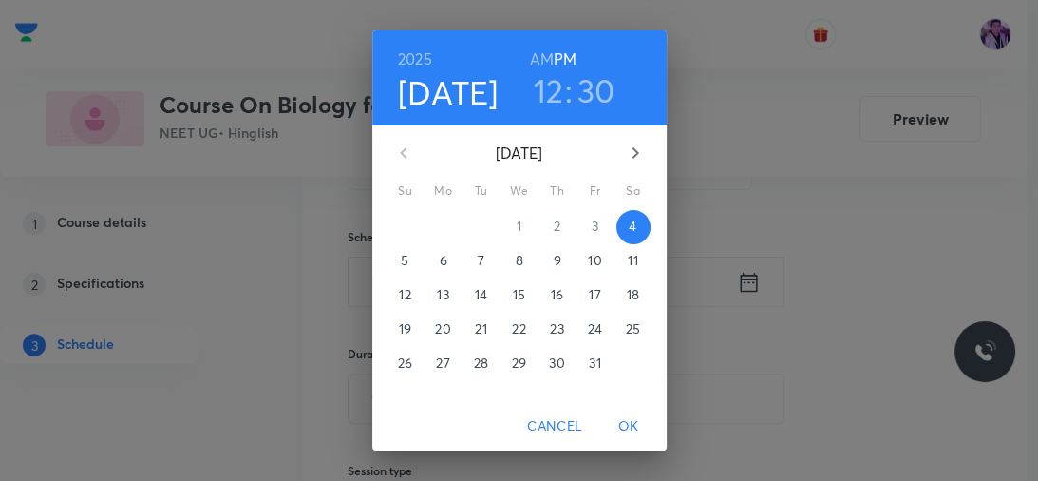
click at [588, 89] on h3 "30" at bounding box center [596, 90] width 38 height 40
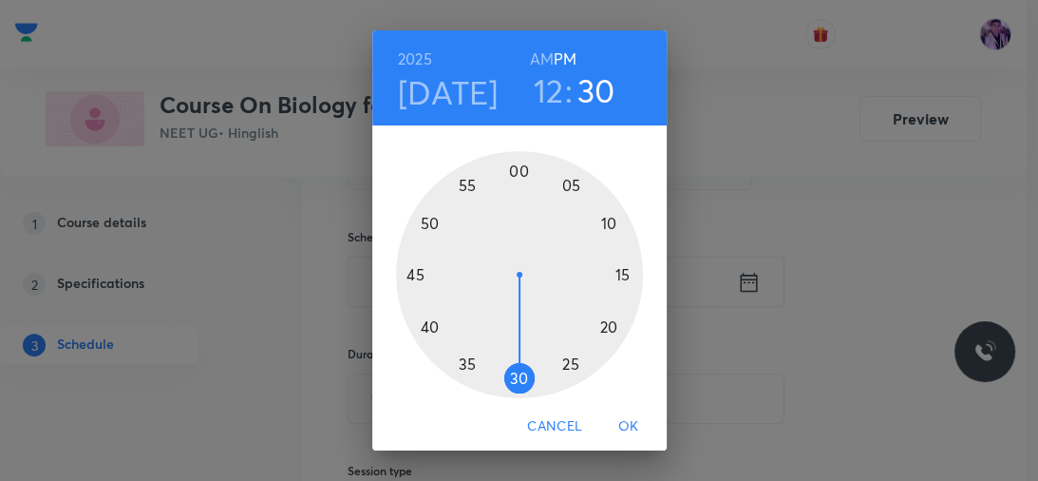
click at [600, 325] on div at bounding box center [519, 274] width 247 height 247
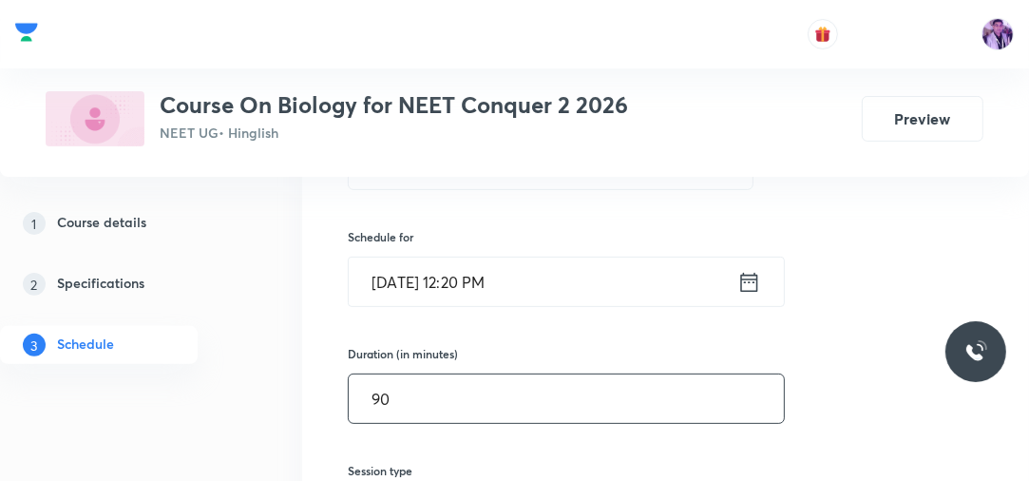
click at [505, 403] on input "90" at bounding box center [566, 398] width 435 height 48
type input "9"
type input "0"
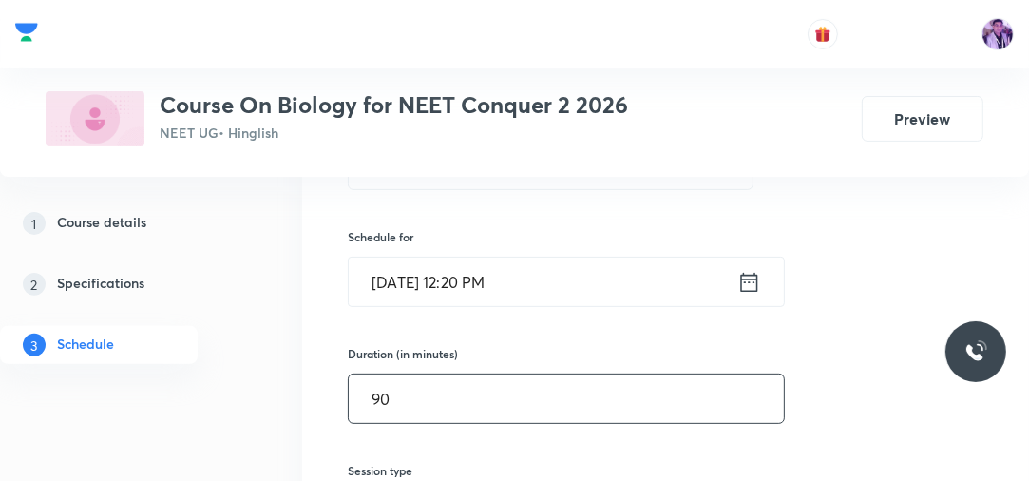
click at [414, 379] on input "90" at bounding box center [566, 398] width 435 height 48
type input "9"
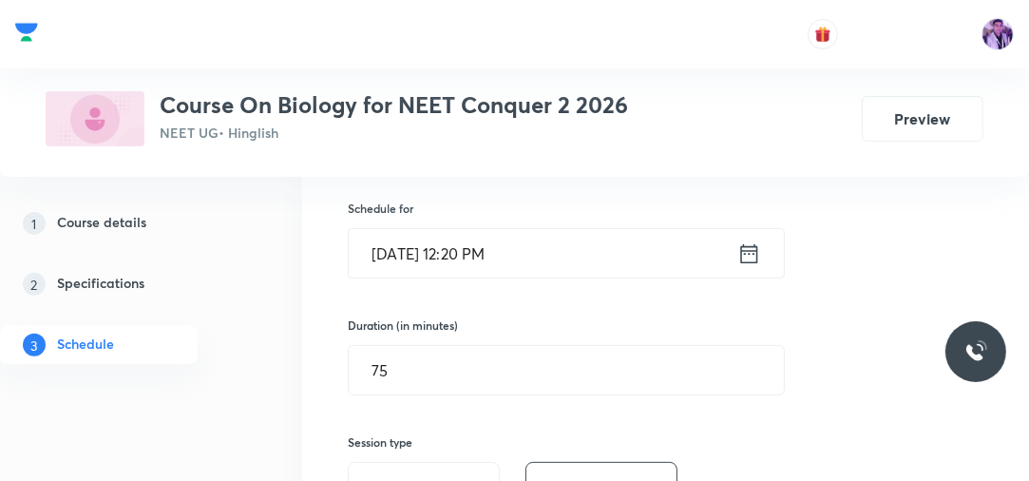
scroll to position [398, 0]
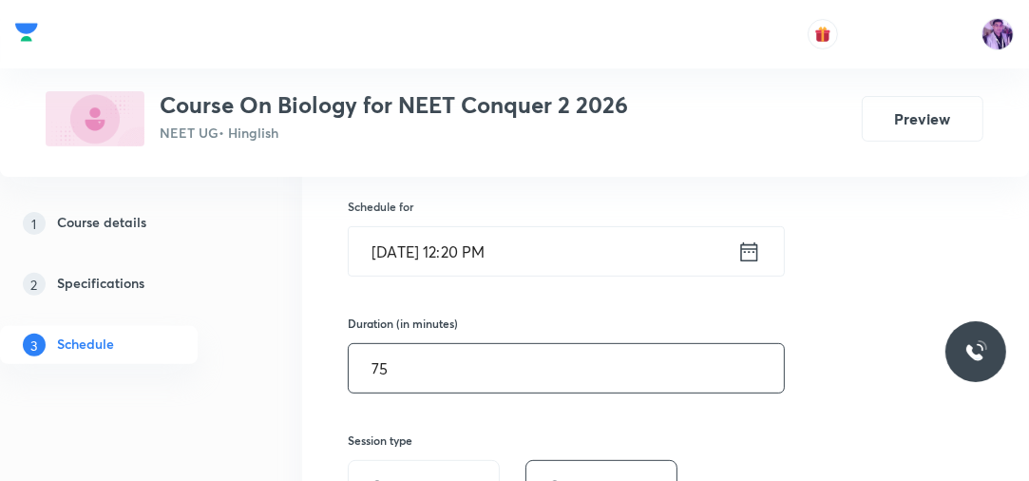
click at [413, 364] on input "75" at bounding box center [566, 368] width 435 height 48
type input "7"
type input "80"
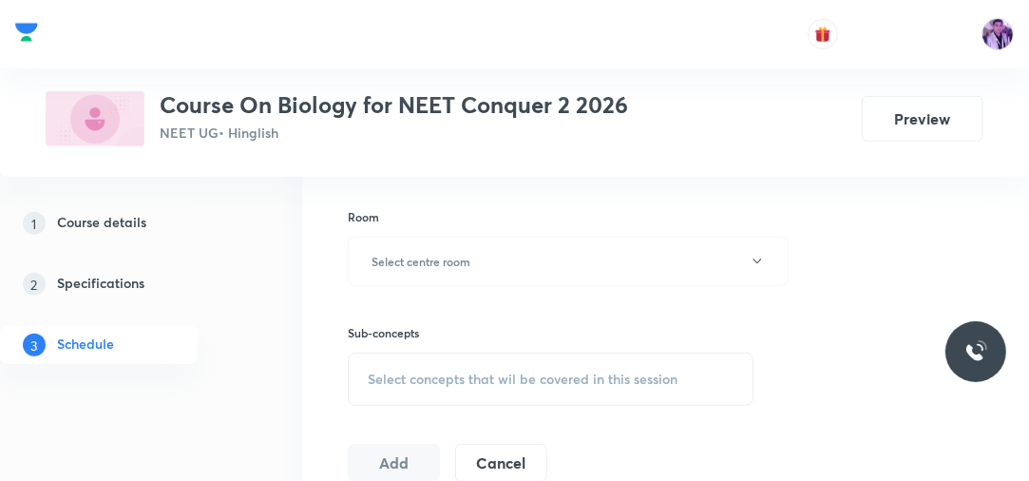
scroll to position [763, 0]
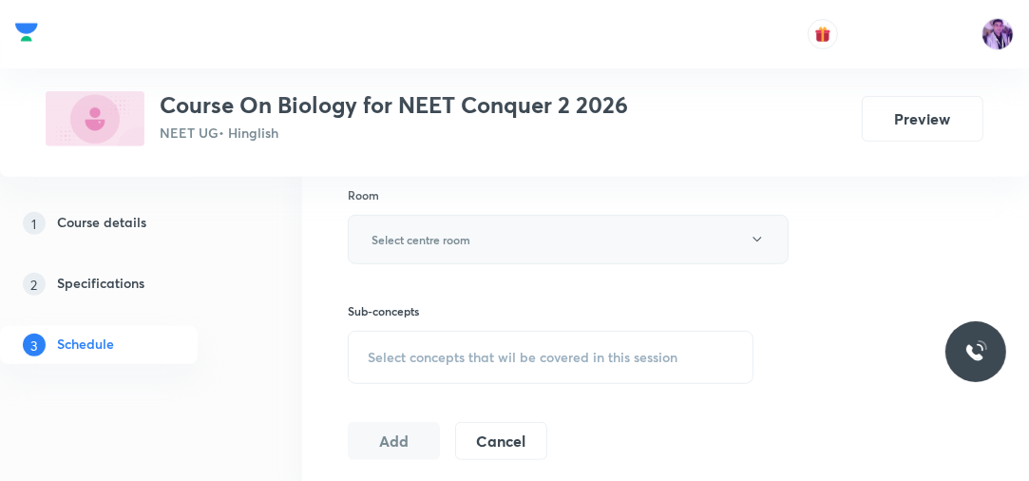
click at [418, 251] on button "Select centre room" at bounding box center [568, 239] width 441 height 49
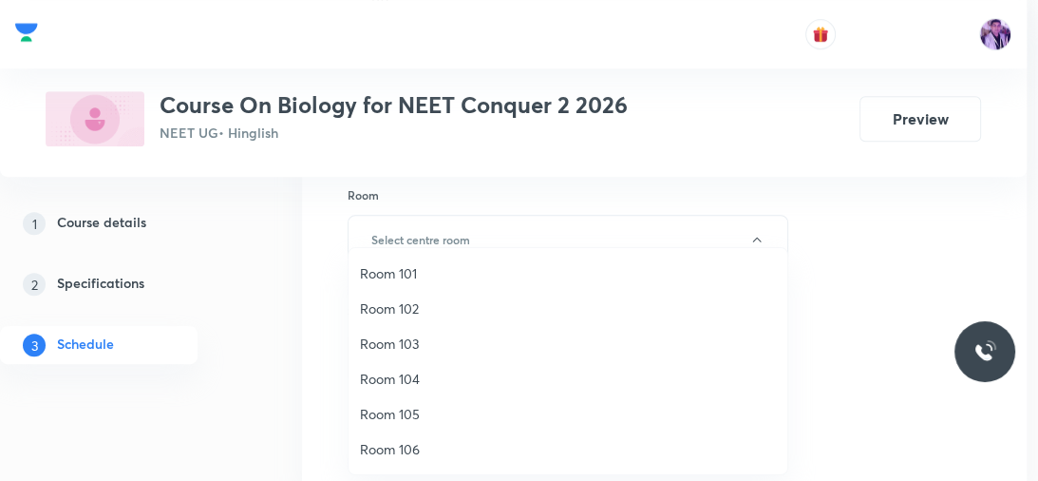
click at [394, 304] on span "Room 102" at bounding box center [568, 308] width 416 height 20
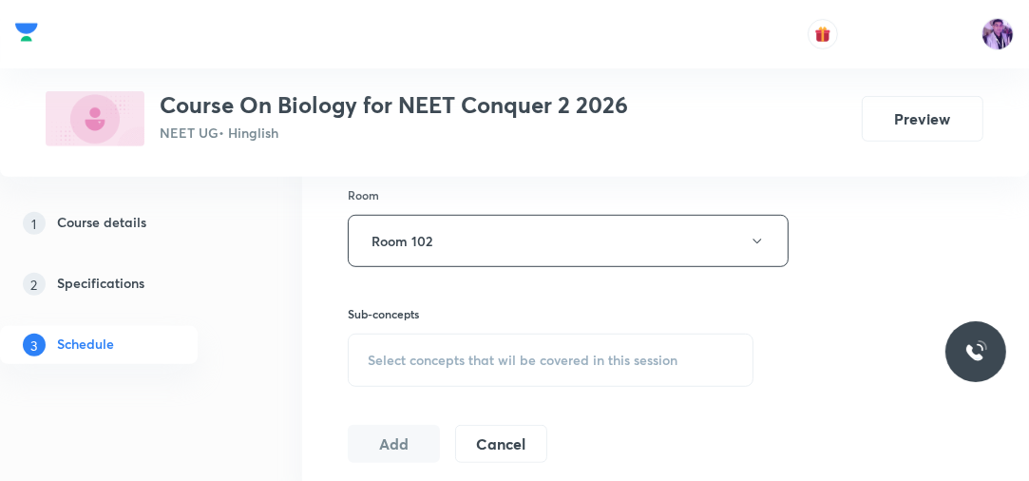
click at [402, 352] on span "Select concepts that wil be covered in this session" at bounding box center [523, 359] width 310 height 15
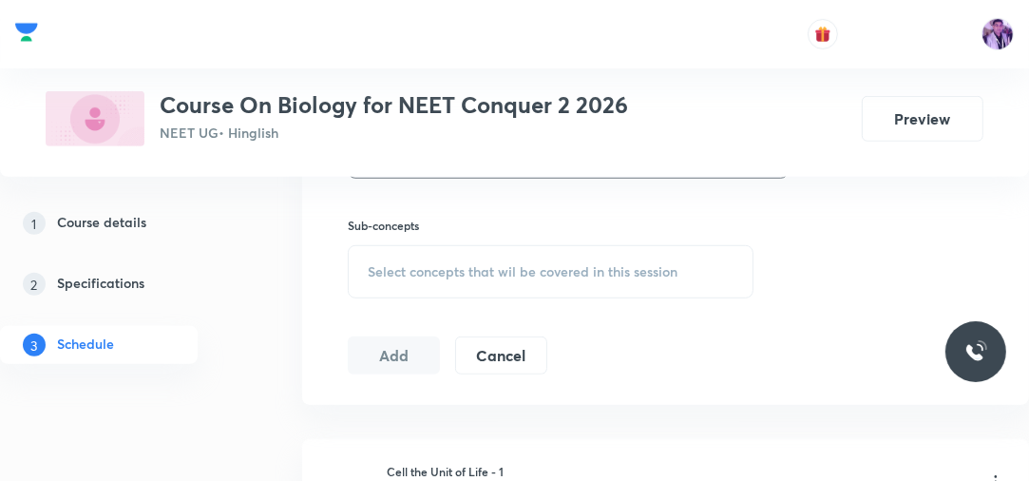
scroll to position [854, 0]
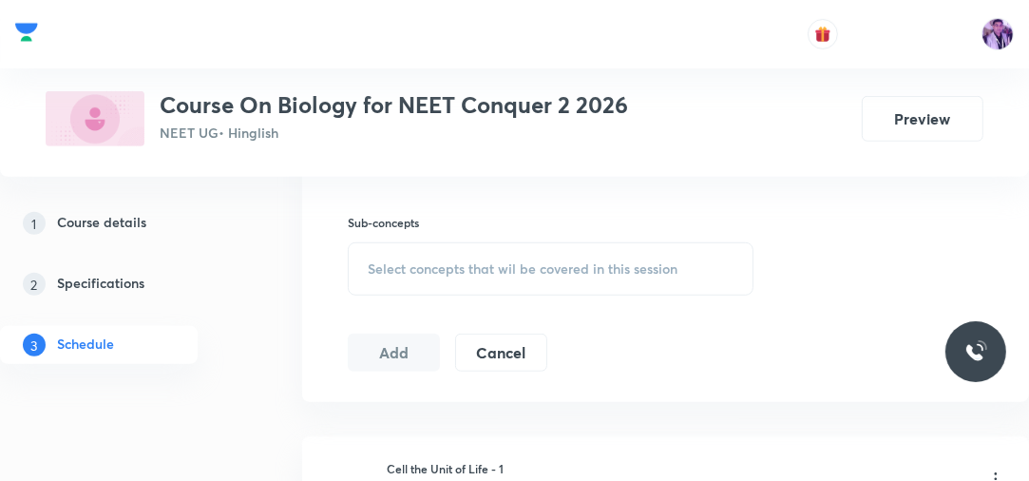
click at [415, 262] on span "Select concepts that wil be covered in this session" at bounding box center [523, 268] width 310 height 15
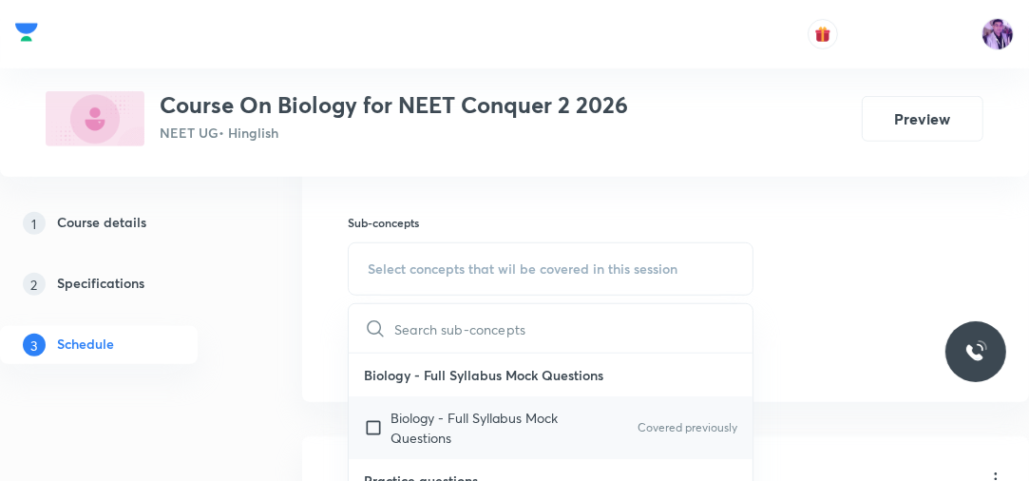
click at [426, 433] on p "Biology - Full Syllabus Mock Questions" at bounding box center [486, 427] width 192 height 40
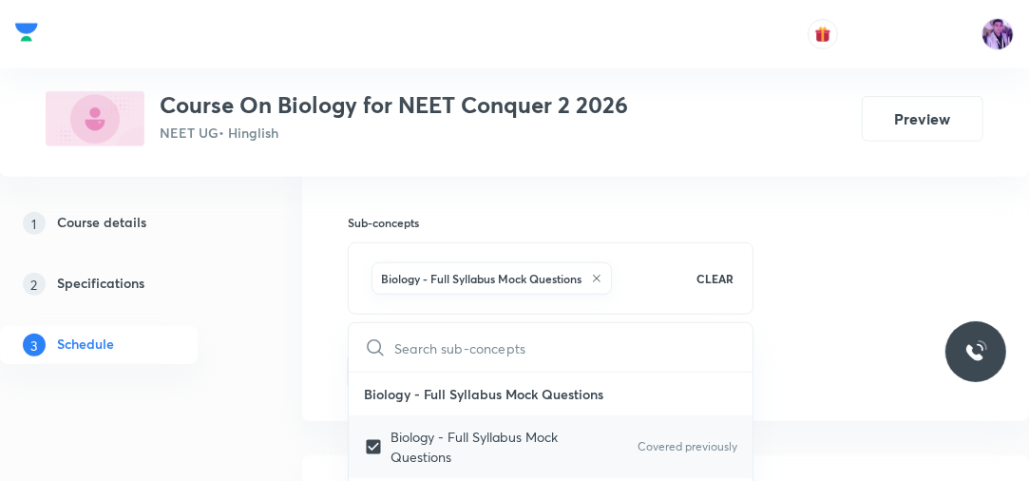
checkbox input "true"
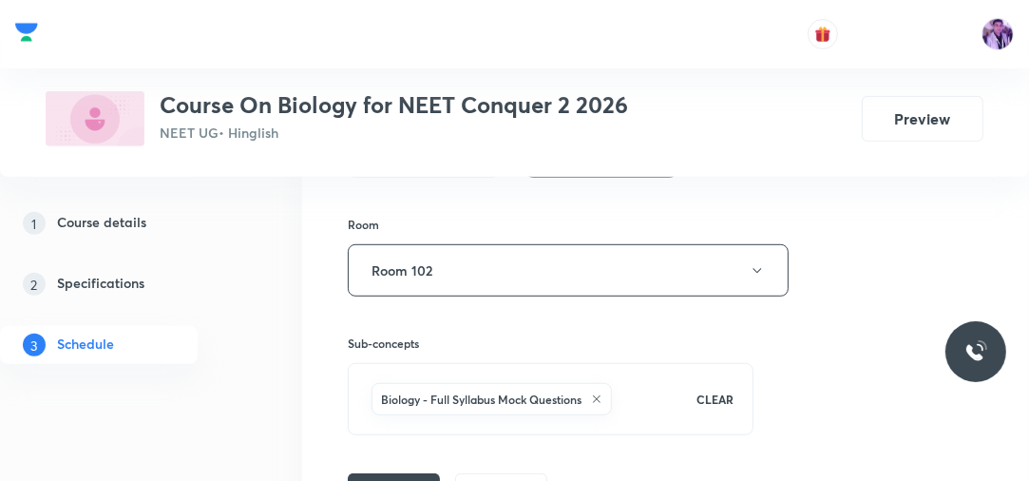
scroll to position [772, 0]
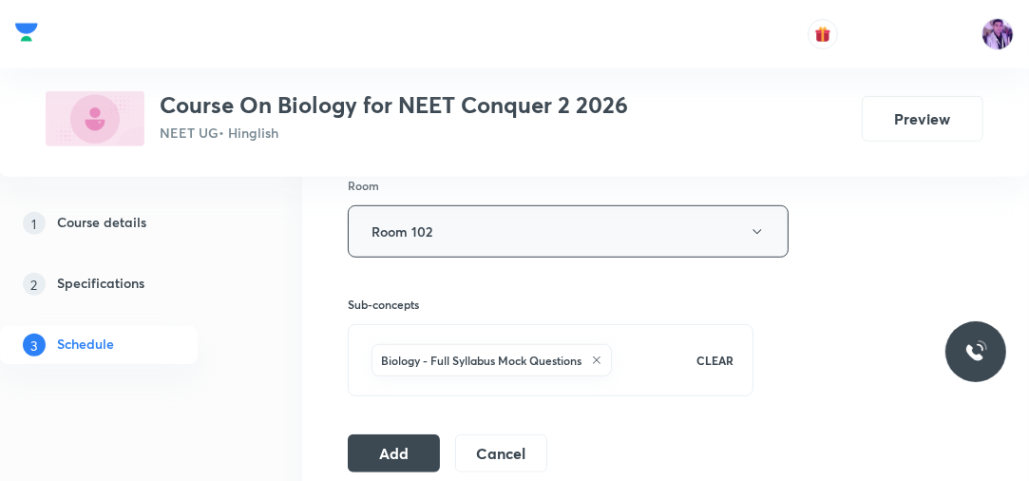
click at [633, 223] on button "Room 102" at bounding box center [568, 231] width 441 height 52
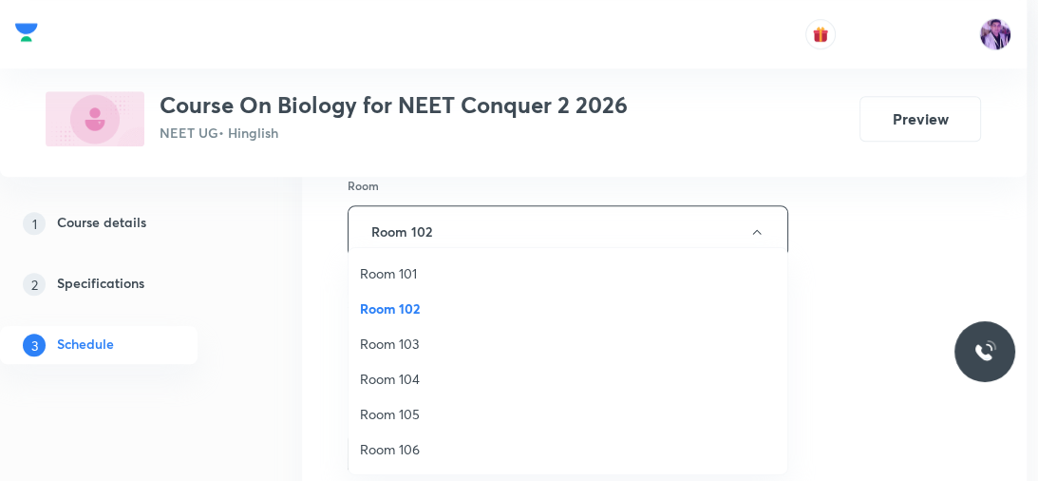
click at [406, 403] on li "Room 105" at bounding box center [568, 413] width 439 height 35
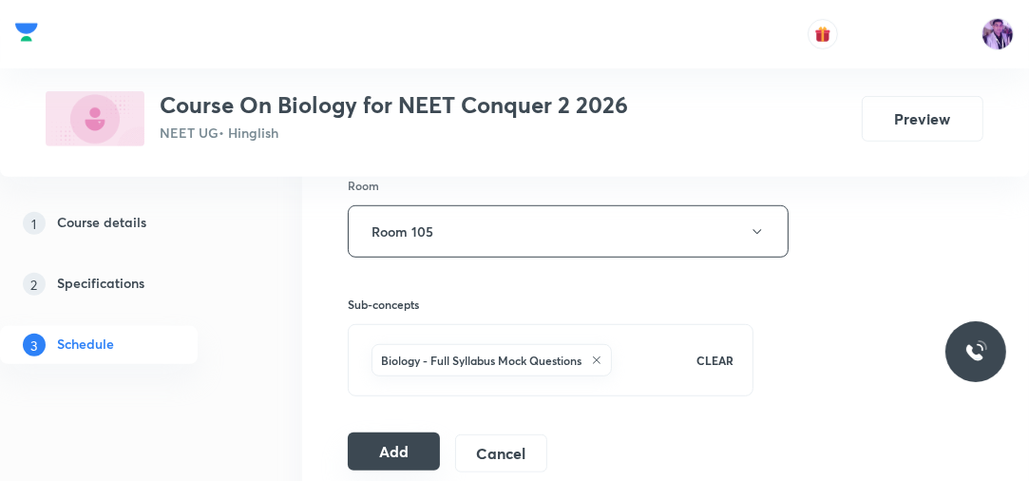
click at [405, 438] on button "Add" at bounding box center [394, 451] width 92 height 38
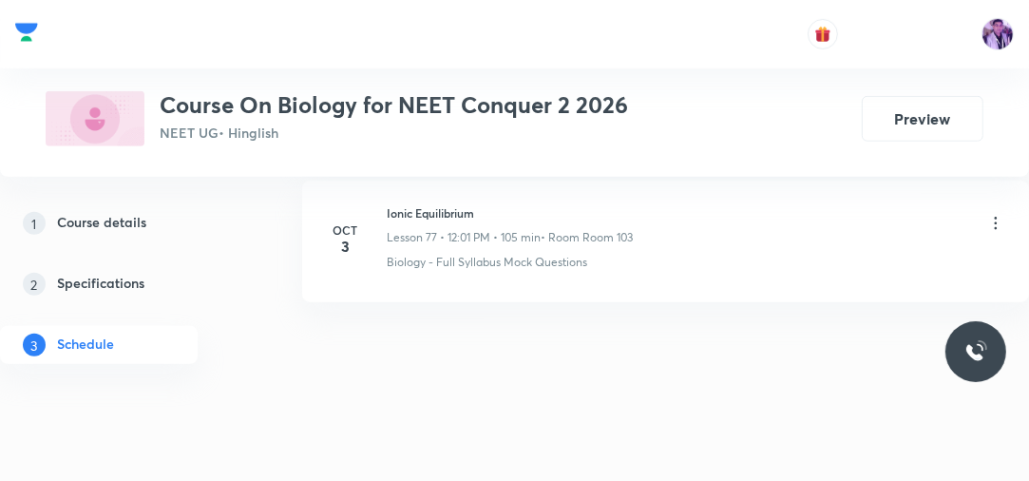
scroll to position [11208, 0]
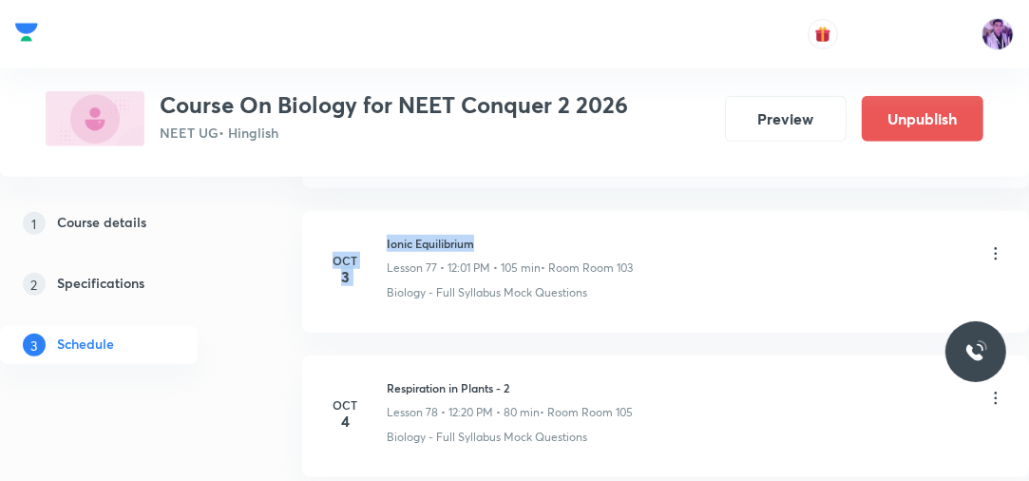
drag, startPoint x: 386, startPoint y: 215, endPoint x: 532, endPoint y: 188, distance: 148.7
click at [463, 235] on div "Ionic Equilibrium Lesson 77 • 12:01 PM • 105 min • Room Room 103" at bounding box center [510, 256] width 246 height 42
drag, startPoint x: 385, startPoint y: 211, endPoint x: 533, endPoint y: 186, distance: 150.2
click at [533, 211] on li "Oct 3 Ionic Equilibrium Lesson 77 • 12:01 PM • 105 min • Room Room 103 Biology …" at bounding box center [665, 272] width 727 height 122
copy h6 "Ionic Equilibrium"
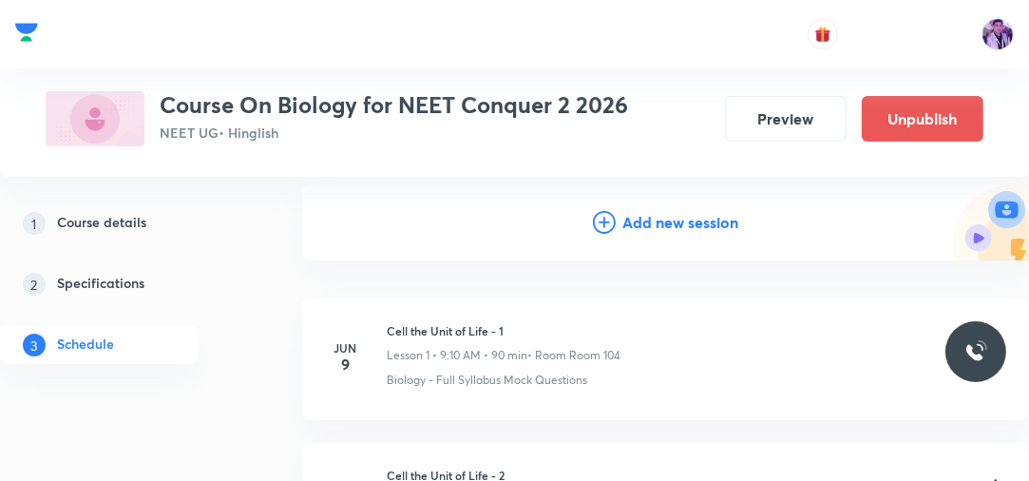
scroll to position [186, 0]
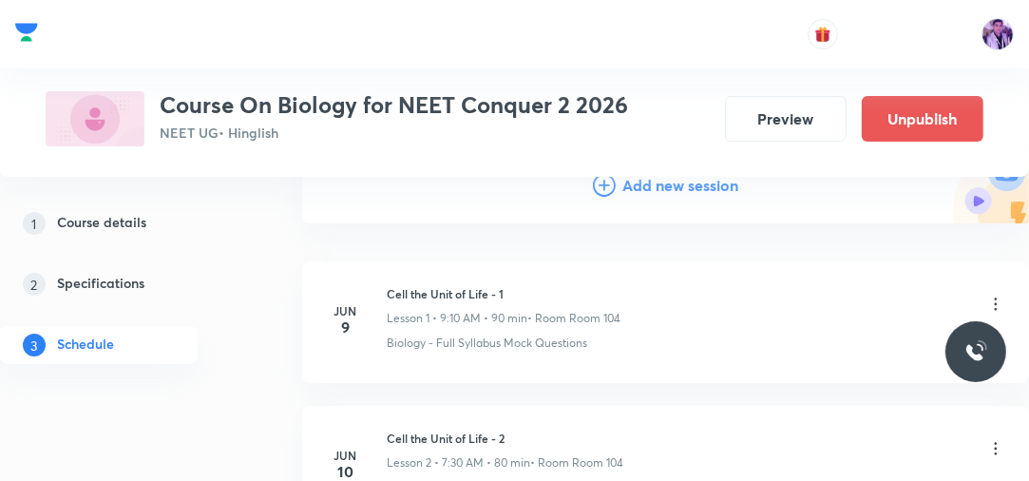
click at [617, 182] on div "Add new session" at bounding box center [666, 185] width 146 height 23
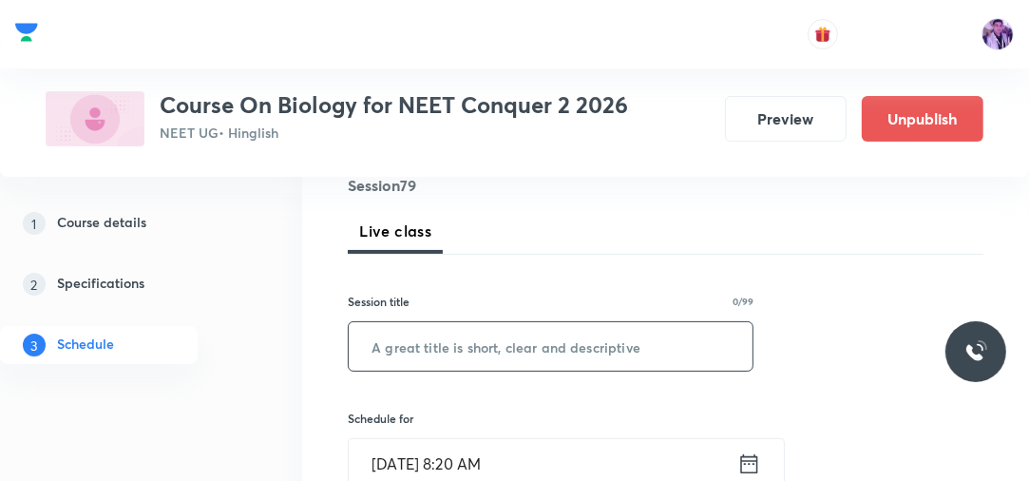
click at [448, 366] on input "text" at bounding box center [551, 346] width 404 height 48
paste input "Ionic Equilibrium"
type input "Ionic Equilibrium"
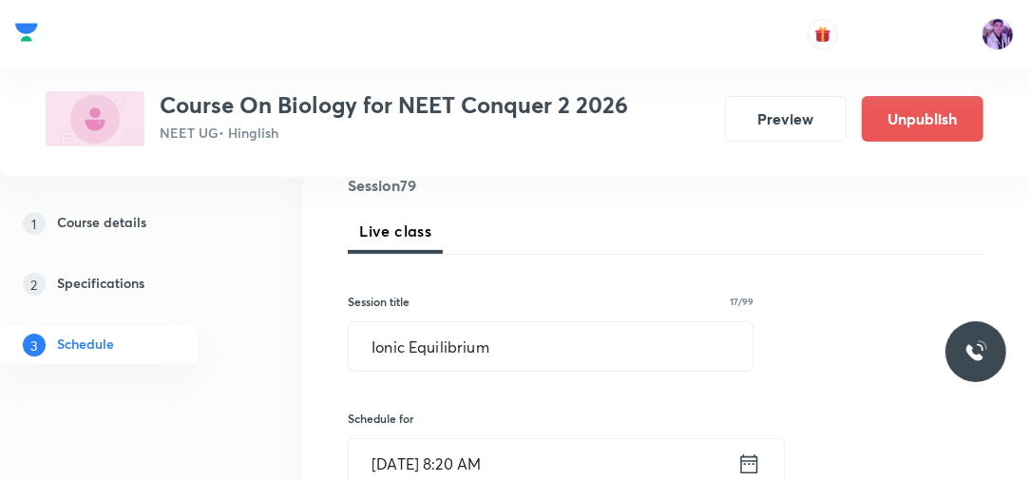
click at [471, 450] on input "Oct 4, 2025, 8:20 AM" at bounding box center [543, 463] width 388 height 48
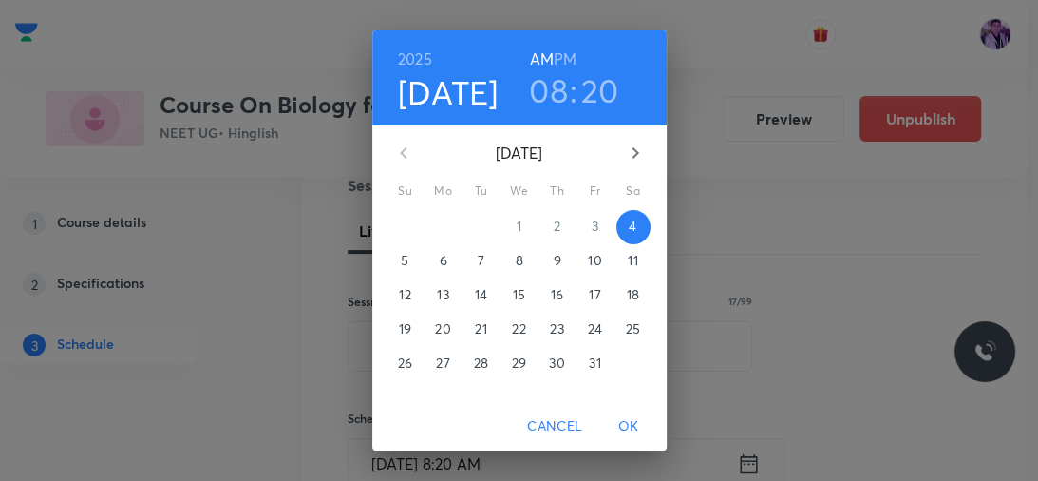
click at [563, 53] on h6 "PM" at bounding box center [565, 59] width 23 height 27
click at [548, 90] on h3 "08" at bounding box center [548, 90] width 39 height 40
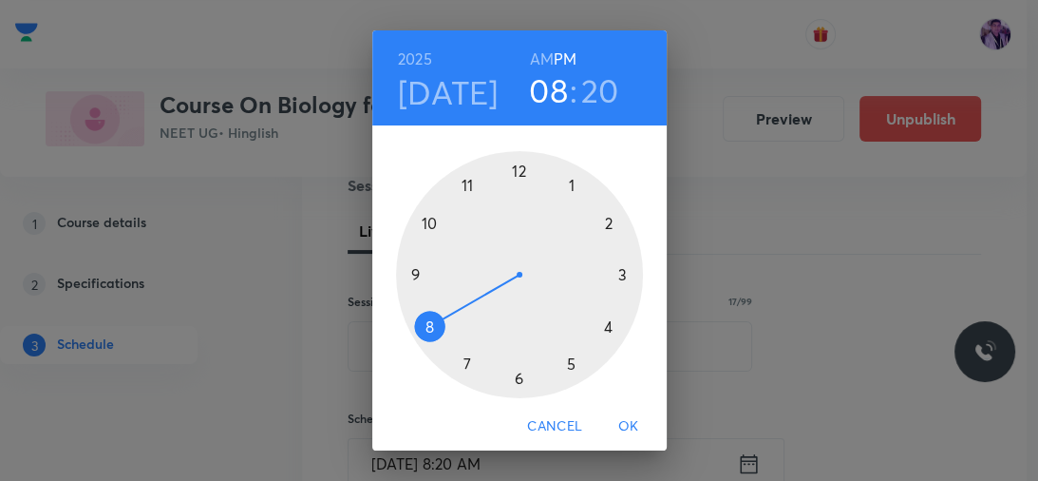
click at [569, 182] on div at bounding box center [519, 274] width 247 height 247
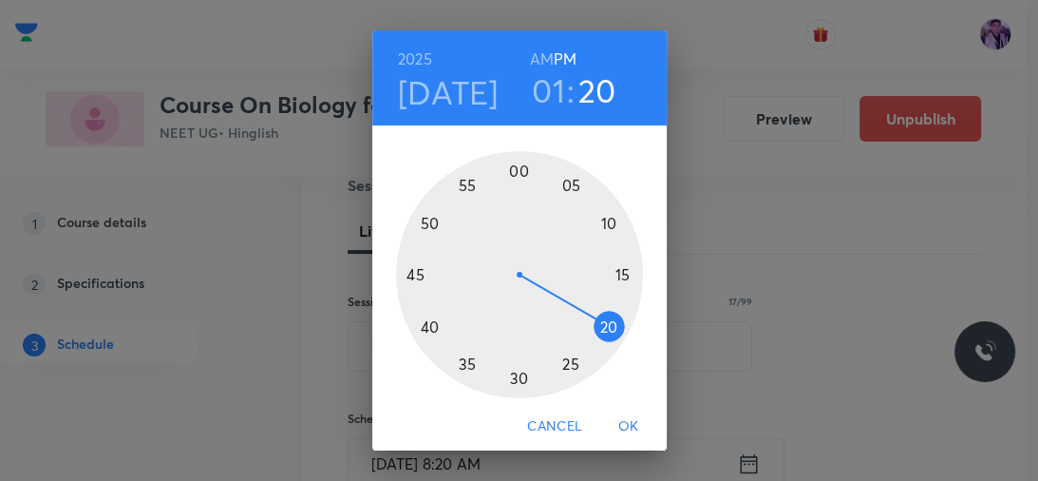
click at [457, 361] on div at bounding box center [519, 274] width 247 height 247
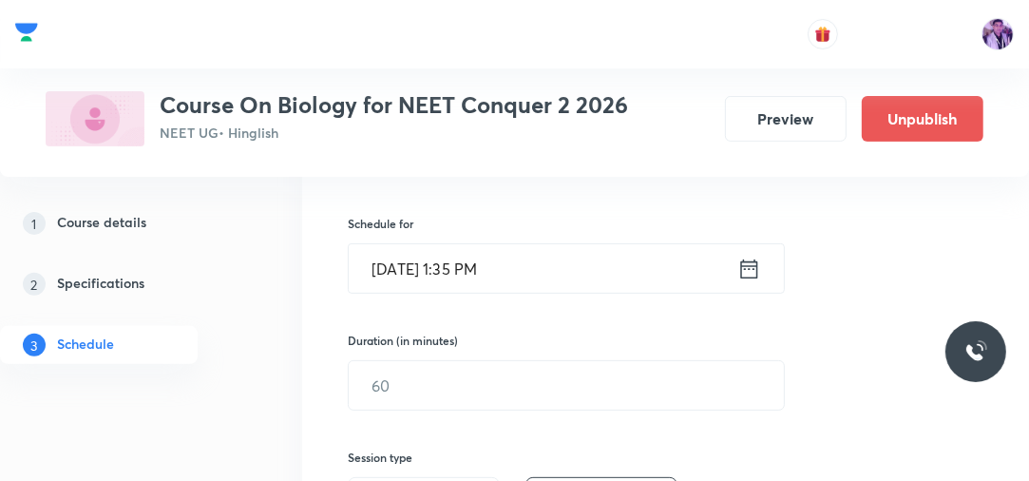
scroll to position [460, 0]
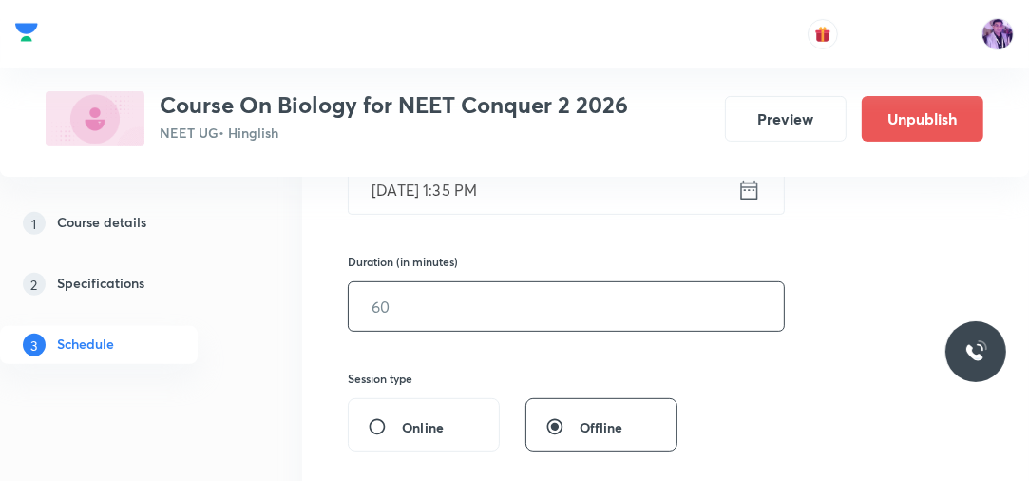
click at [460, 292] on input "text" at bounding box center [566, 306] width 435 height 48
click at [456, 294] on input "90" at bounding box center [566, 306] width 435 height 48
type input "90"
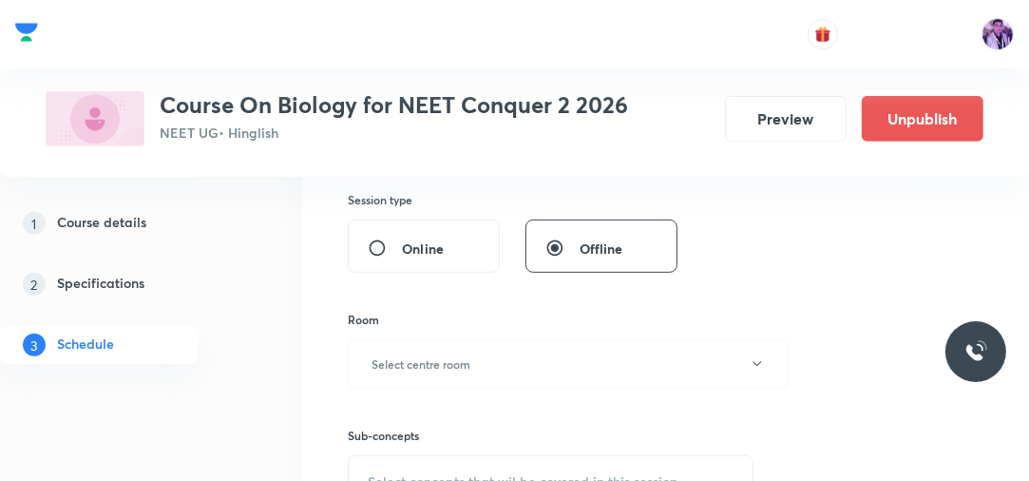
scroll to position [764, 0]
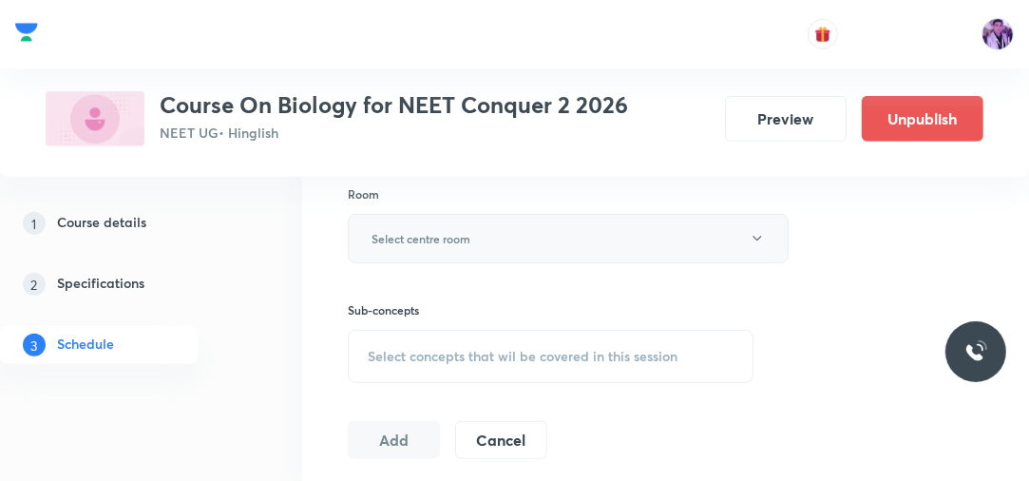
click at [433, 215] on button "Select centre room" at bounding box center [568, 238] width 441 height 49
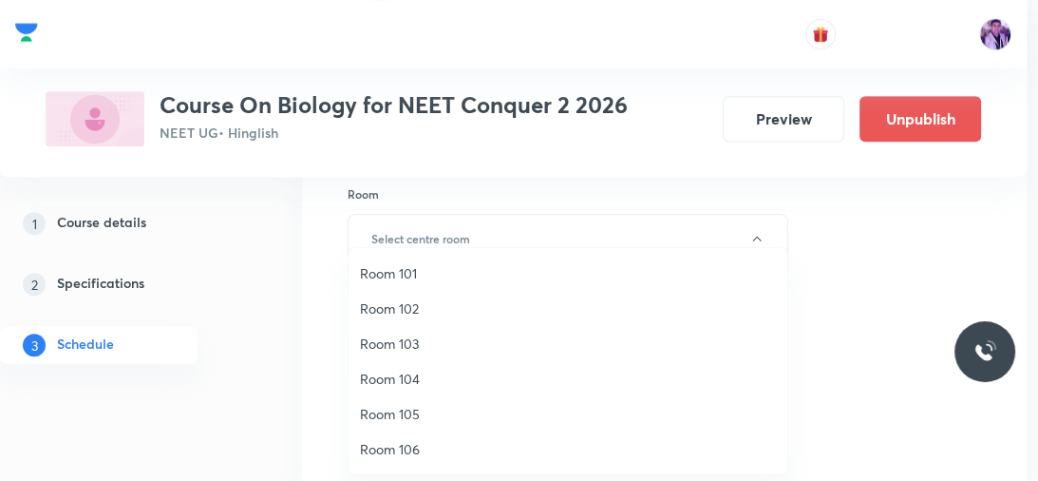
click at [406, 301] on span "Room 102" at bounding box center [568, 308] width 416 height 20
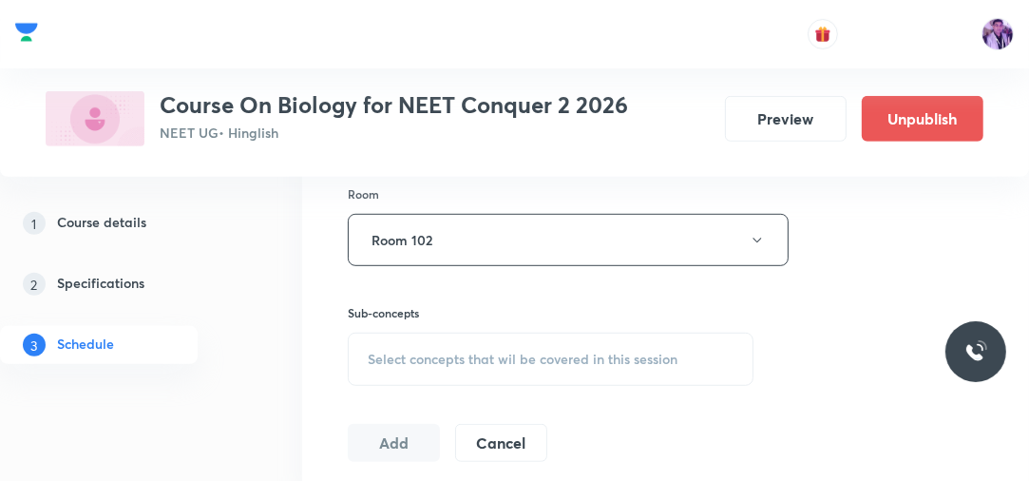
click at [418, 358] on span "Select concepts that wil be covered in this session" at bounding box center [523, 358] width 310 height 15
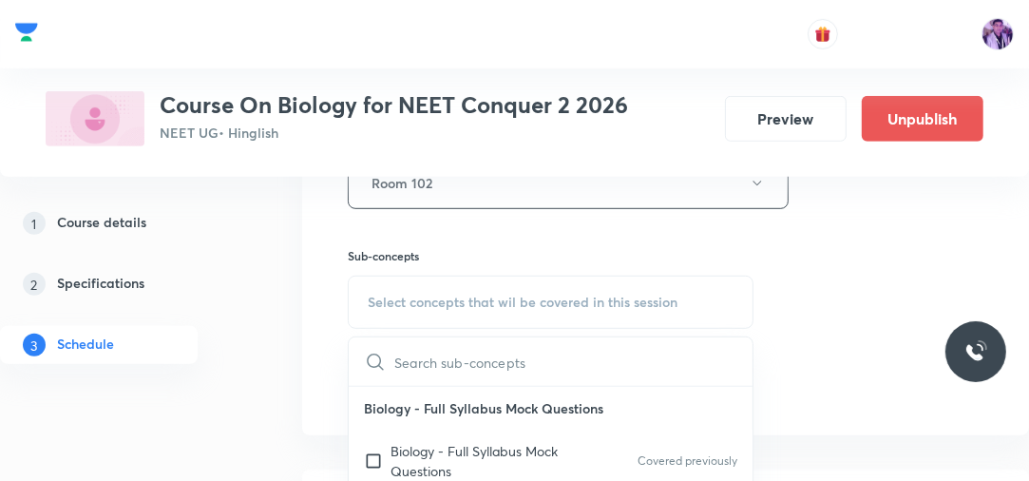
scroll to position [841, 0]
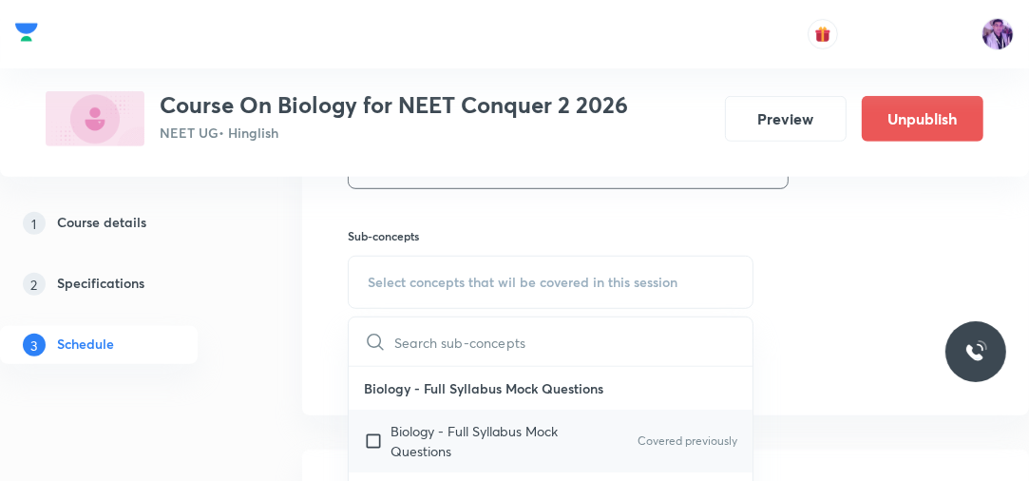
click at [460, 421] on p "Biology - Full Syllabus Mock Questions" at bounding box center [486, 441] width 192 height 40
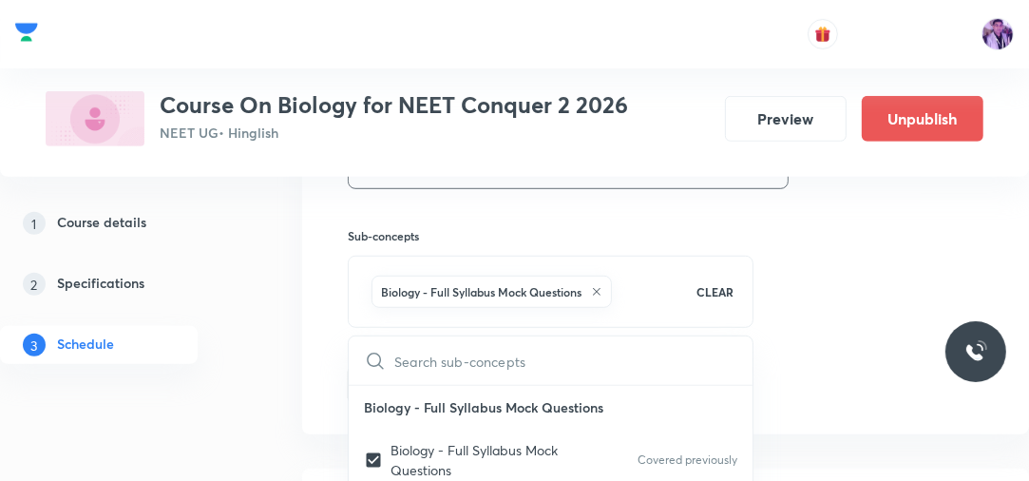
checkbox input "true"
click at [498, 179] on button "Room 102" at bounding box center [568, 163] width 441 height 52
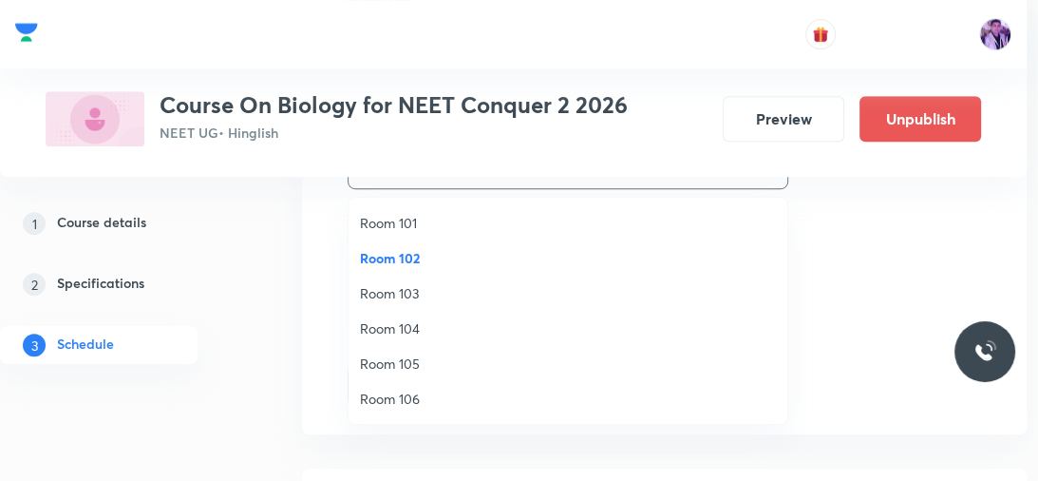
click at [395, 305] on li "Room 103" at bounding box center [568, 292] width 439 height 35
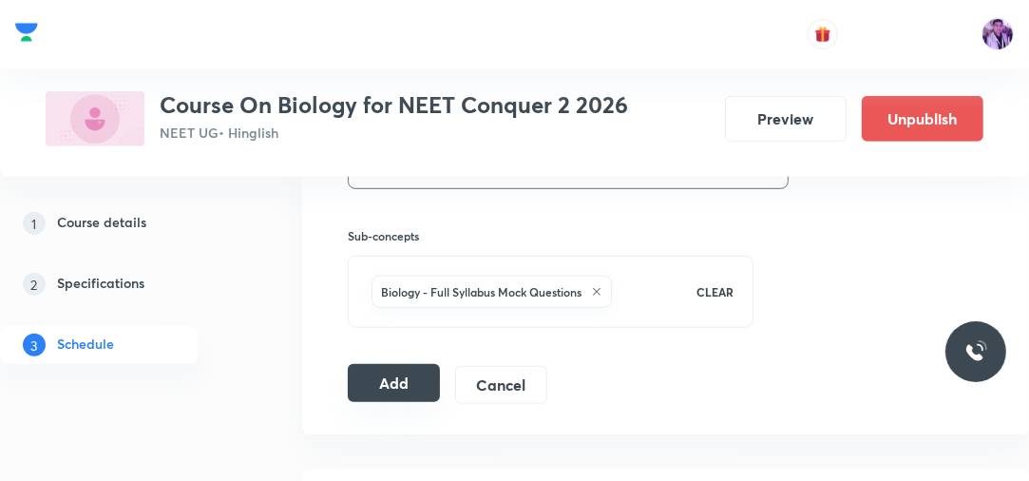
click at [389, 368] on button "Add" at bounding box center [394, 383] width 92 height 38
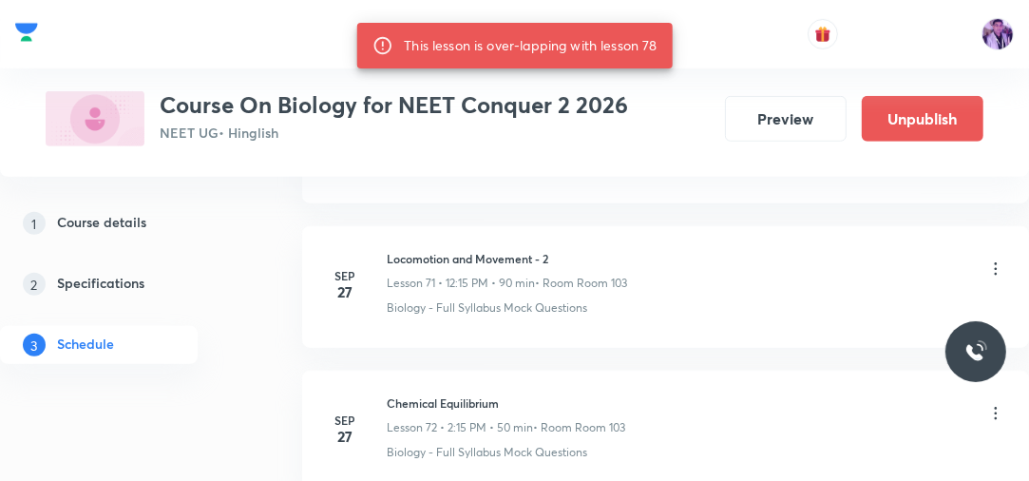
scroll to position [12211, 0]
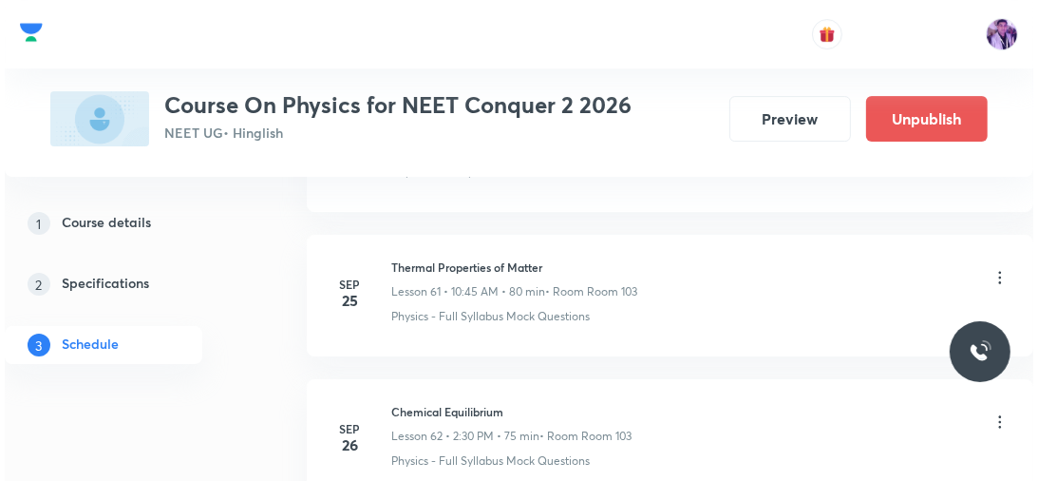
scroll to position [10607, 0]
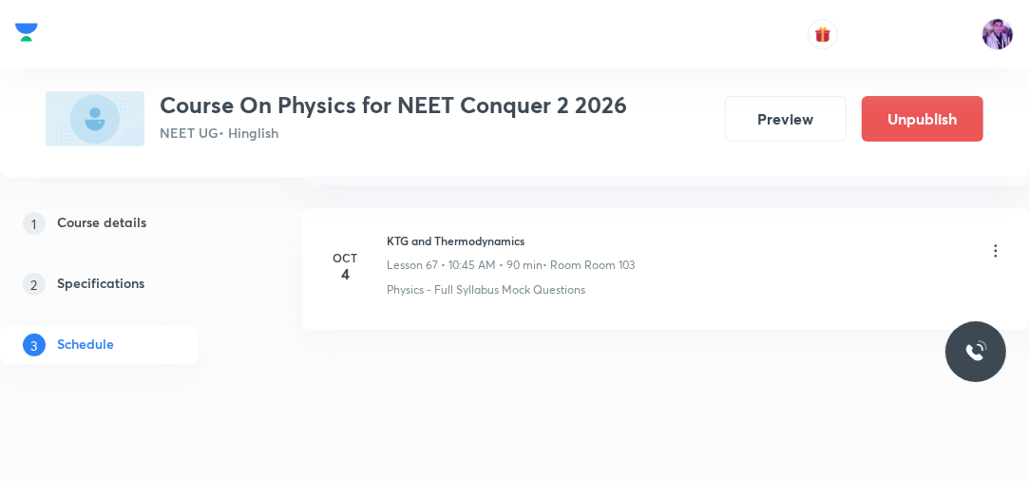
click at [995, 245] on icon at bounding box center [995, 251] width 3 height 12
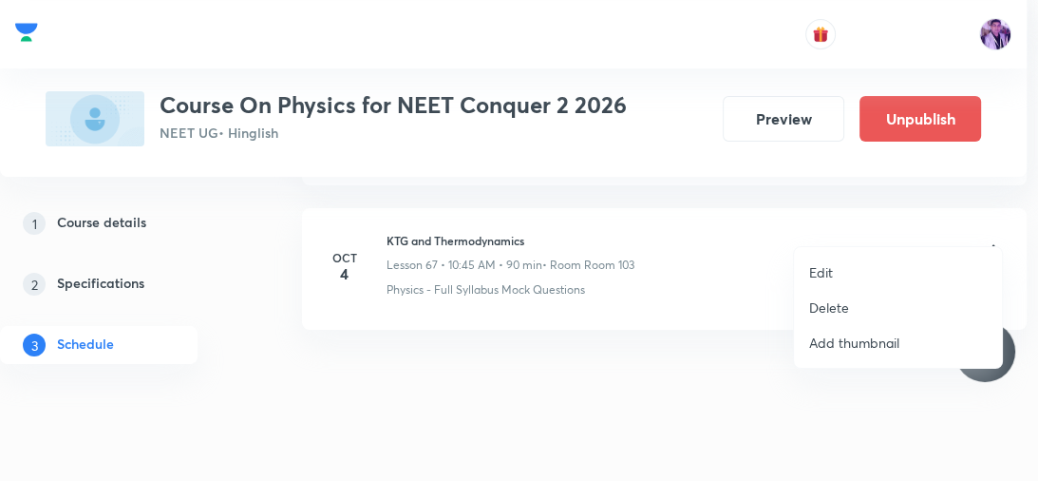
click at [900, 273] on li "Edit" at bounding box center [898, 272] width 208 height 35
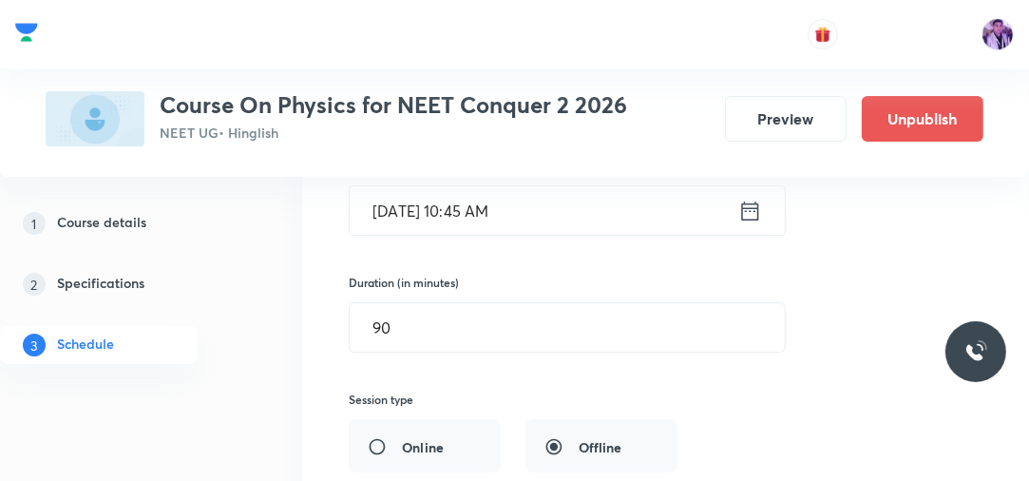
scroll to position [9875, 0]
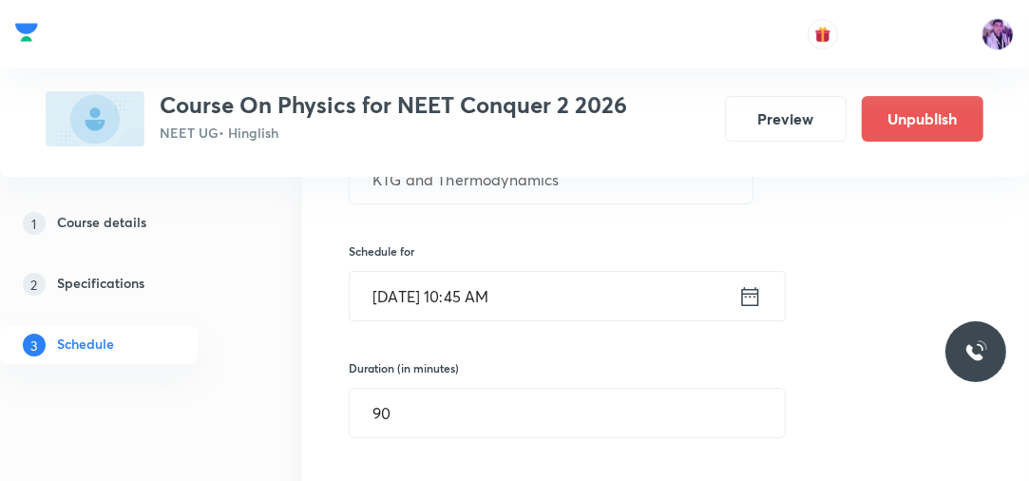
click at [494, 274] on input "Oct 4, 2025, 10:45 AM" at bounding box center [544, 296] width 388 height 48
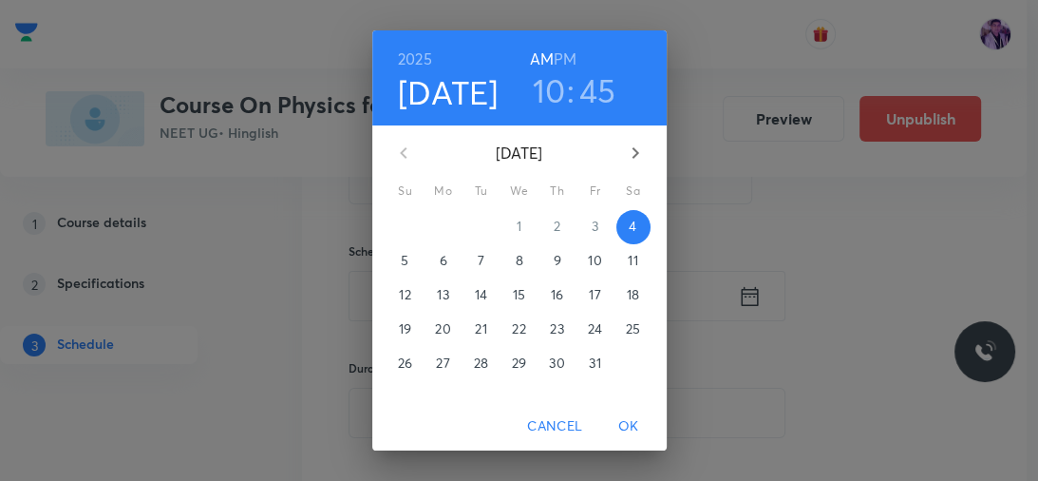
click at [621, 420] on span "OK" at bounding box center [629, 426] width 46 height 24
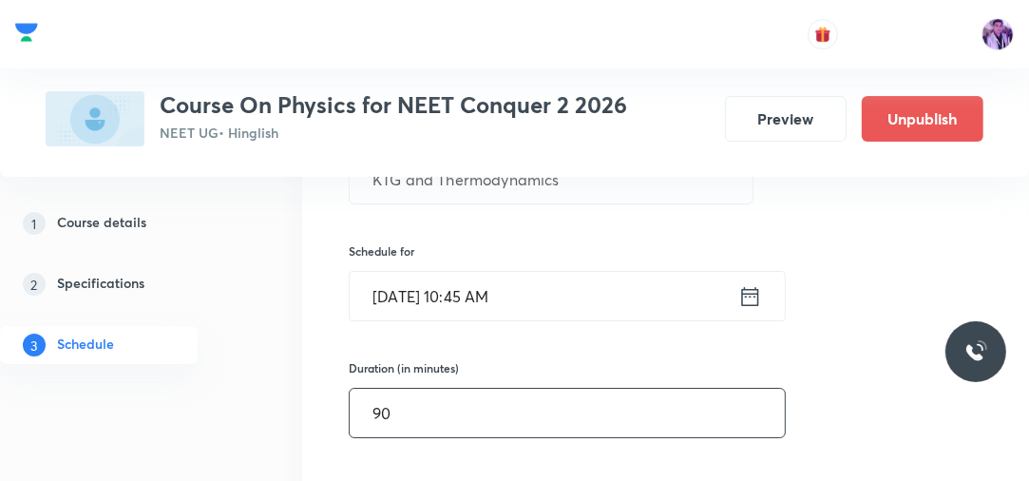
click at [529, 390] on input "90" at bounding box center [567, 412] width 435 height 48
type input "9"
type input "0"
type input "80"
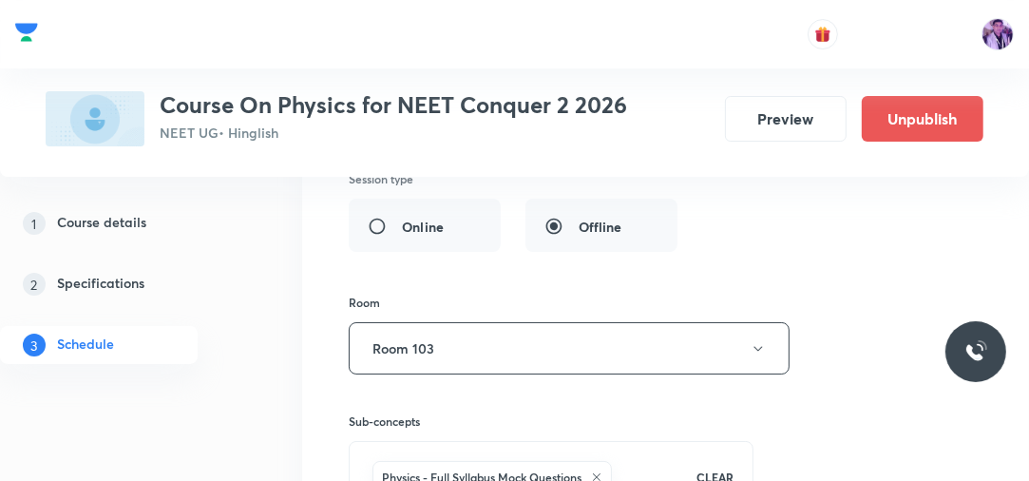
scroll to position [10240, 0]
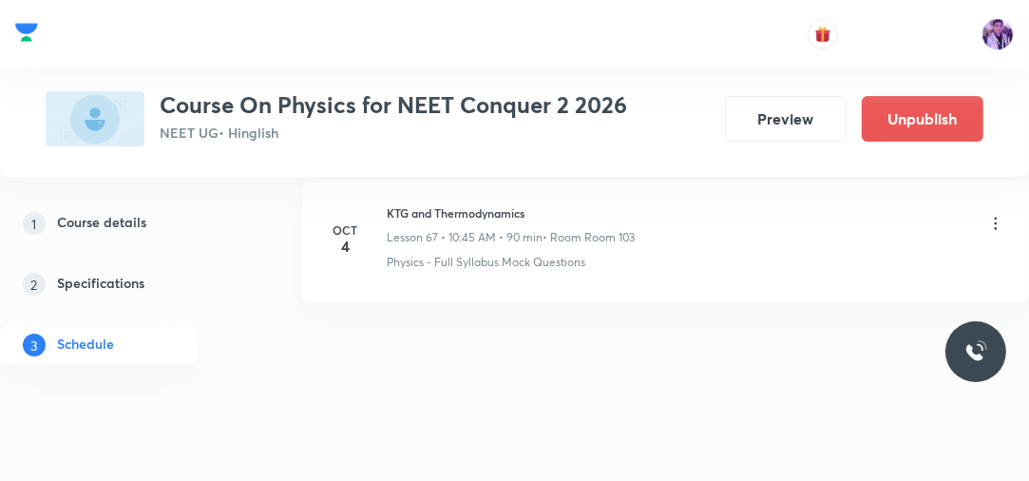
scroll to position [9768, 0]
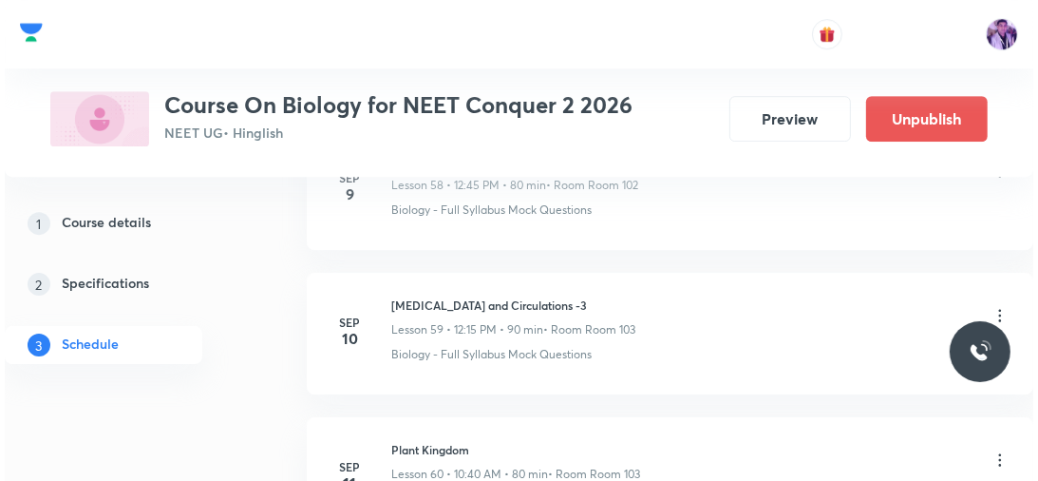
scroll to position [12191, 0]
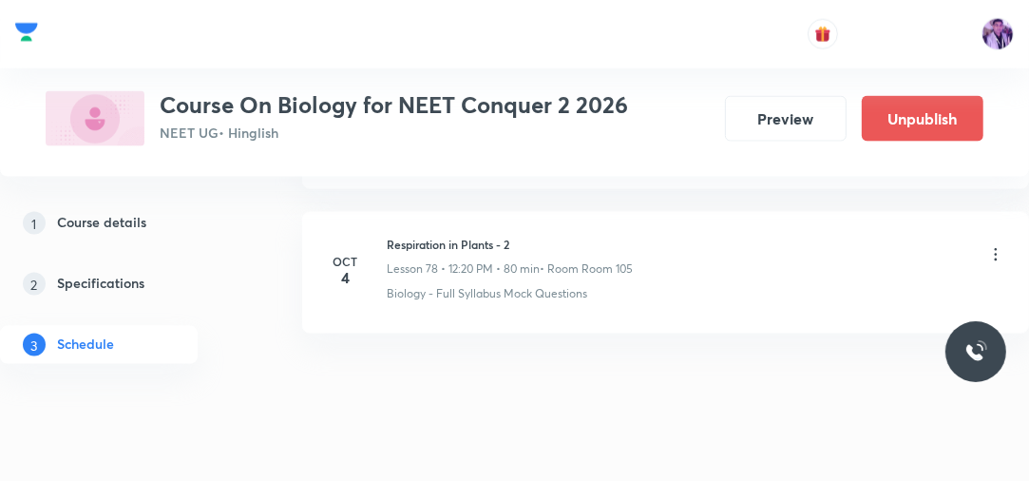
click at [994, 245] on icon at bounding box center [995, 254] width 19 height 19
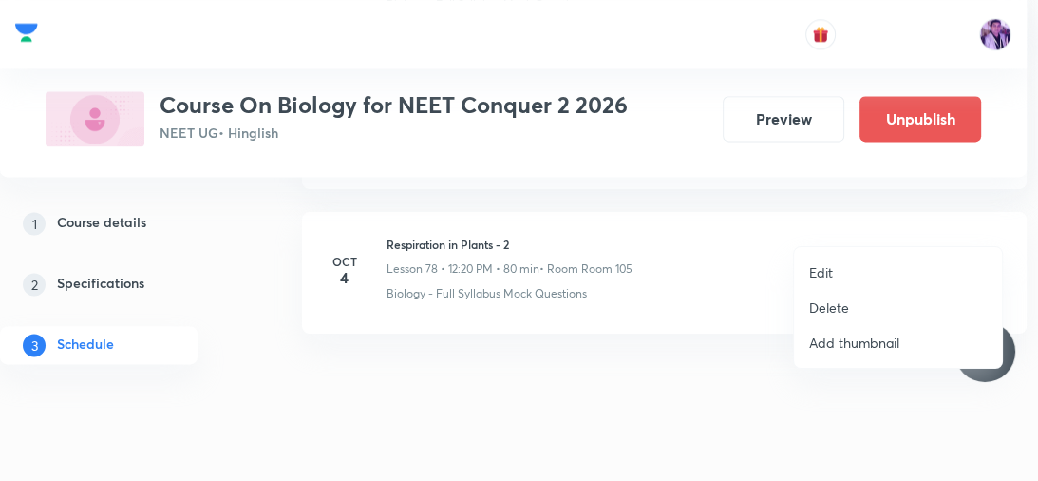
click at [885, 262] on li "Edit" at bounding box center [898, 272] width 208 height 35
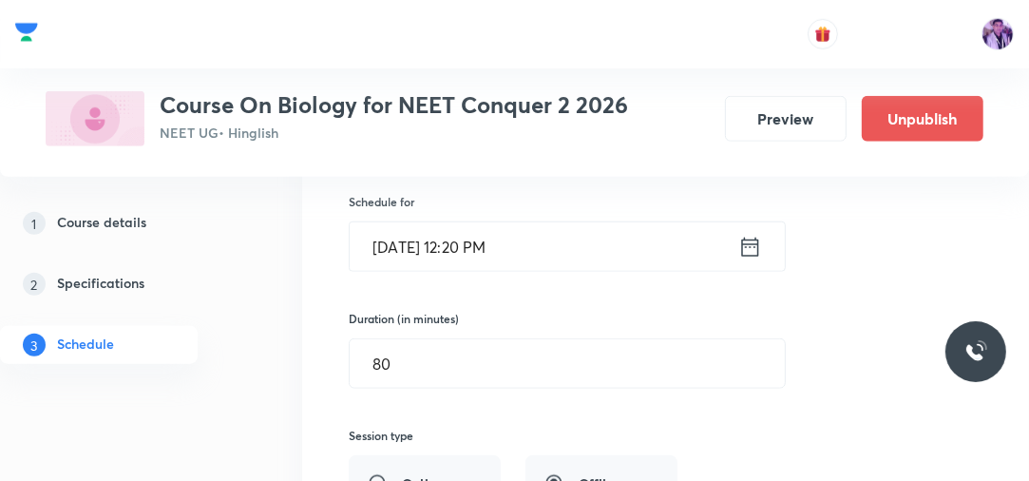
scroll to position [11434, 0]
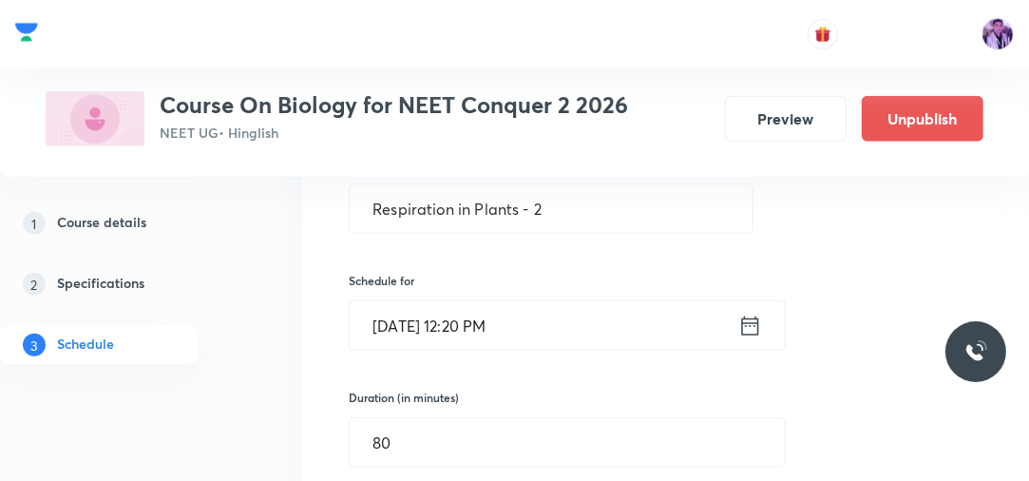
click at [508, 304] on input "[DATE] 12:20 PM" at bounding box center [544, 325] width 388 height 48
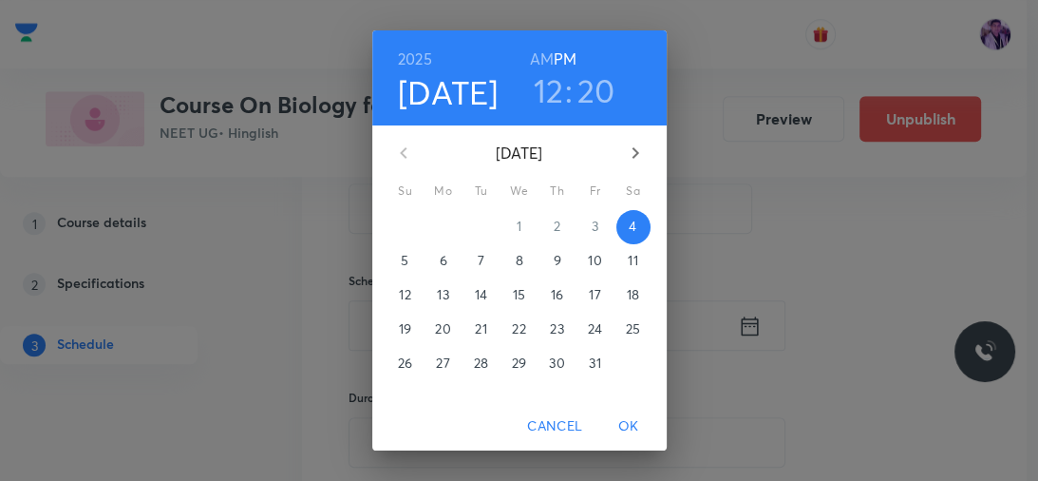
click at [595, 85] on h3 "20" at bounding box center [596, 90] width 38 height 40
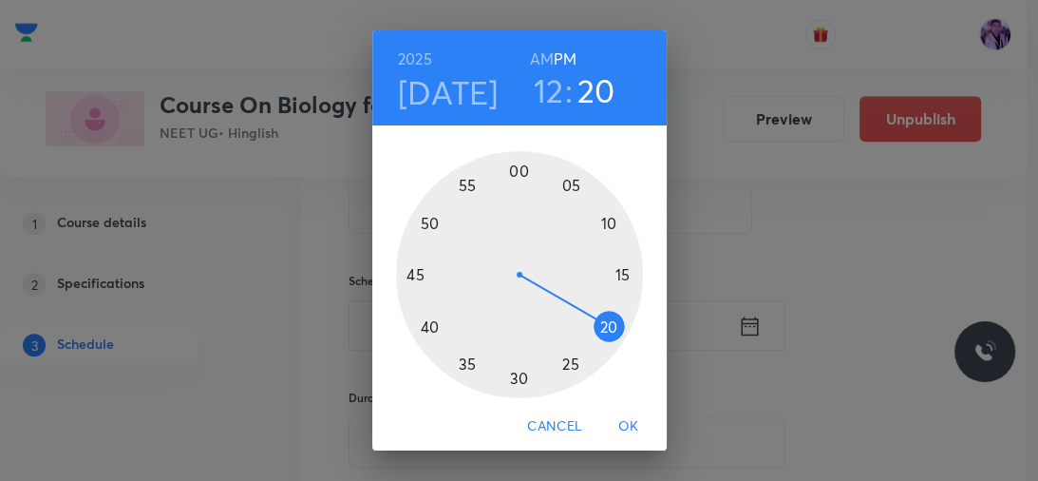
click at [615, 262] on div at bounding box center [519, 274] width 247 height 247
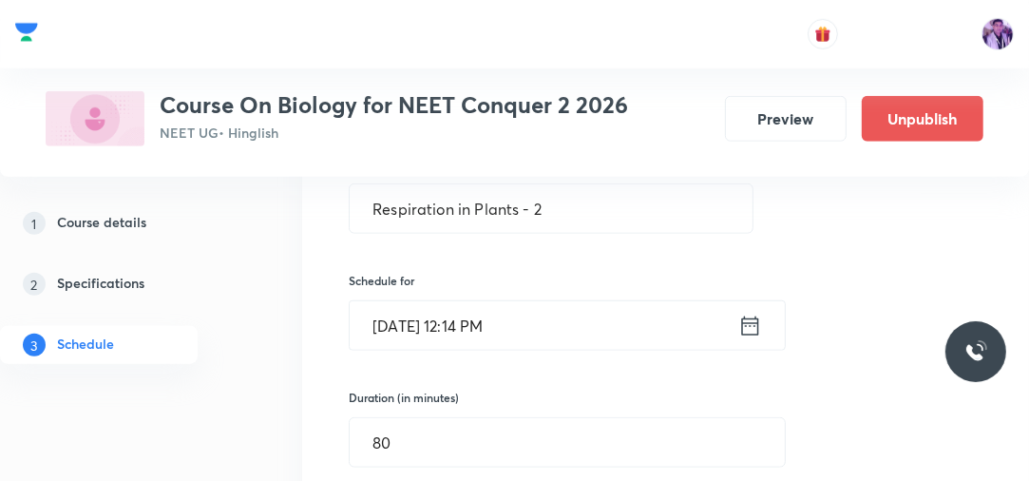
click at [303, 410] on li "Respiration in Plants - 2 Lesson 78 • Room Room 105 Biology - Full Syllabus Moc…" at bounding box center [665, 485] width 727 height 925
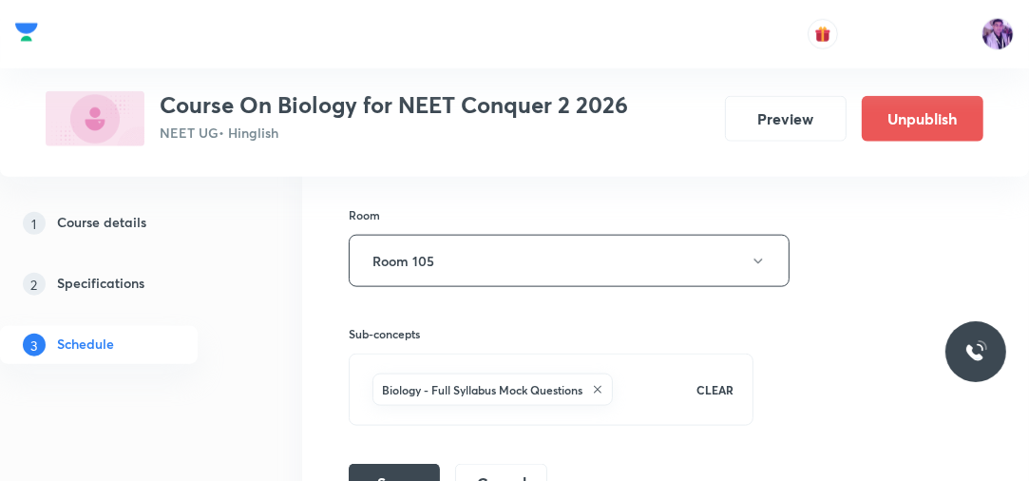
scroll to position [11859, 0]
click at [389, 459] on button "Save" at bounding box center [394, 478] width 91 height 38
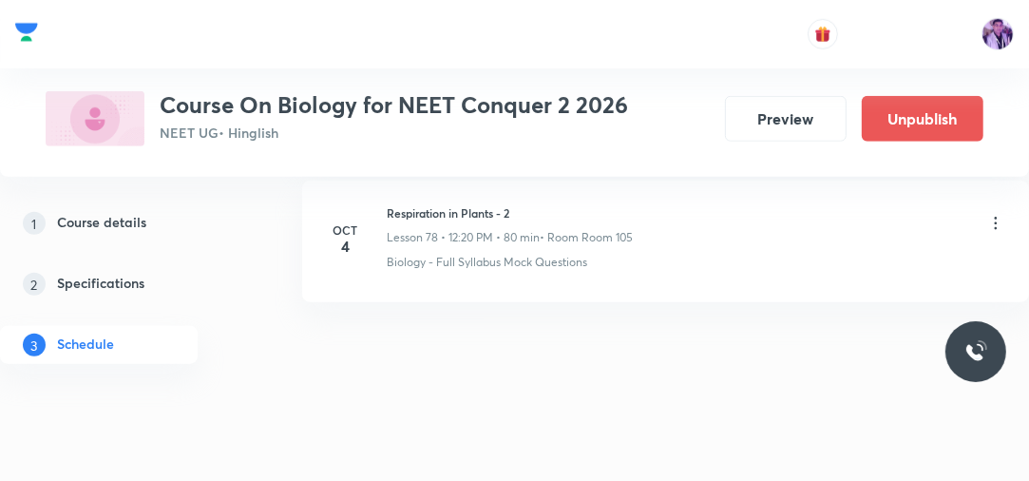
scroll to position [11352, 0]
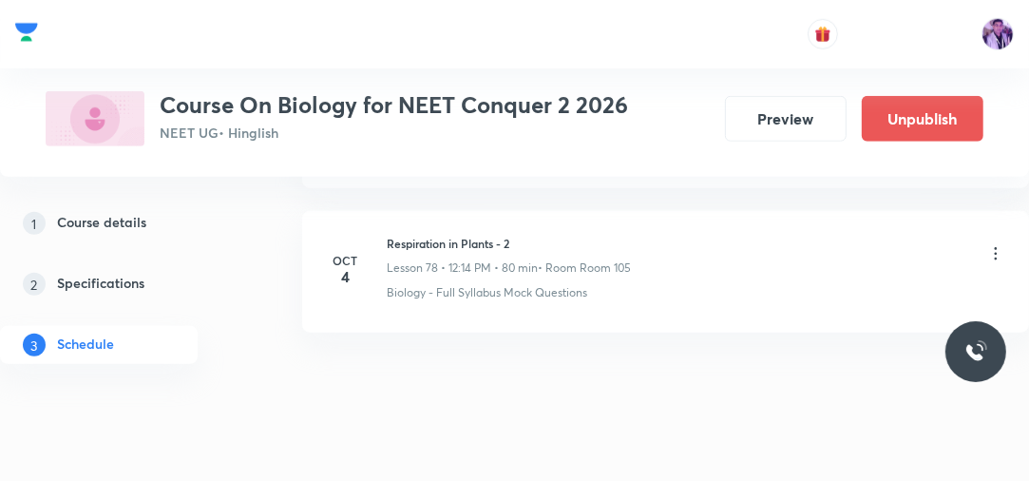
click at [460, 275] on li "[DATE] Respiration in Plants - 2 Lesson 78 • 12:14 PM • 80 min • Room Room 105 …" at bounding box center [665, 272] width 727 height 122
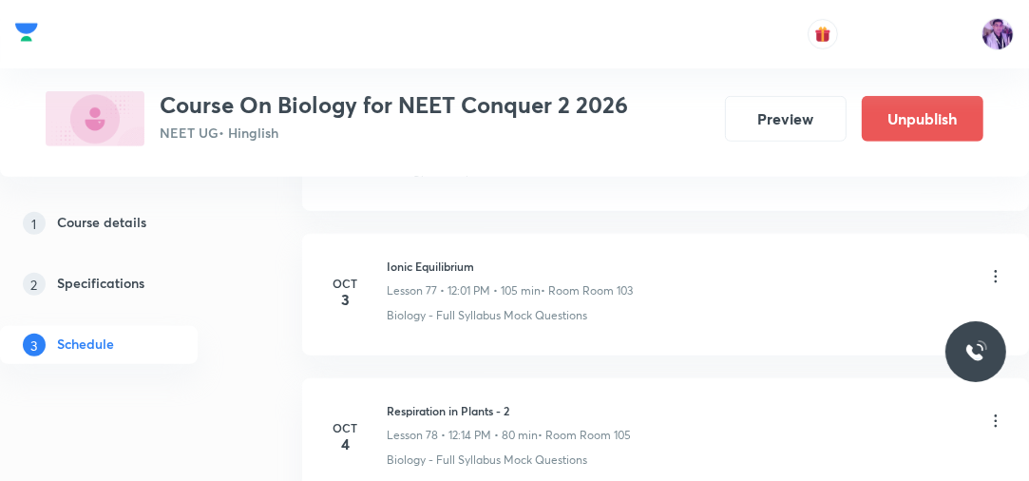
scroll to position [11170, 0]
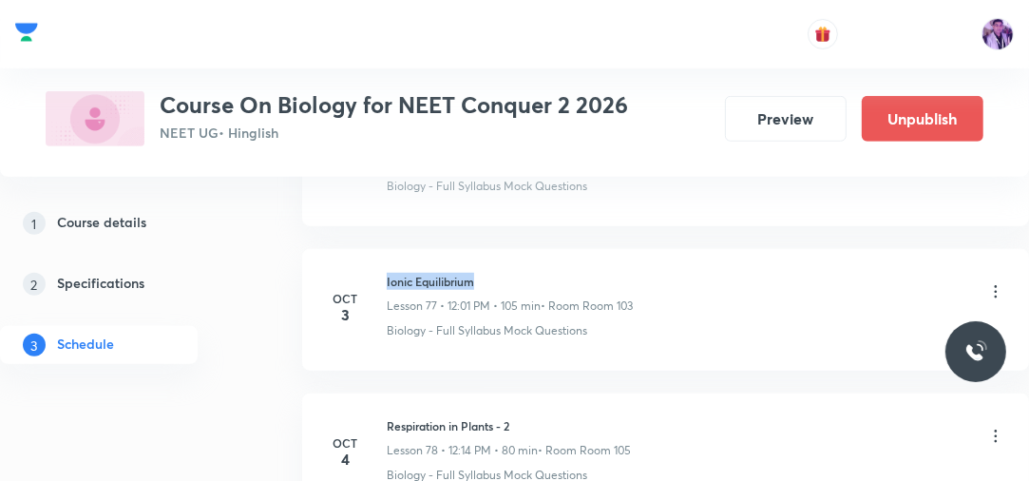
drag, startPoint x: 384, startPoint y: 251, endPoint x: 551, endPoint y: 236, distance: 167.8
click at [547, 249] on li "[DATE] Ionic Equilibrium Lesson 77 • 12:01 PM • 105 min • Room Room 103 Biology…" at bounding box center [665, 310] width 727 height 122
copy h6 "Ionic Equilibrium"
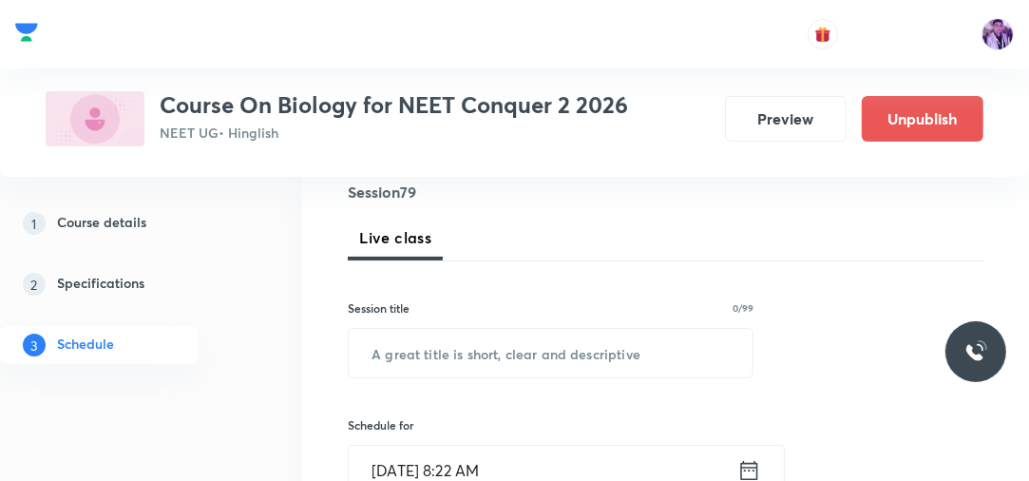
scroll to position [140, 0]
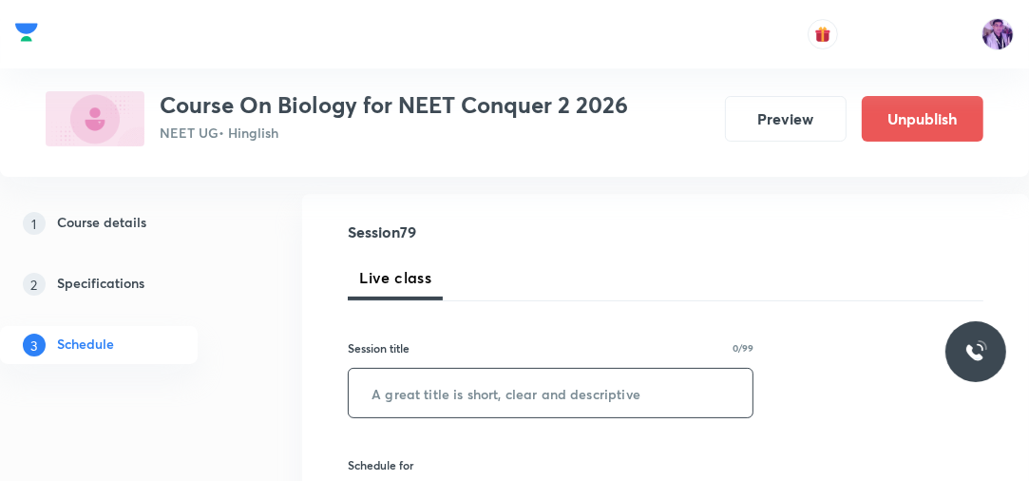
click at [494, 390] on input "text" at bounding box center [551, 392] width 404 height 48
click at [491, 395] on input "Ionic" at bounding box center [551, 392] width 404 height 48
type input "Ionic Equilibrium"
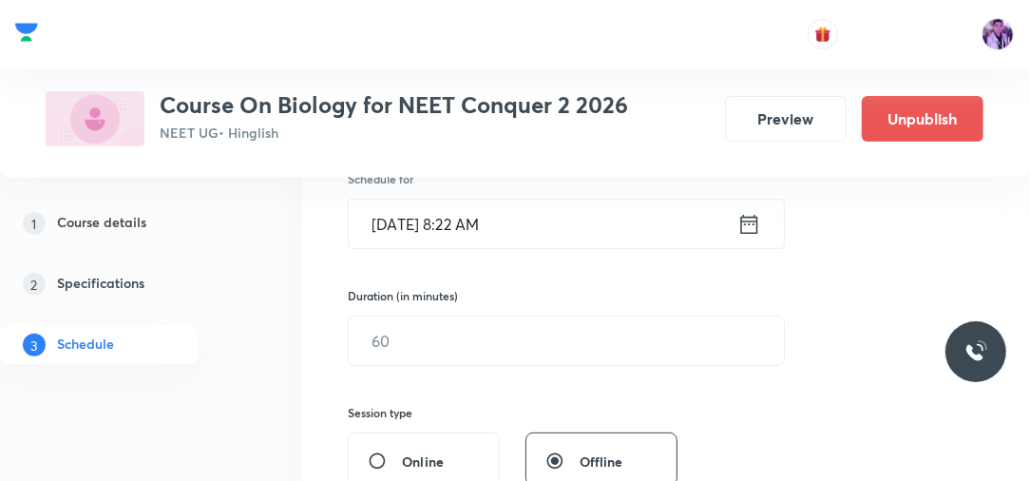
scroll to position [444, 0]
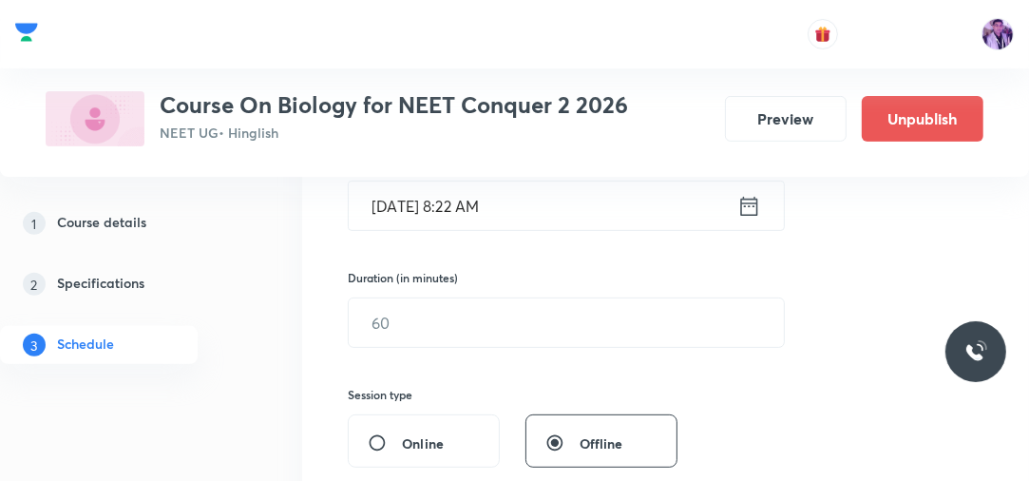
click at [501, 200] on input "[DATE] 8:22 AM" at bounding box center [543, 205] width 388 height 48
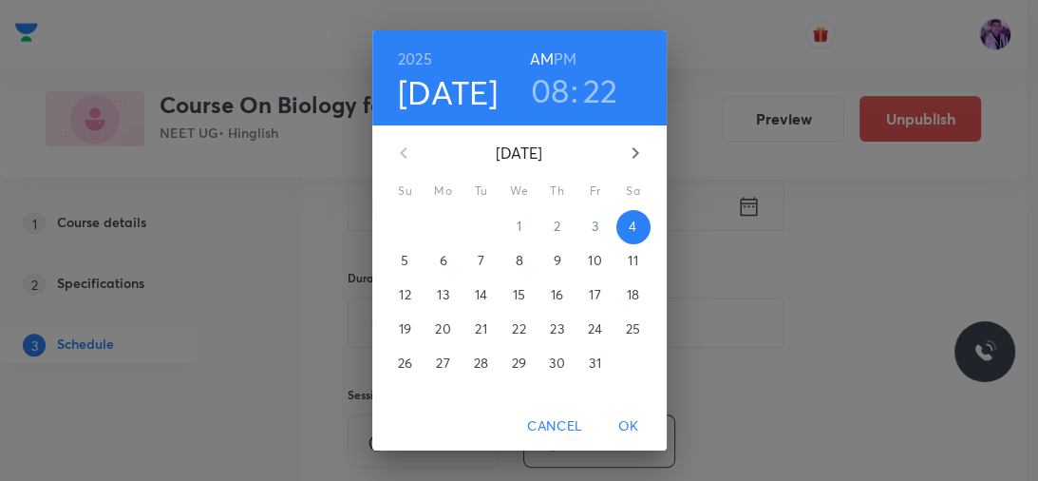
click at [560, 49] on h6 "PM" at bounding box center [565, 59] width 23 height 27
click at [548, 87] on h3 "08" at bounding box center [550, 90] width 39 height 40
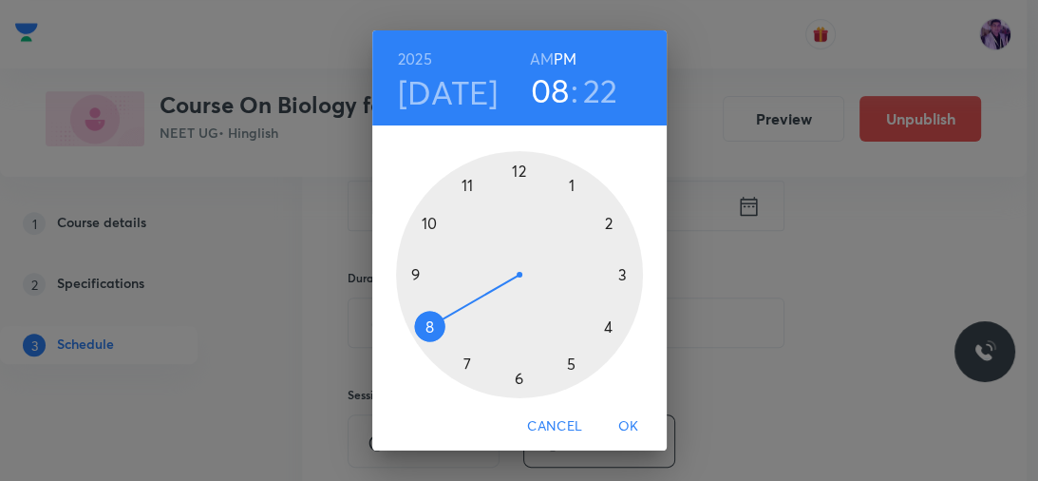
click at [566, 186] on div at bounding box center [519, 274] width 247 height 247
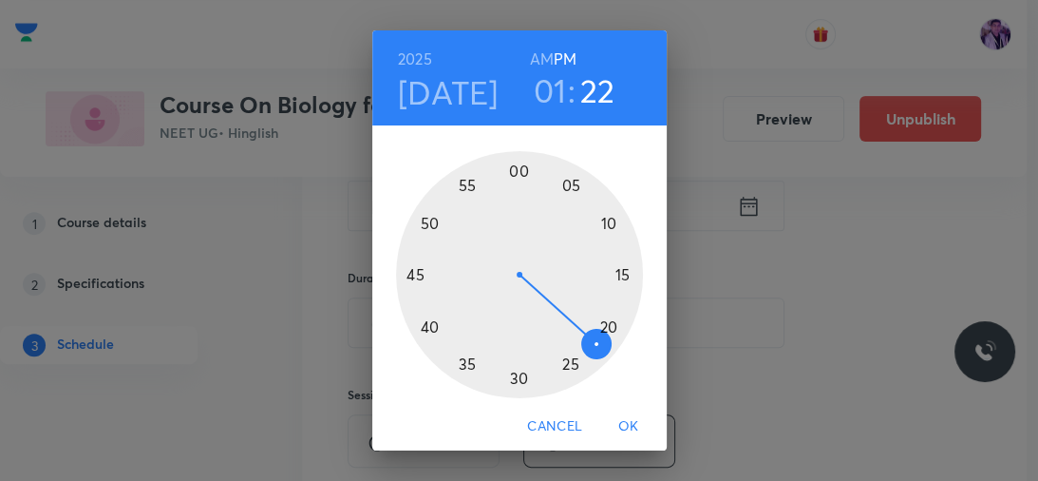
click at [461, 360] on div at bounding box center [519, 274] width 247 height 247
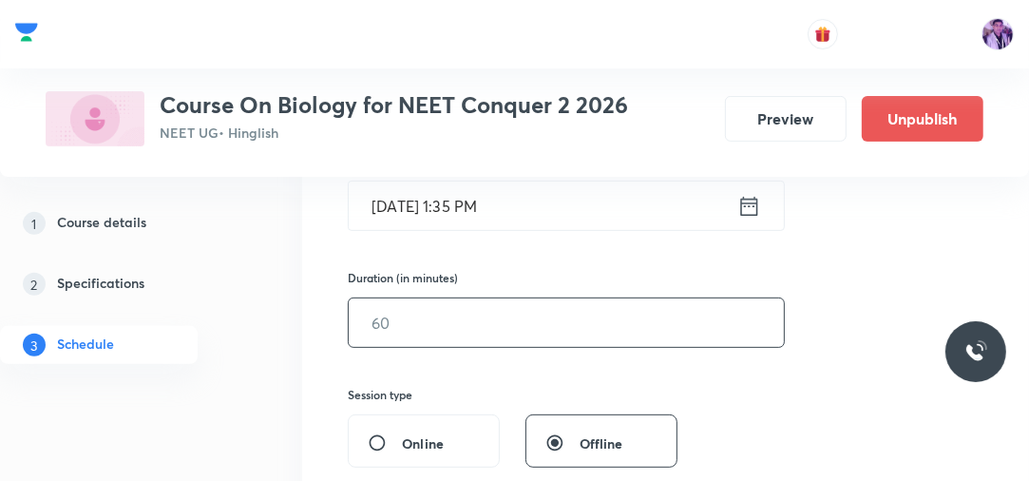
click at [439, 341] on input "text" at bounding box center [566, 322] width 435 height 48
type input "80"
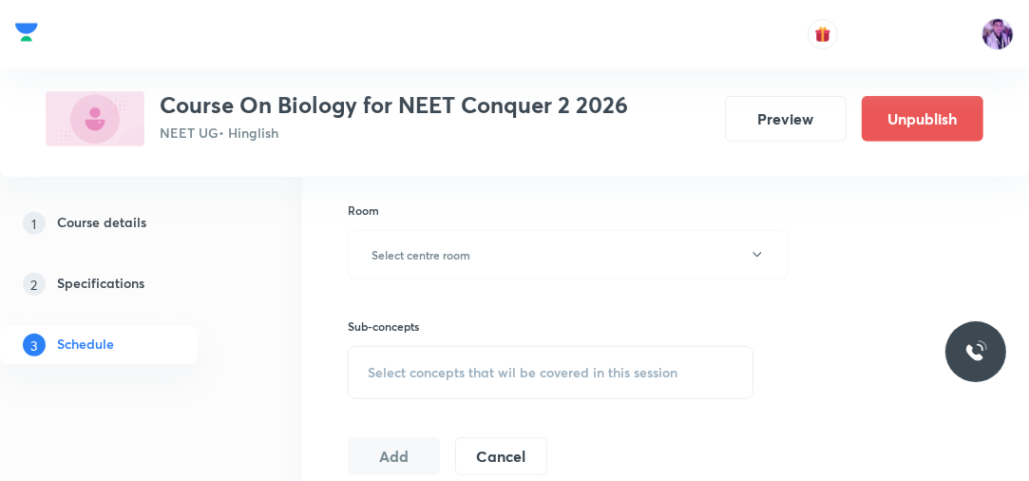
scroll to position [778, 0]
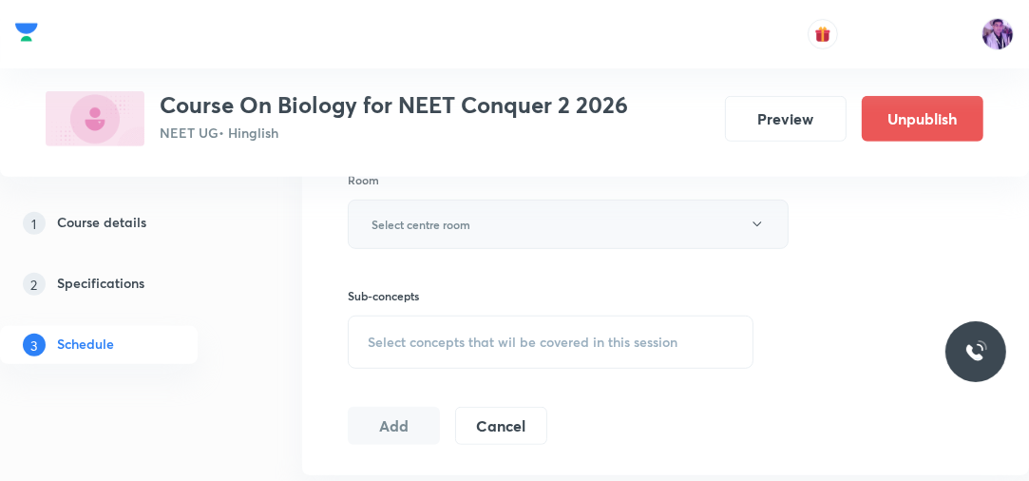
click at [441, 207] on button "Select centre room" at bounding box center [568, 223] width 441 height 49
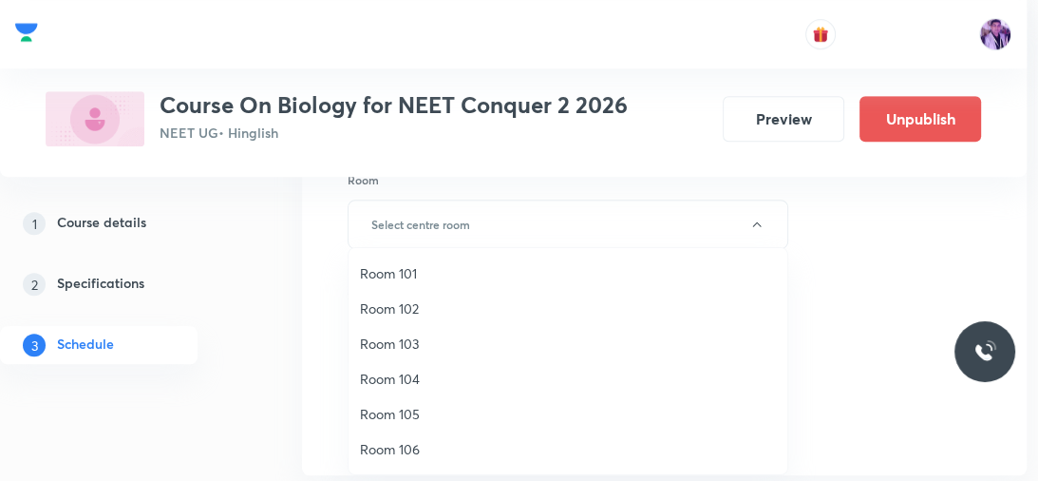
click at [405, 302] on span "Room 102" at bounding box center [568, 308] width 416 height 20
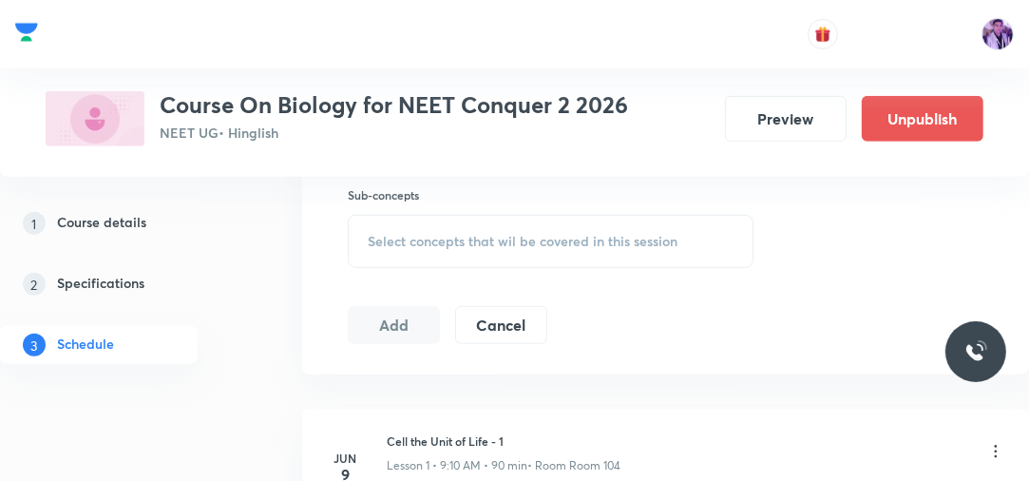
scroll to position [900, 0]
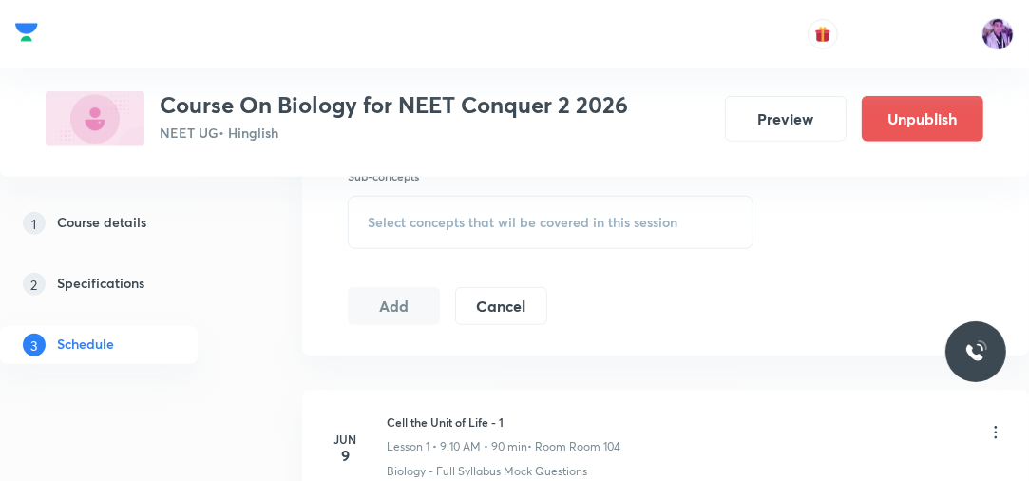
click at [523, 206] on div "Select concepts that wil be covered in this session" at bounding box center [551, 222] width 406 height 53
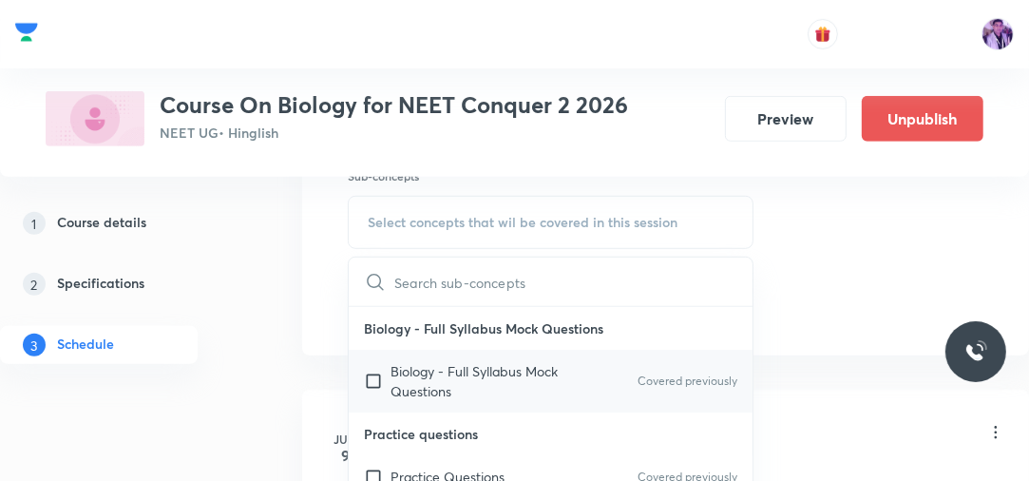
click at [436, 394] on p "Biology - Full Syllabus Mock Questions" at bounding box center [486, 381] width 192 height 40
checkbox input "true"
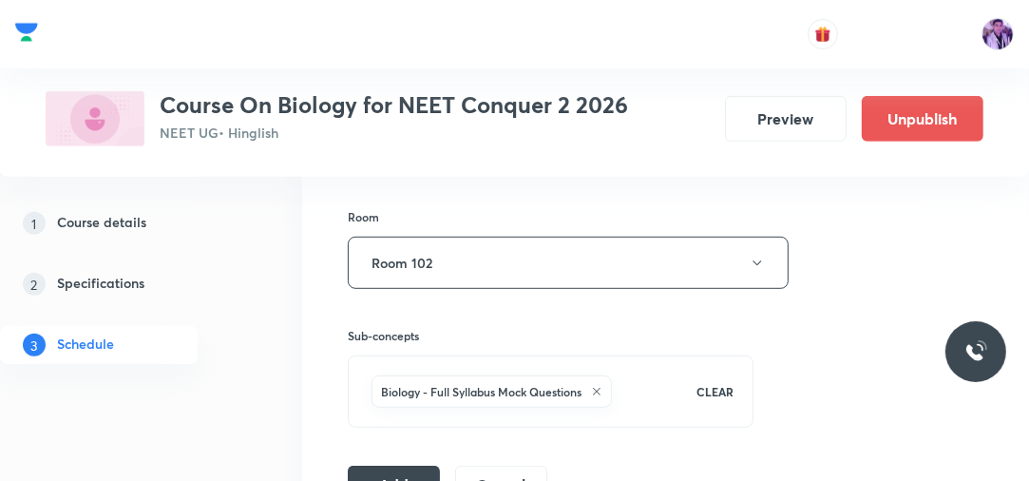
scroll to position [762, 0]
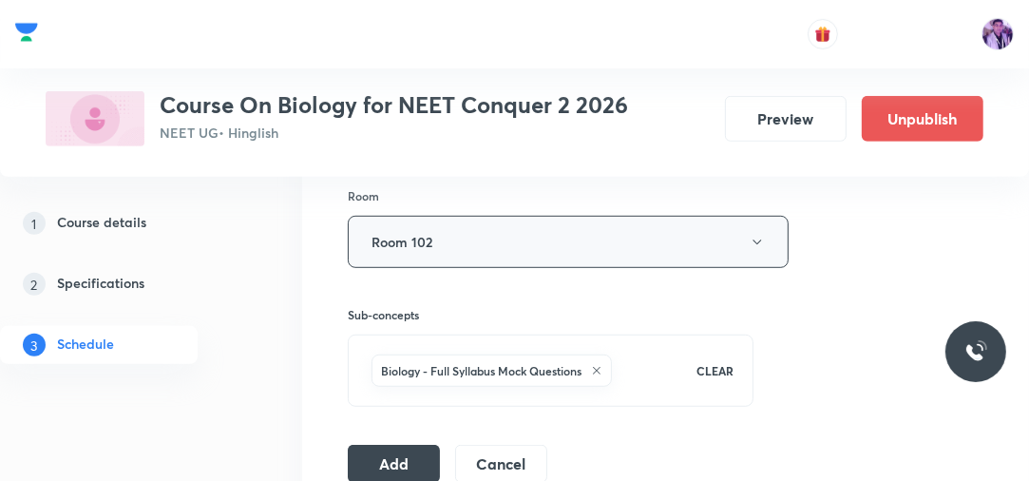
click at [618, 255] on button "Room 102" at bounding box center [568, 242] width 441 height 52
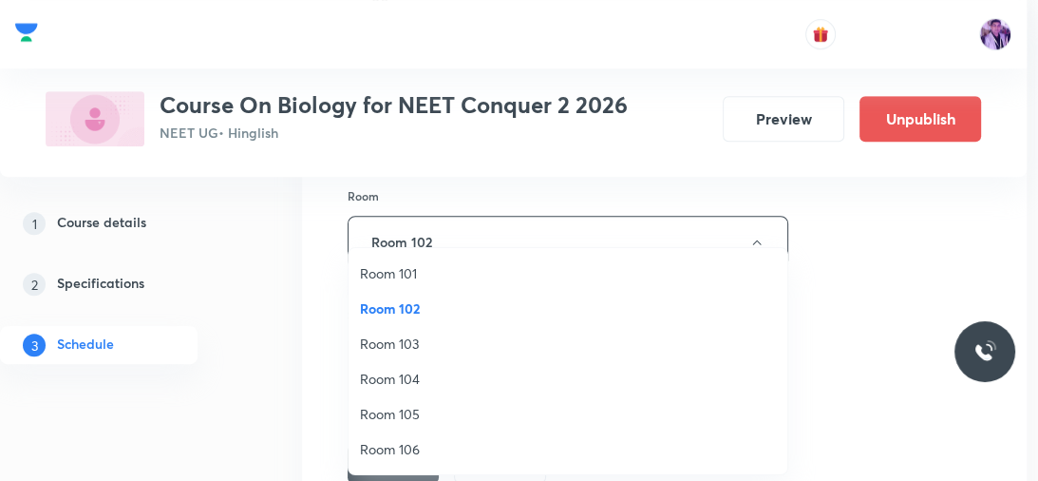
click at [450, 333] on span "Room 103" at bounding box center [568, 343] width 416 height 20
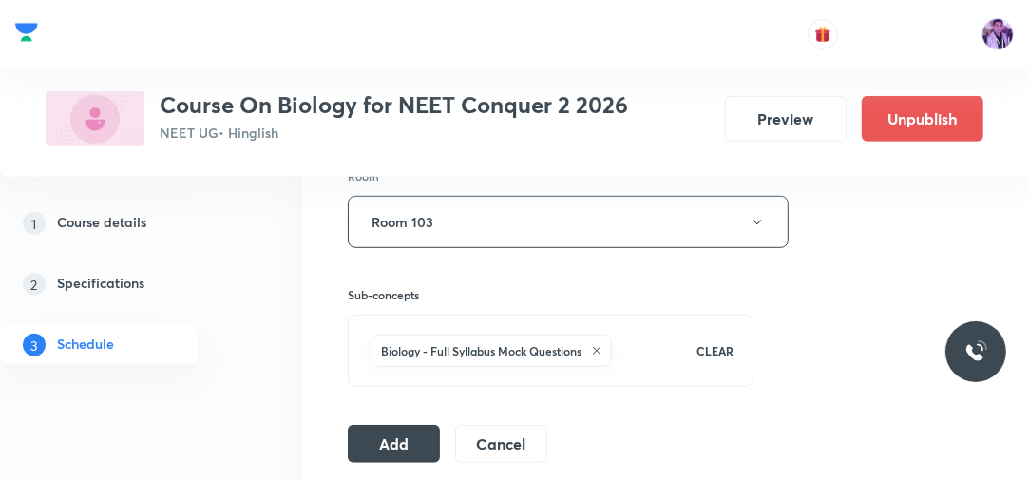
scroll to position [802, 0]
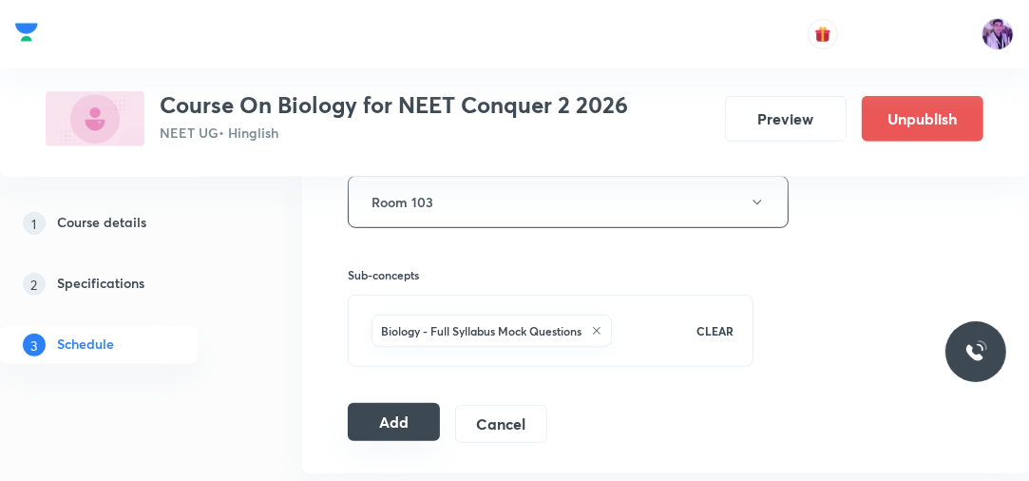
click at [400, 406] on button "Add" at bounding box center [394, 422] width 92 height 38
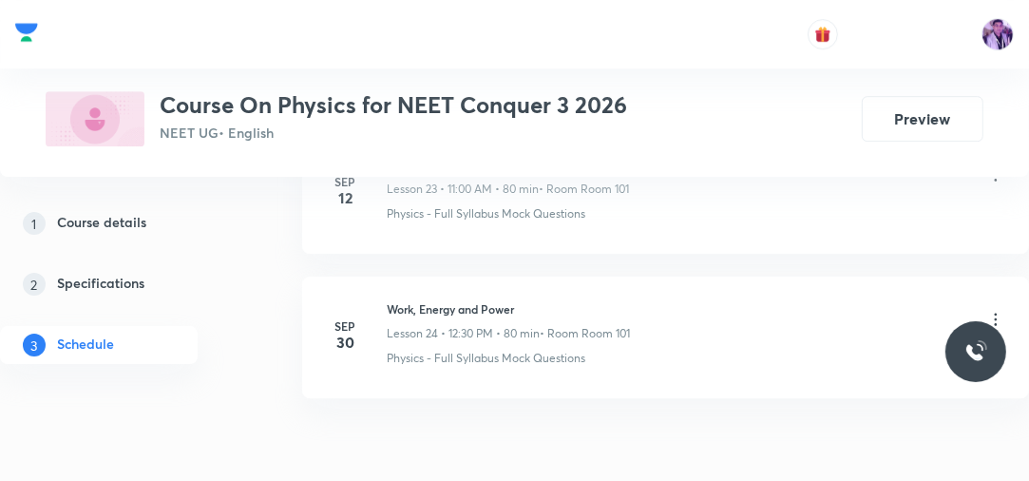
scroll to position [4415, 0]
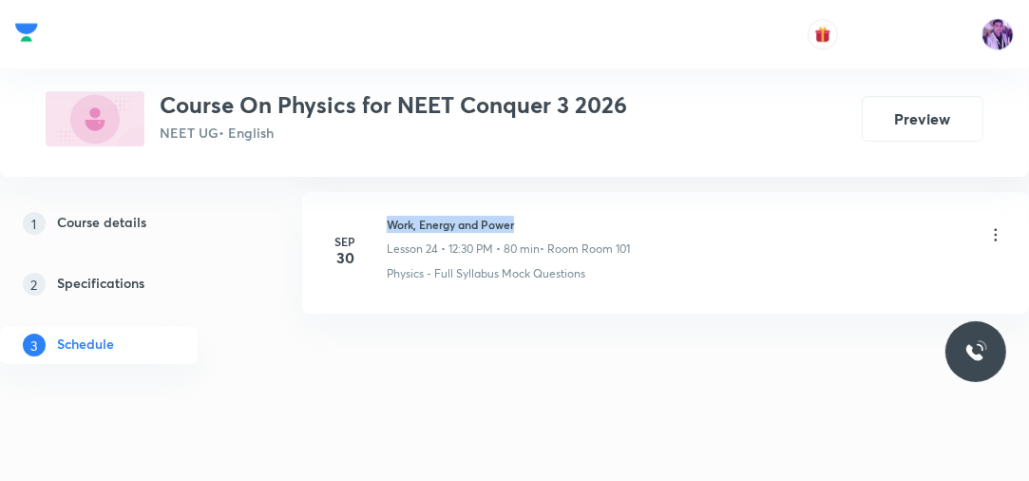
drag, startPoint x: 387, startPoint y: 206, endPoint x: 562, endPoint y: 204, distance: 175.7
click at [556, 202] on li "[DATE] Work, Energy and Power Lesson 24 • 12:30 PM • 80 min • Room Room 101 Phy…" at bounding box center [665, 253] width 727 height 122
copy h6 "Work, Energy and Power"
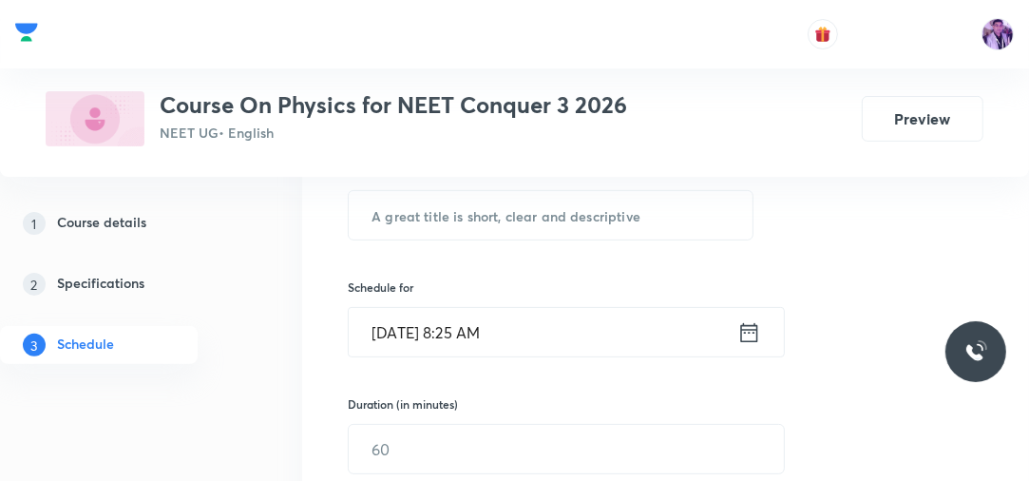
scroll to position [332, 0]
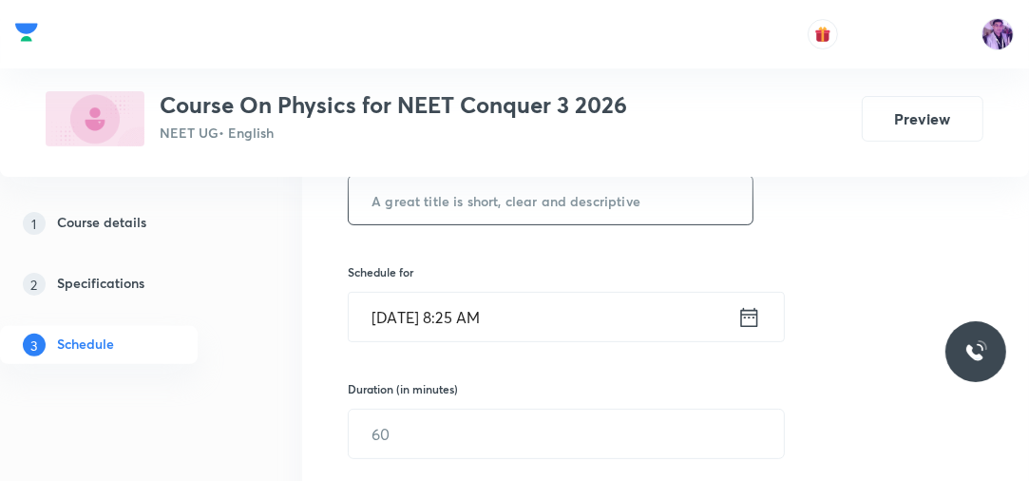
click at [618, 216] on input "text" at bounding box center [551, 200] width 404 height 48
paste input "Work, Energy and Power"
type input "Work, Energy and Power"
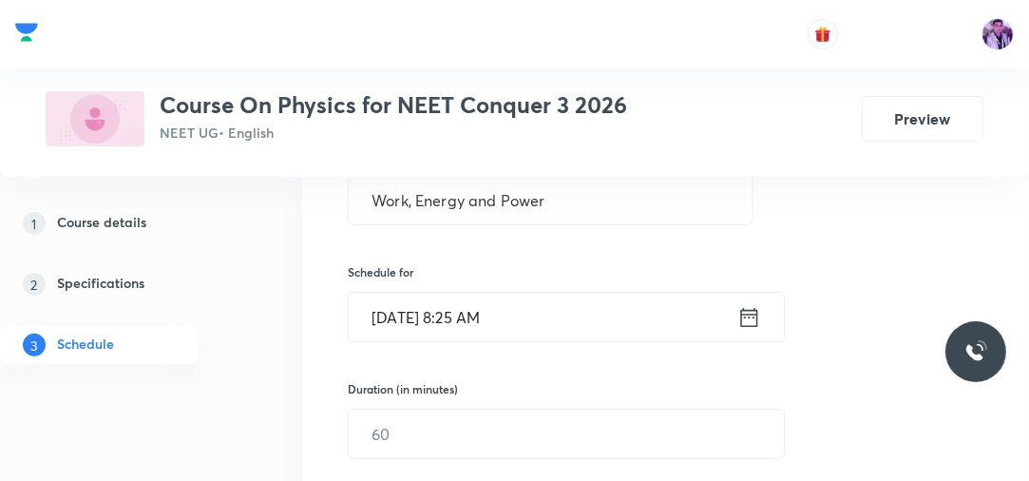
click at [460, 313] on input "[DATE] 8:25 AM" at bounding box center [543, 317] width 388 height 48
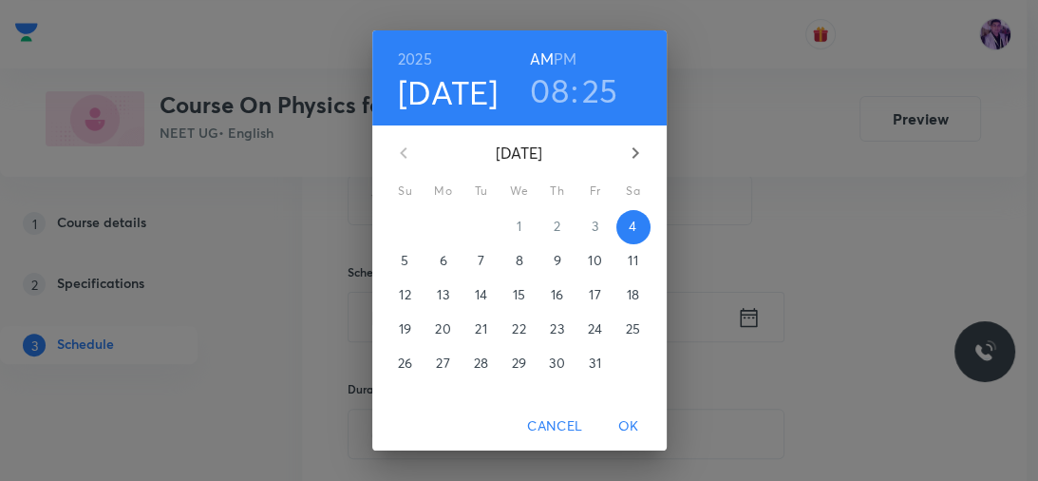
click at [547, 99] on h3 "08" at bounding box center [549, 90] width 39 height 40
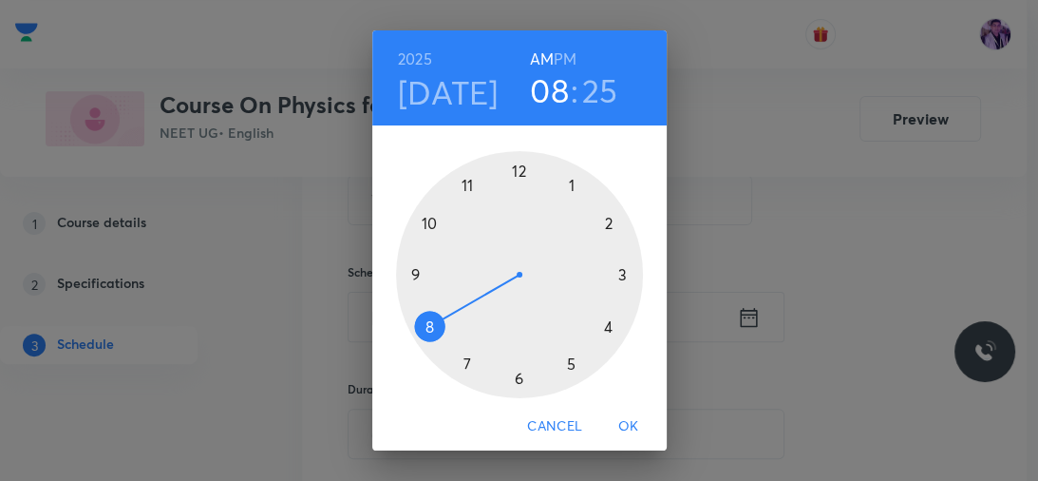
click at [412, 274] on div at bounding box center [519, 274] width 247 height 247
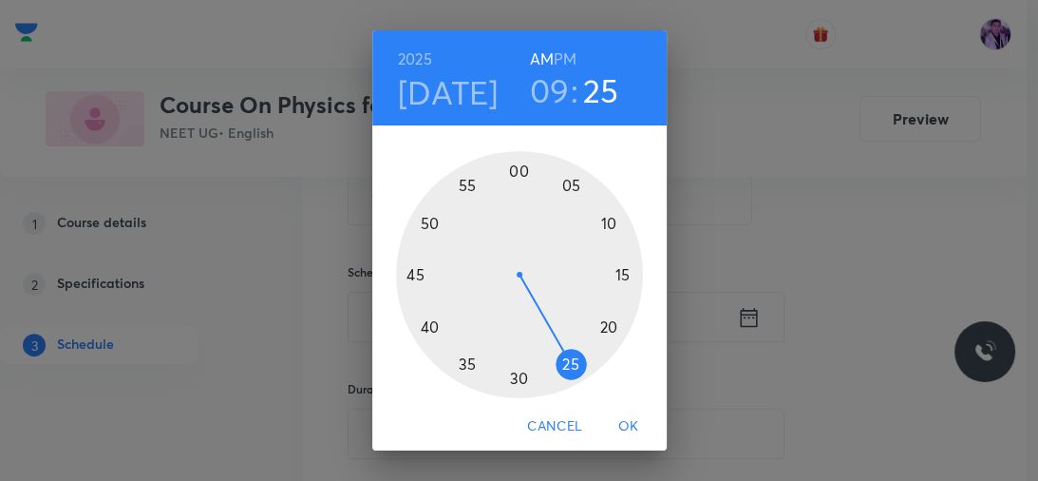
click at [566, 185] on div at bounding box center [519, 274] width 247 height 247
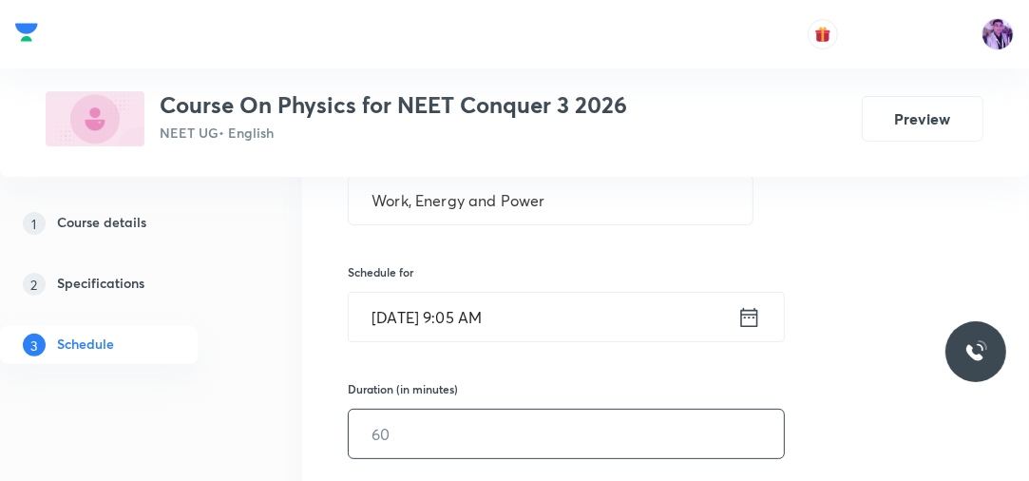
click at [410, 432] on input "text" at bounding box center [566, 433] width 435 height 48
type input "80"
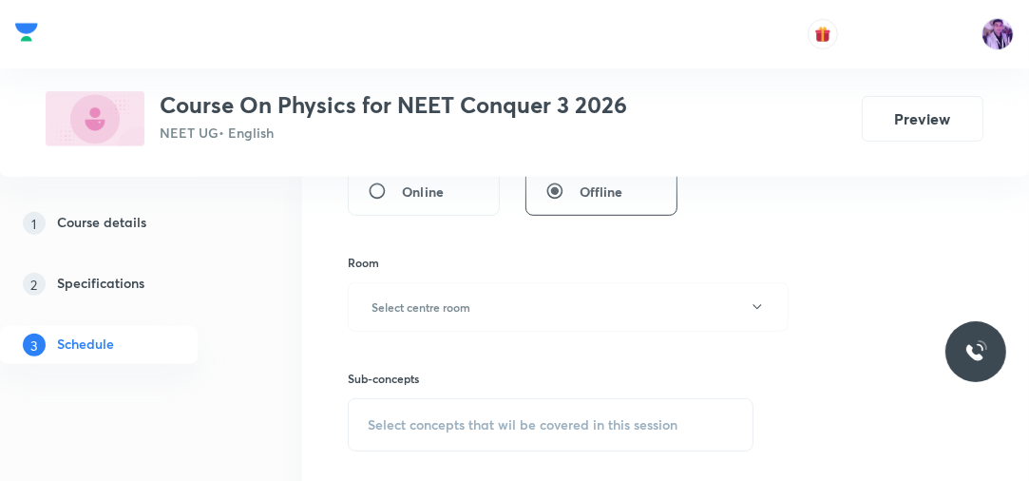
scroll to position [697, 0]
click at [441, 291] on button "Select centre room" at bounding box center [568, 304] width 441 height 49
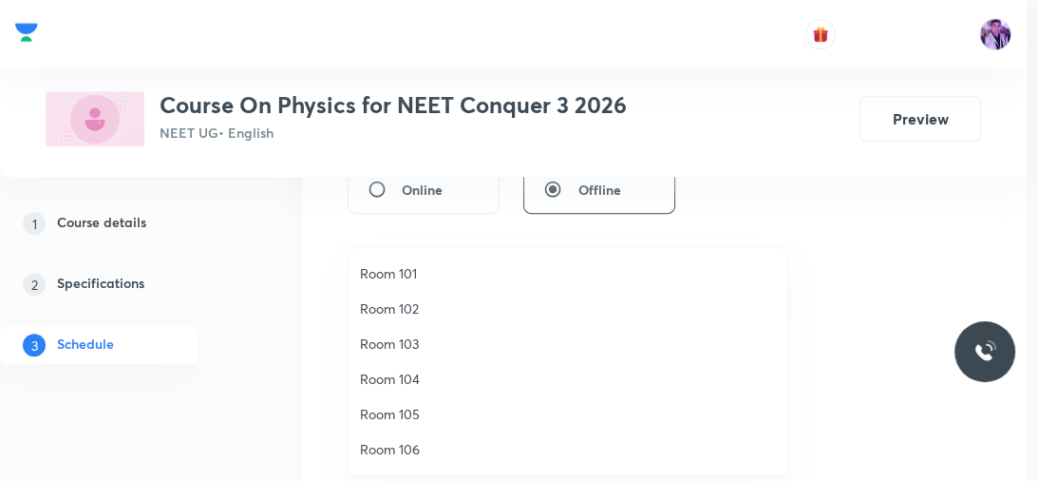
click at [404, 407] on span "Room 105" at bounding box center [568, 414] width 416 height 20
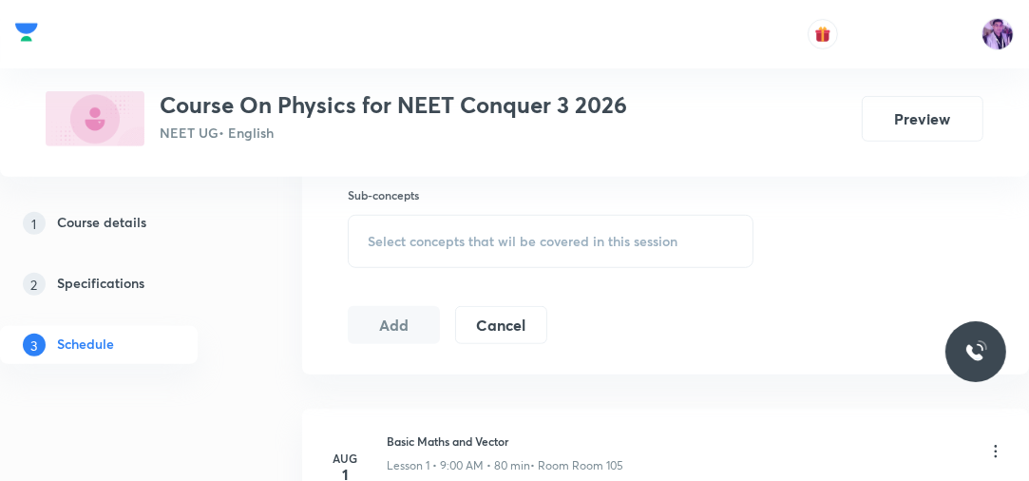
scroll to position [889, 0]
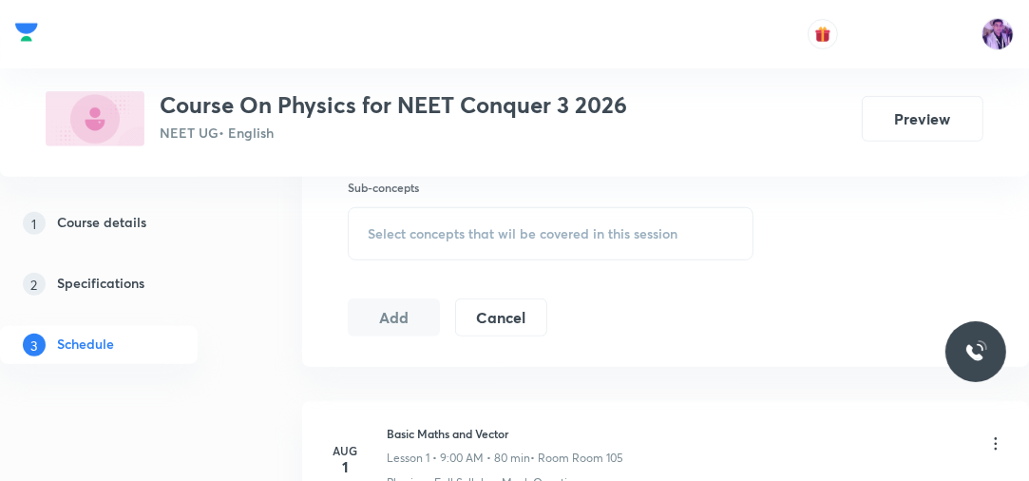
click at [570, 216] on div "Select concepts that wil be covered in this session" at bounding box center [551, 233] width 406 height 53
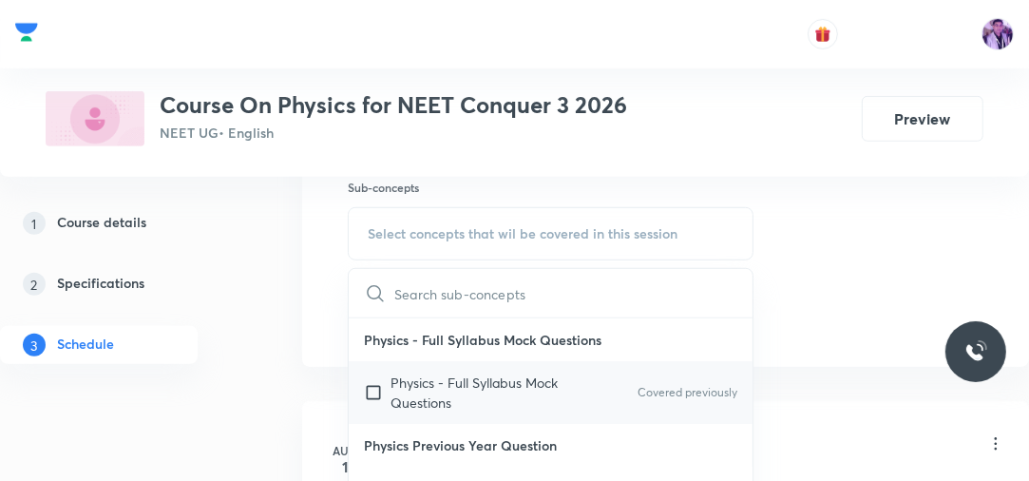
click at [454, 376] on p "Physics - Full Syllabus Mock Questions" at bounding box center [486, 392] width 192 height 40
checkbox input "true"
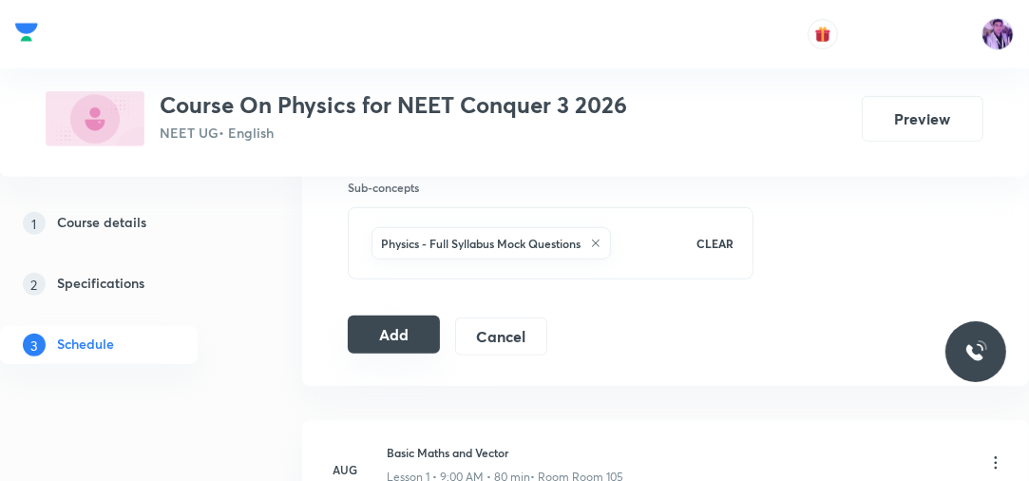
click at [393, 334] on button "Add" at bounding box center [394, 334] width 92 height 38
